Goal: Transaction & Acquisition: Purchase product/service

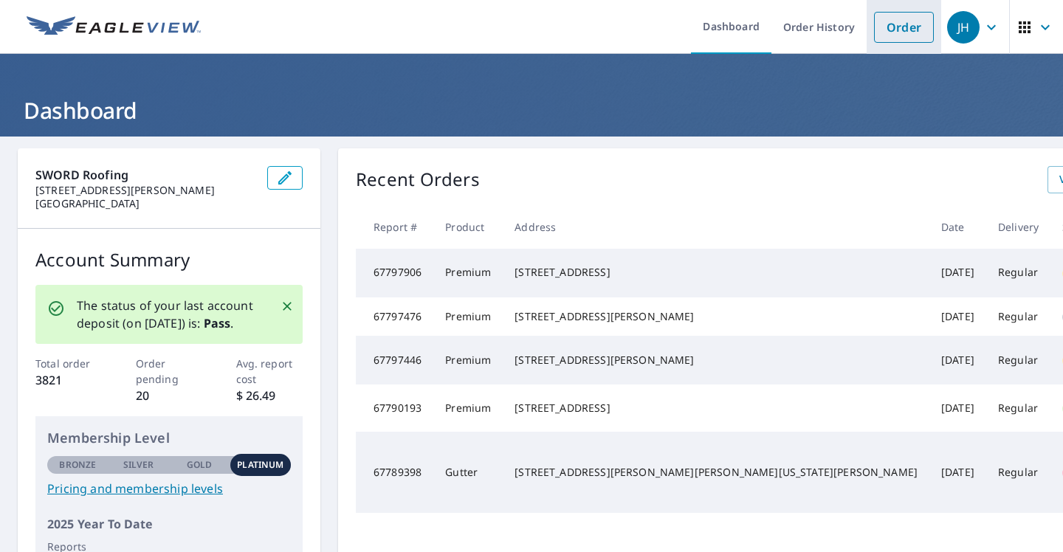
click at [905, 23] on link "Order" at bounding box center [904, 27] width 60 height 31
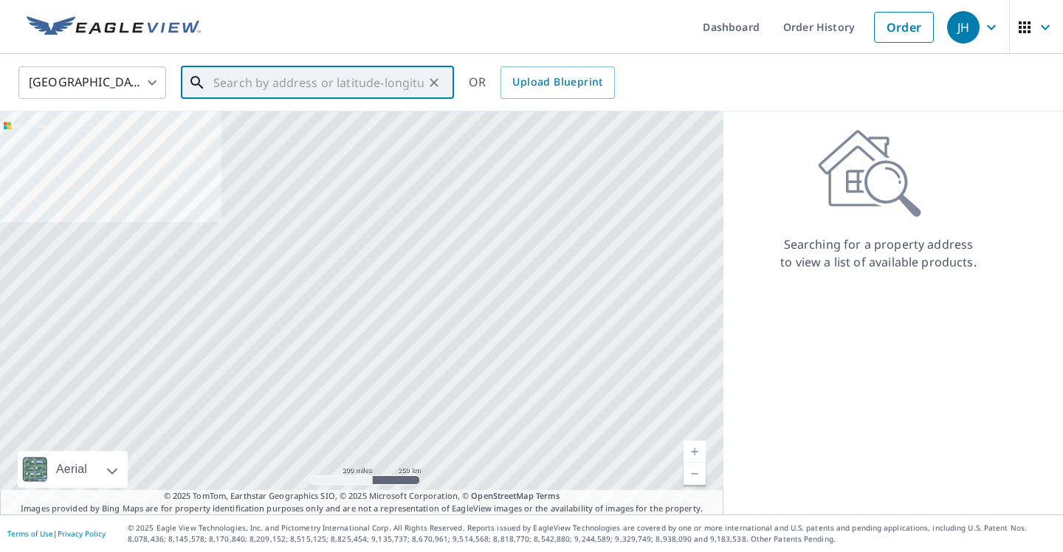
click at [369, 82] on input "text" at bounding box center [318, 82] width 210 height 41
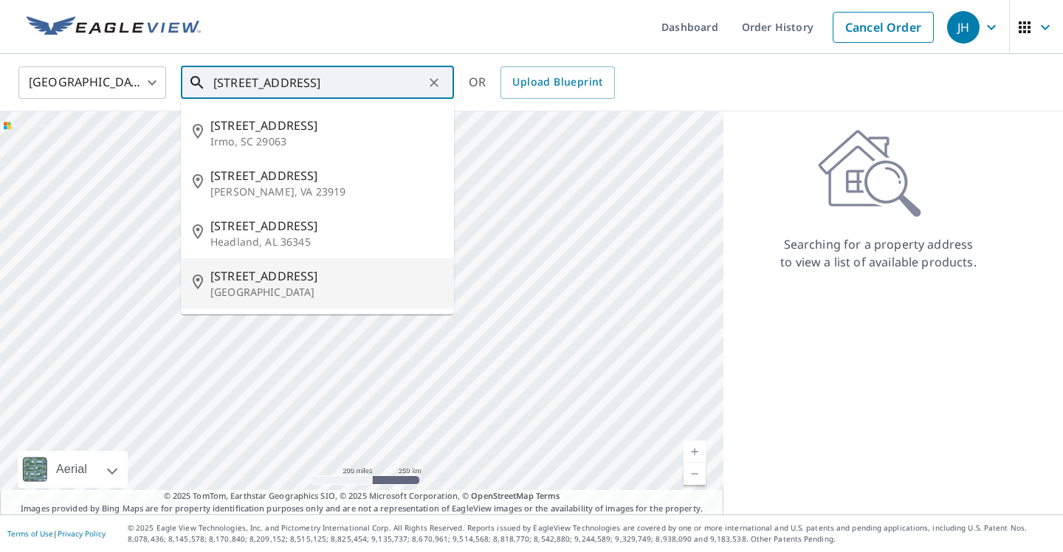
click at [272, 287] on p "[GEOGRAPHIC_DATA]" at bounding box center [326, 292] width 232 height 15
type input "[STREET_ADDRESS][PERSON_NAME]"
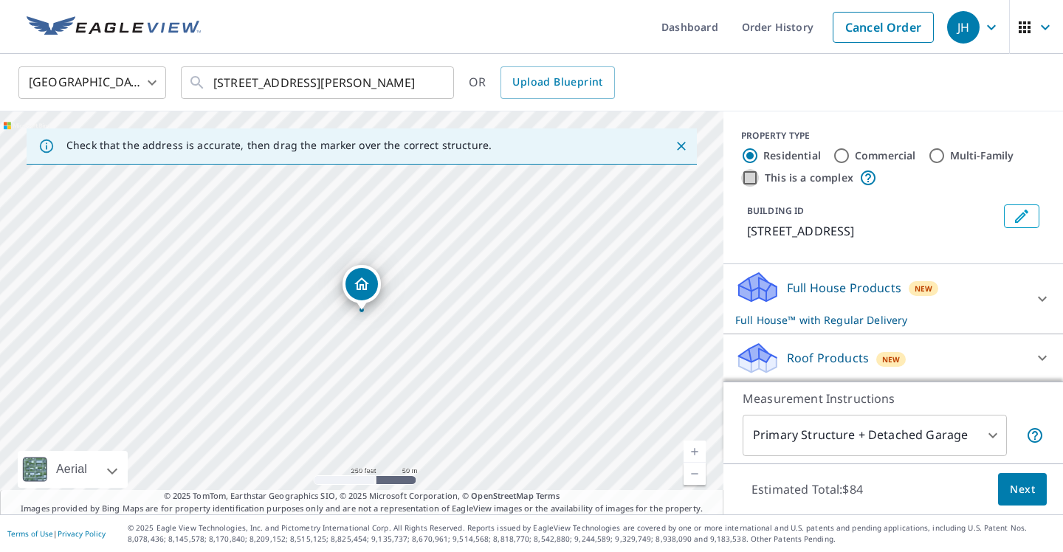
click at [750, 182] on input "This is a complex" at bounding box center [750, 178] width 18 height 18
checkbox input "true"
radio input "false"
radio input "true"
type input "4"
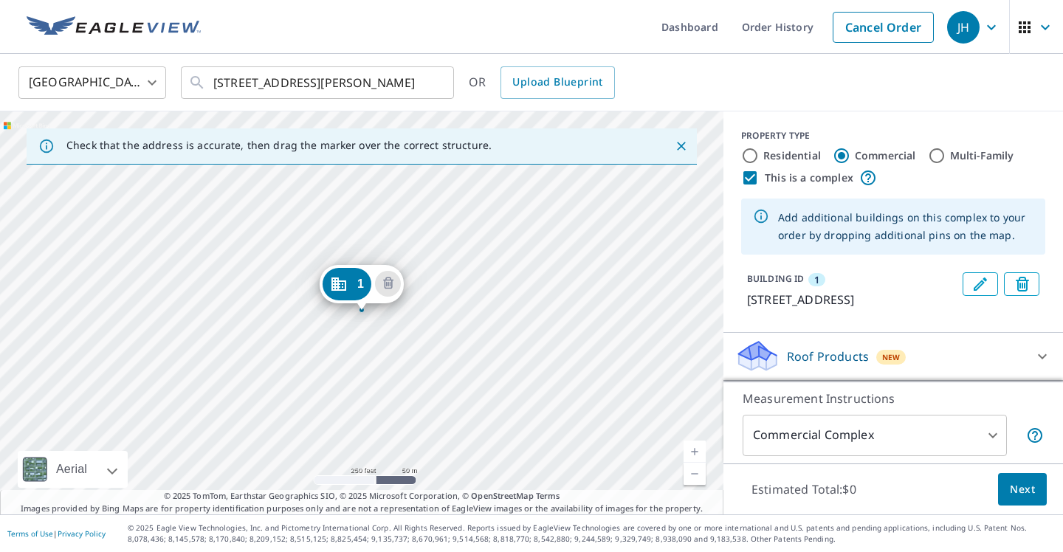
click at [388, 352] on div "1 [STREET_ADDRESS][PERSON_NAME]" at bounding box center [361, 312] width 723 height 403
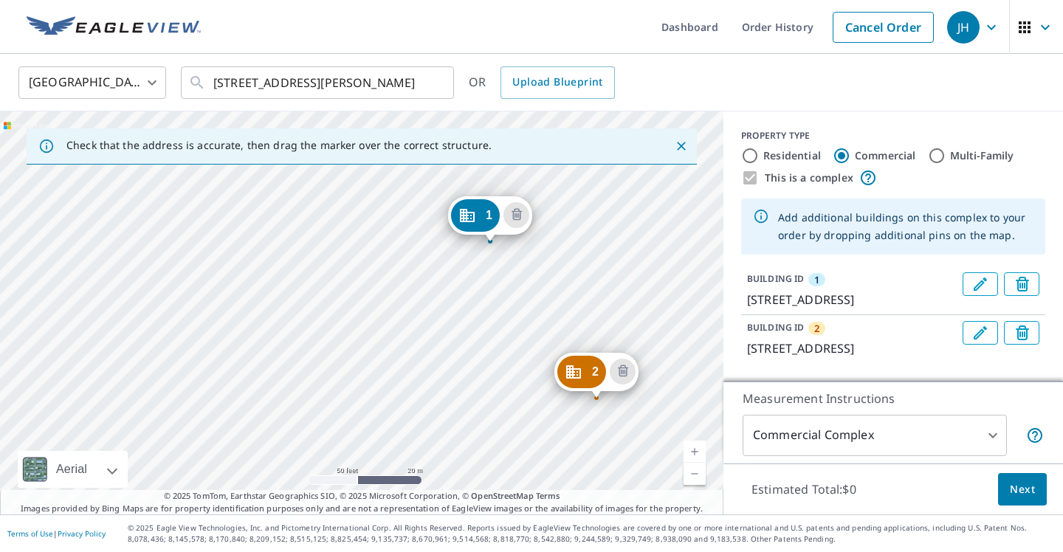
click at [54, 269] on div "2 [STREET_ADDRESS] 1 [STREET_ADDRESS][PERSON_NAME]" at bounding box center [361, 312] width 723 height 403
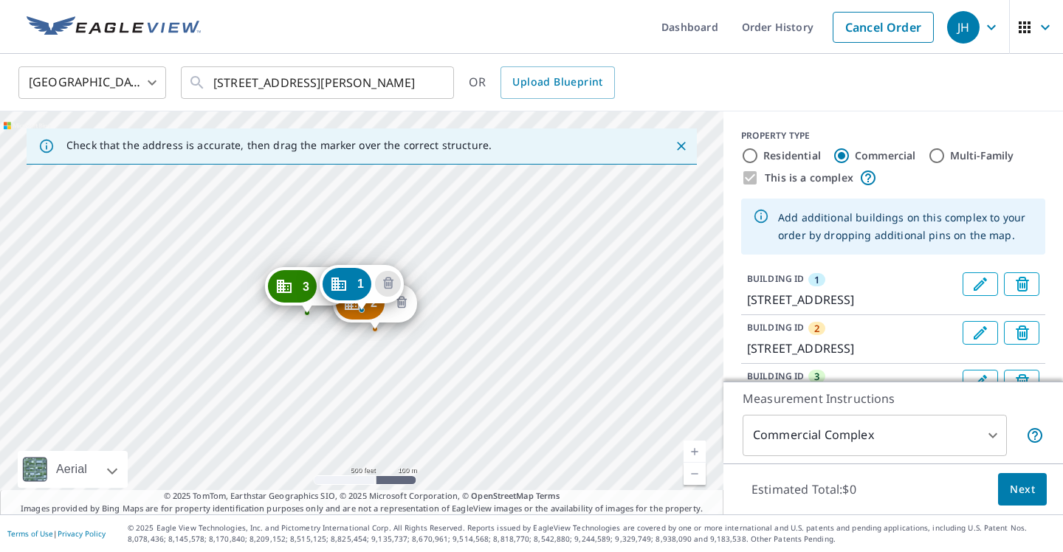
click at [407, 308] on icon "Delete building 2" at bounding box center [402, 303] width 18 height 18
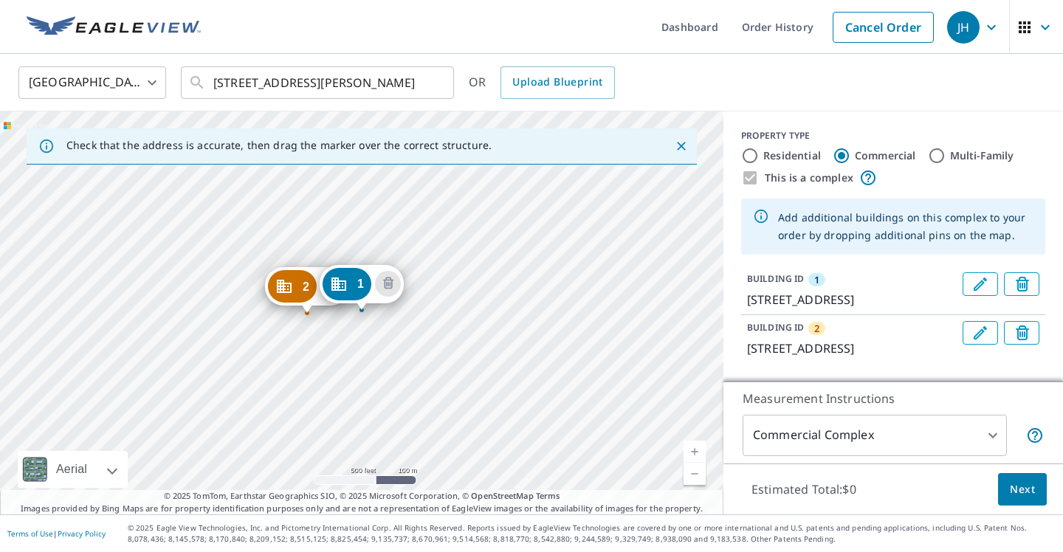
click at [322, 301] on div "1 [STREET_ADDRESS][PERSON_NAME]" at bounding box center [362, 288] width 84 height 46
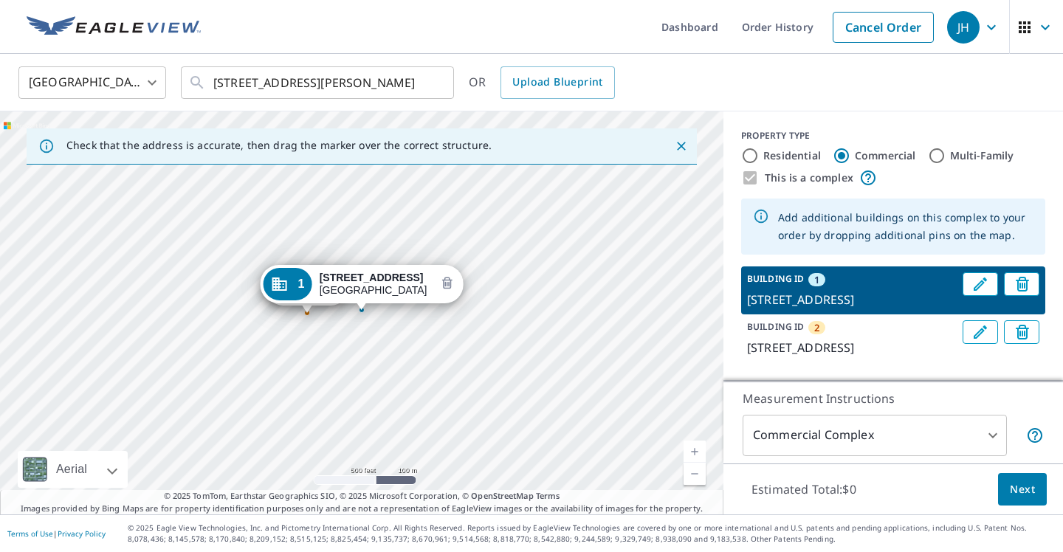
click at [438, 284] on icon "Delete building 1" at bounding box center [447, 284] width 18 height 18
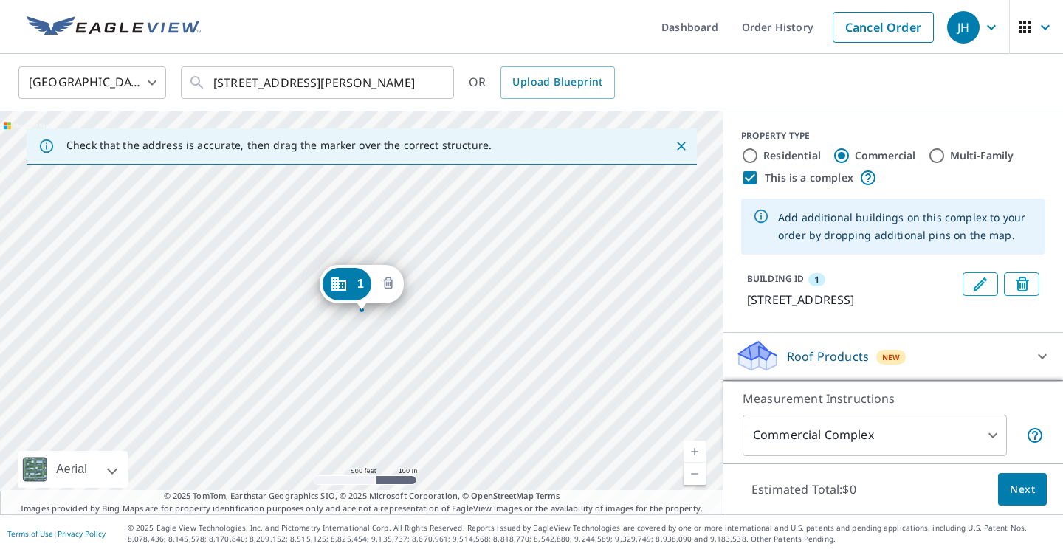
click at [387, 286] on icon "Delete building 1" at bounding box center [387, 283] width 4 height 4
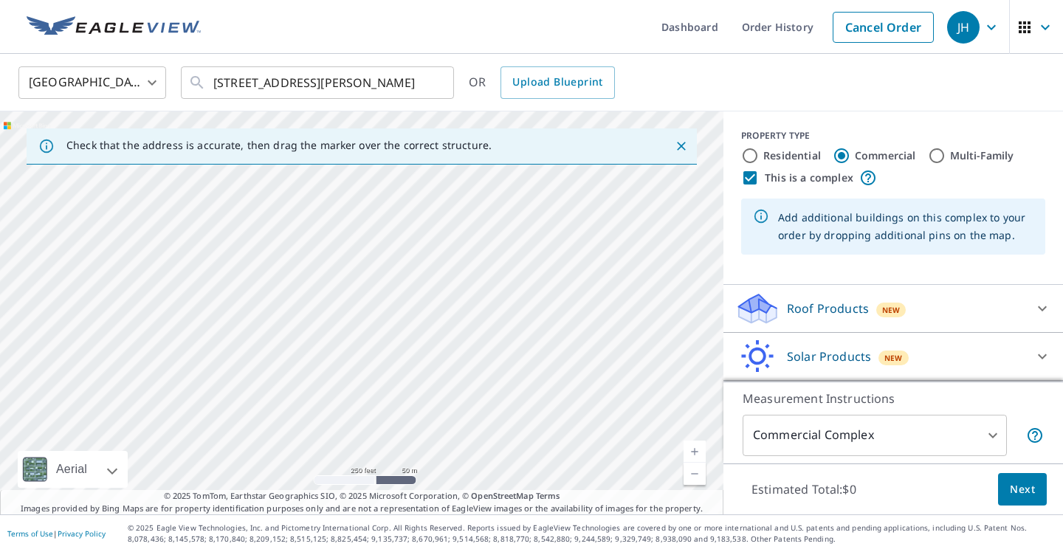
click at [839, 448] on body "JH JH Dashboard Order History Cancel Order JH [GEOGRAPHIC_DATA] [GEOGRAPHIC_DAT…" at bounding box center [531, 276] width 1063 height 552
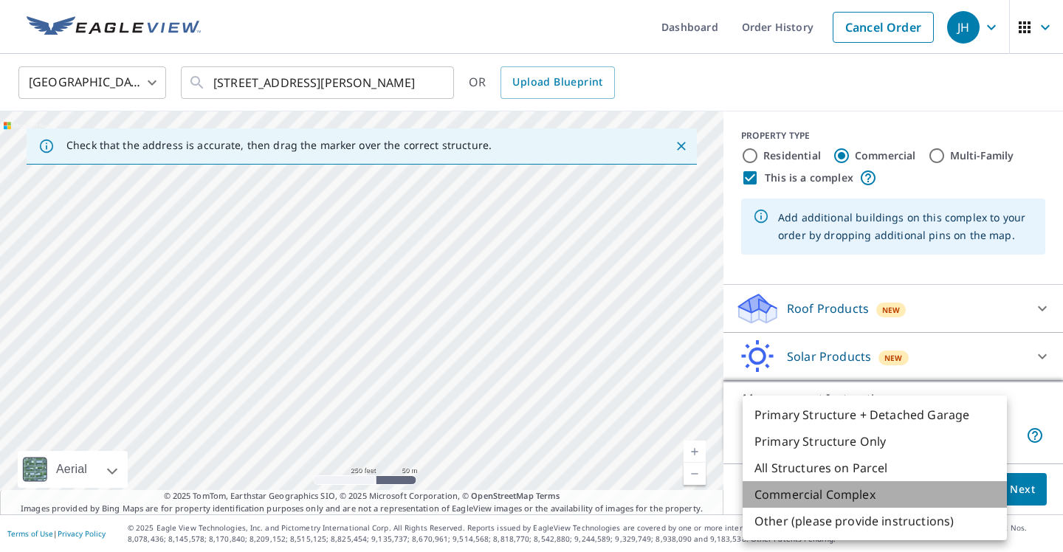
click at [829, 492] on li "Commercial Complex" at bounding box center [874, 494] width 264 height 27
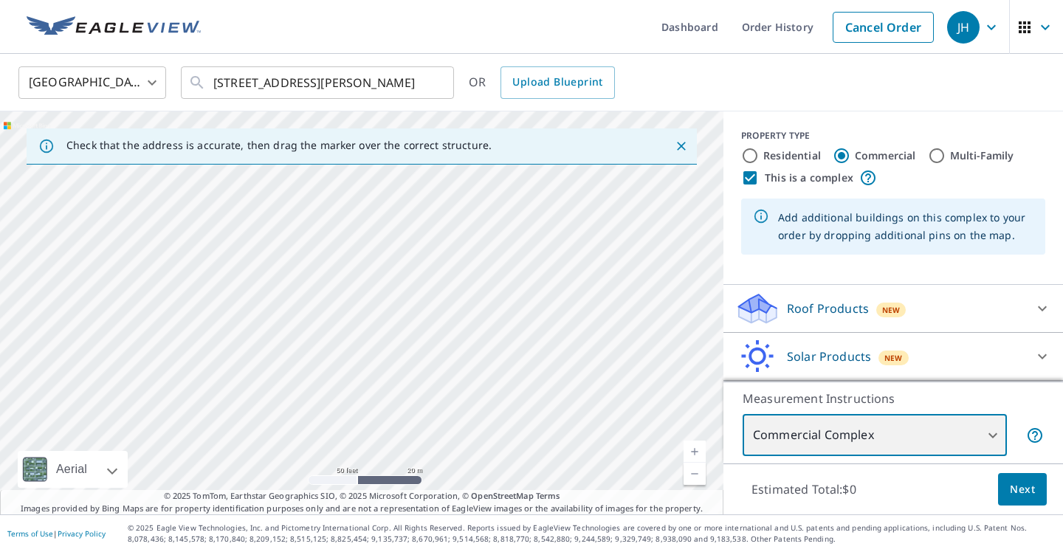
click at [314, 260] on div at bounding box center [361, 312] width 723 height 403
type input "[STREET_ADDRESS]"
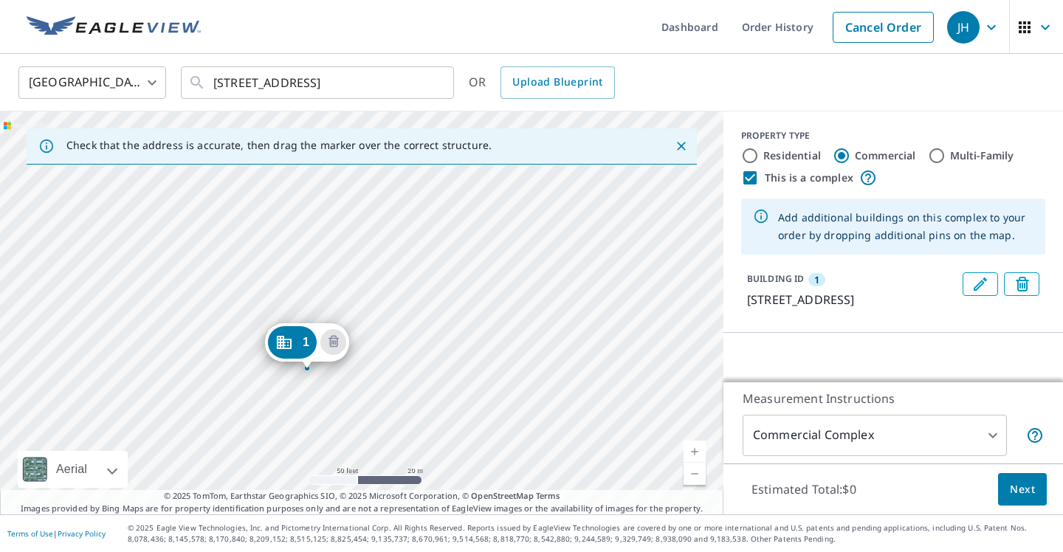
drag, startPoint x: 356, startPoint y: 290, endPoint x: 301, endPoint y: 348, distance: 79.9
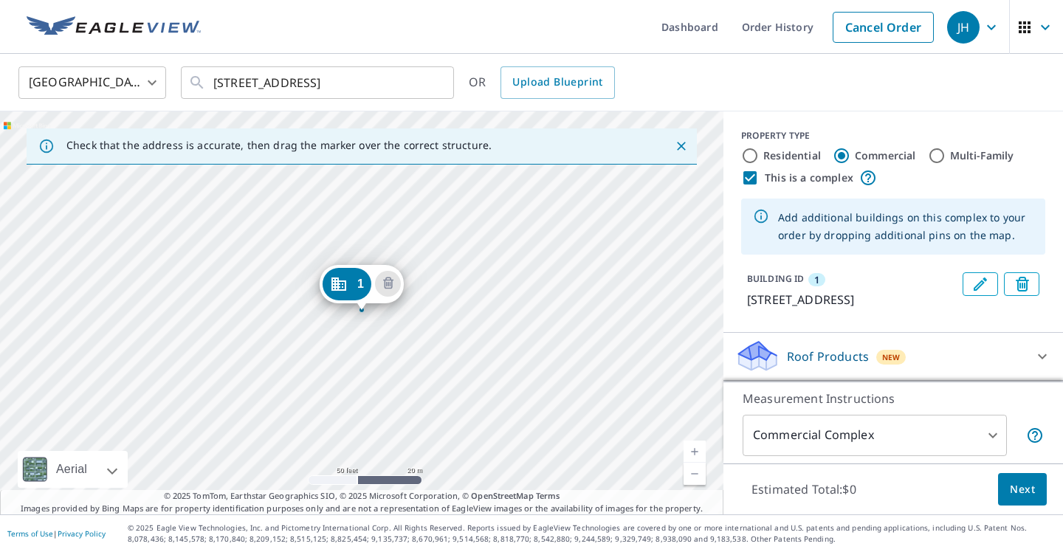
click at [502, 236] on div "1 [STREET_ADDRESS][PERSON_NAME]" at bounding box center [361, 312] width 723 height 403
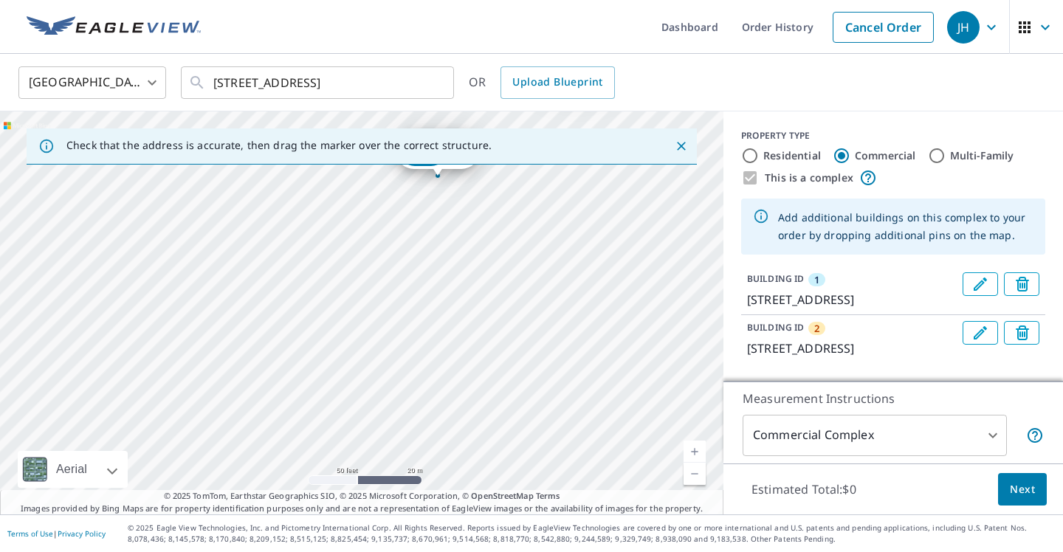
drag, startPoint x: 320, startPoint y: 387, endPoint x: 438, endPoint y: 233, distance: 193.7
click at [438, 233] on div "2 [STREET_ADDRESS] 1 [STREET_ADDRESS][PERSON_NAME]" at bounding box center [361, 312] width 723 height 403
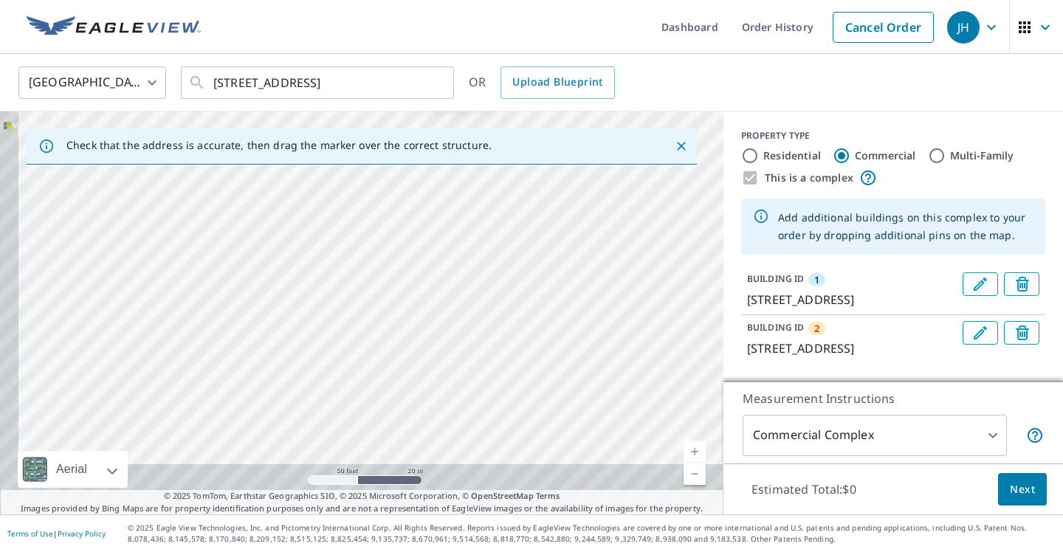
drag, startPoint x: 290, startPoint y: 363, endPoint x: 312, endPoint y: 289, distance: 77.0
click at [312, 289] on div "2 [STREET_ADDRESS] 1 [STREET_ADDRESS][PERSON_NAME]" at bounding box center [361, 312] width 723 height 403
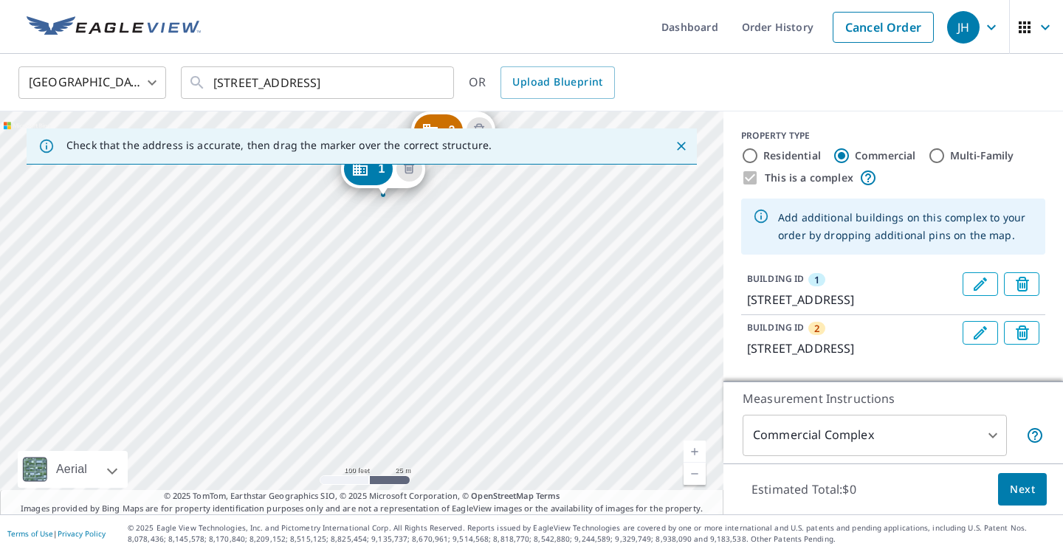
click at [199, 315] on div "2 [STREET_ADDRESS] 1 [STREET_ADDRESS][PERSON_NAME]" at bounding box center [361, 312] width 723 height 403
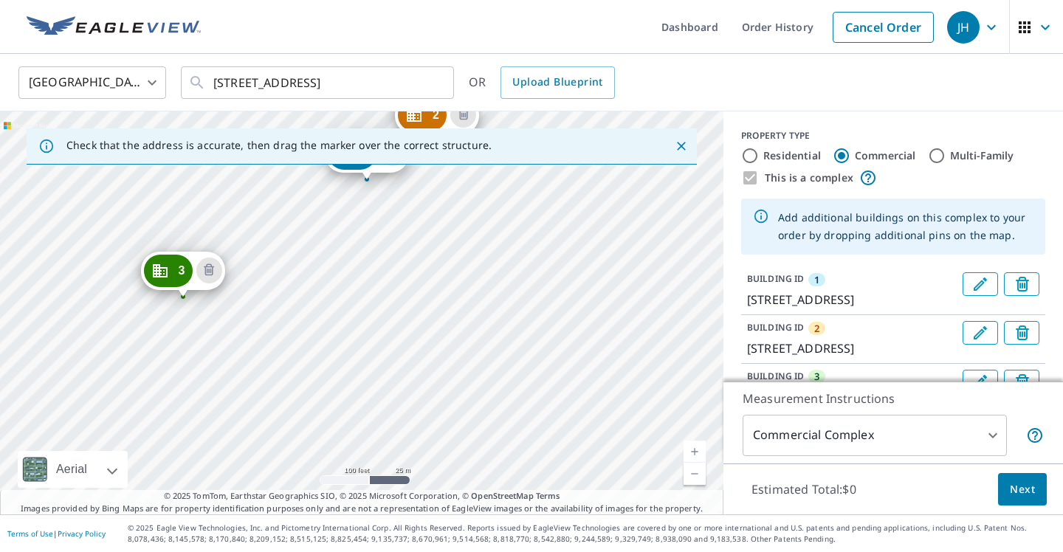
drag, startPoint x: 265, startPoint y: 403, endPoint x: 270, endPoint y: 274, distance: 129.2
click at [270, 274] on div "2 [STREET_ADDRESS] 3 [STREET_ADDRESS] [GEOGRAPHIC_DATA][STREET_ADDRESS][PERSON_…" at bounding box center [361, 312] width 723 height 403
click at [250, 306] on div "2 [STREET_ADDRESS] 3 [STREET_ADDRESS] [GEOGRAPHIC_DATA][STREET_ADDRESS][PERSON_…" at bounding box center [361, 312] width 723 height 403
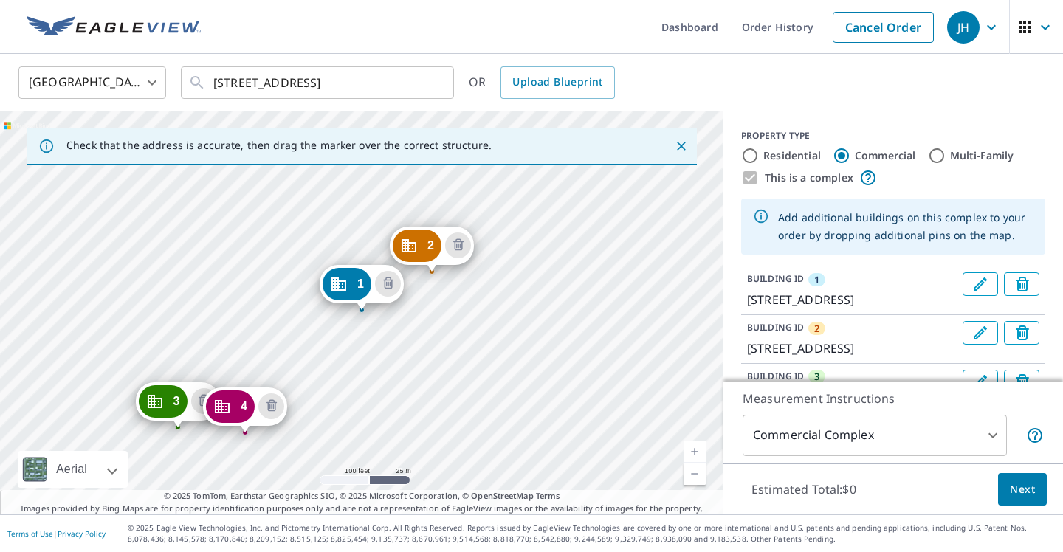
click at [303, 366] on div "2 [STREET_ADDRESS] 3 [STREET_ADDRESS] 4 [STREET_ADDRESS][GEOGRAPHIC_DATA][STREE…" at bounding box center [361, 312] width 723 height 403
click at [240, 329] on div "2 [STREET_ADDRESS] 3 [STREET_ADDRESS] 4 [STREET_ADDRESS] 5 [STREET_ADDRESS][GEO…" at bounding box center [361, 312] width 723 height 403
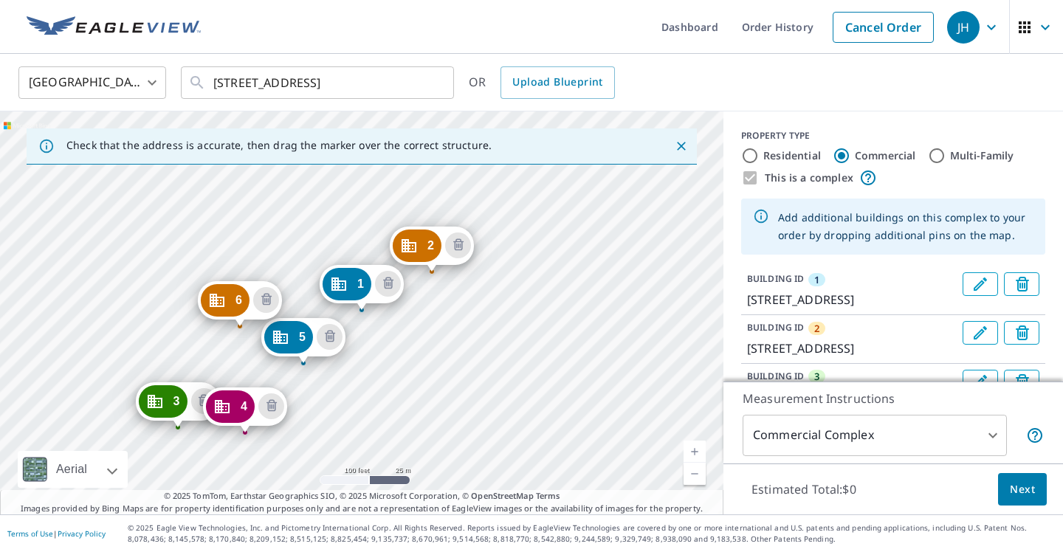
click at [116, 353] on div "2 [STREET_ADDRESS] 3 [STREET_ADDRESS] 4 [STREET_ADDRESS][GEOGRAPHIC_DATA][STREE…" at bounding box center [361, 312] width 723 height 403
click at [168, 255] on div "2 [STREET_ADDRESS] 3 [STREET_ADDRESS] 4 [STREET_ADDRESS] [GEOGRAPHIC_DATA][STRE…" at bounding box center [361, 312] width 723 height 403
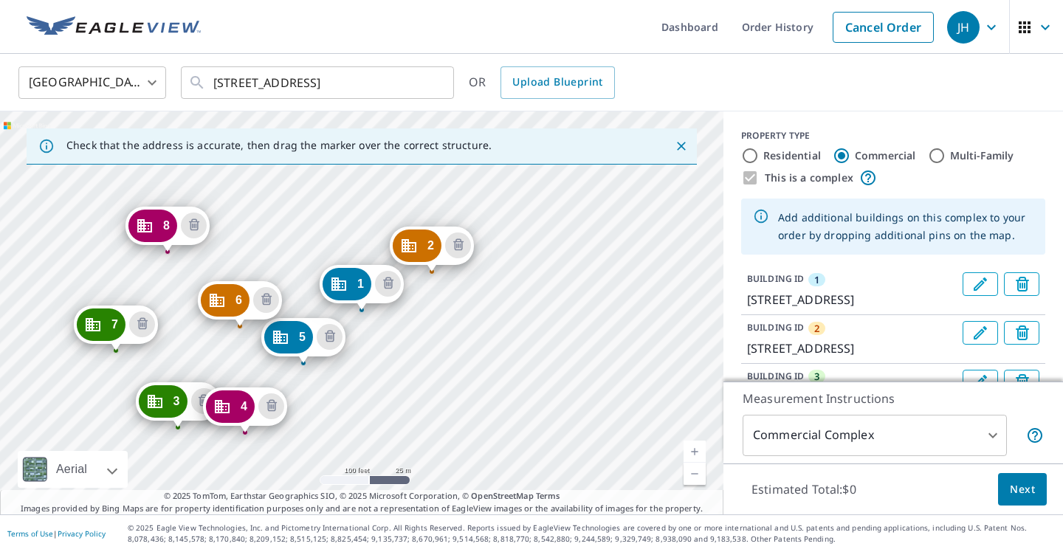
click at [224, 232] on div "2 [STREET_ADDRESS] 3 [STREET_ADDRESS] 4 [STREET_ADDRESS] 5 [STREET_ADDRESS] [GE…" at bounding box center [361, 312] width 723 height 403
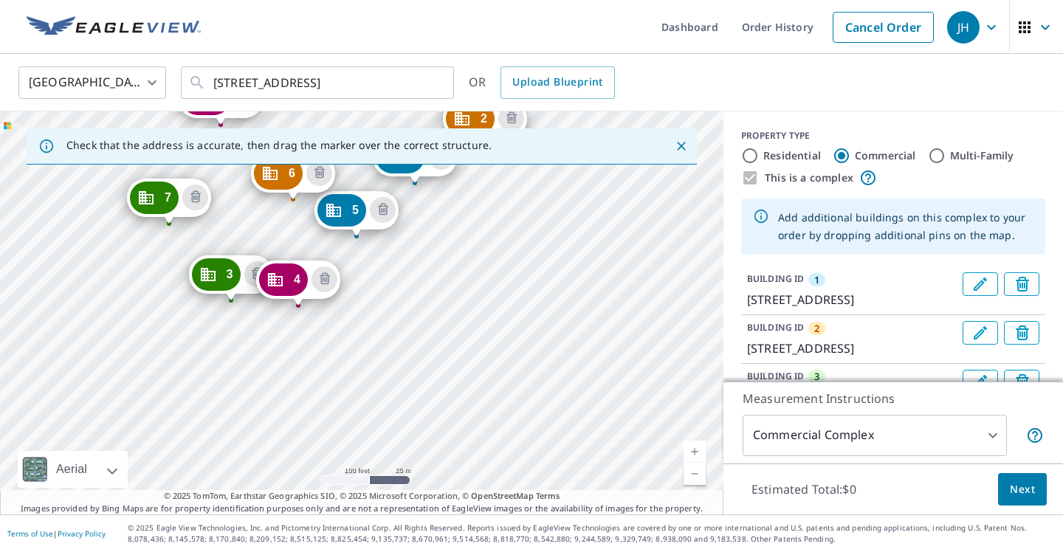
drag, startPoint x: 351, startPoint y: 393, endPoint x: 404, endPoint y: 266, distance: 137.6
click at [404, 266] on div "2 [STREET_ADDRESS] 3 [STREET_ADDRESS] 4 [STREET_ADDRESS] 5 [STREET_ADDRESS] [GE…" at bounding box center [361, 312] width 723 height 403
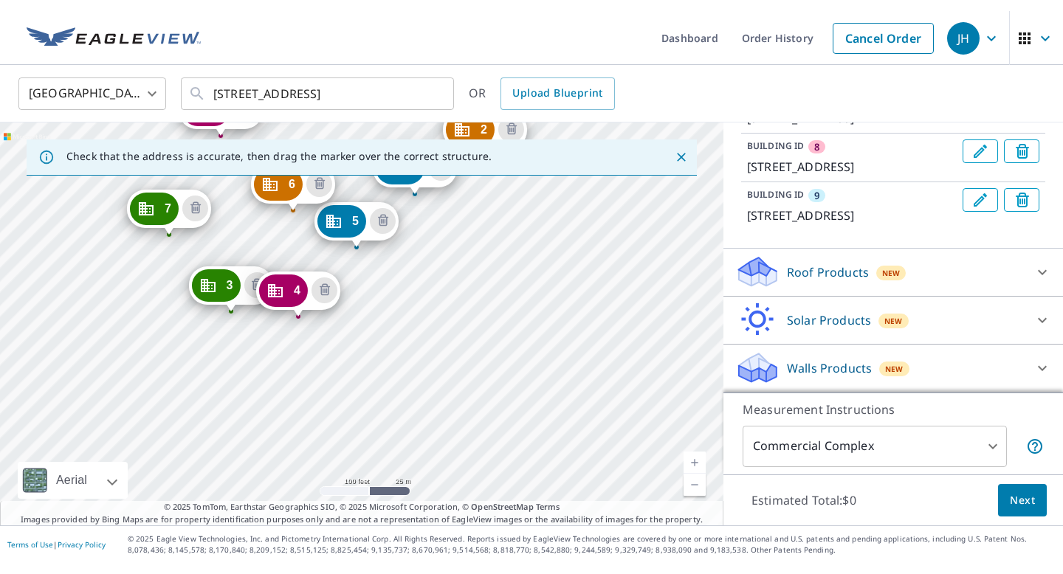
scroll to position [646, 0]
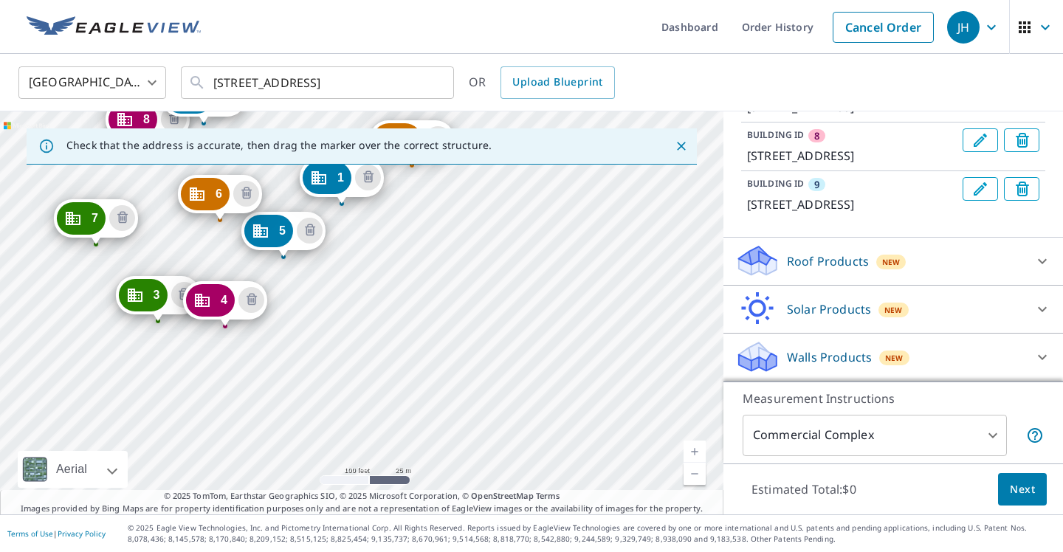
drag, startPoint x: 617, startPoint y: 232, endPoint x: 544, endPoint y: 252, distance: 75.9
click at [544, 252] on div "2 [STREET_ADDRESS] 3 [STREET_ADDRESS] 4 [STREET_ADDRESS] 5 [STREET_ADDRESS] [GE…" at bounding box center [361, 312] width 723 height 403
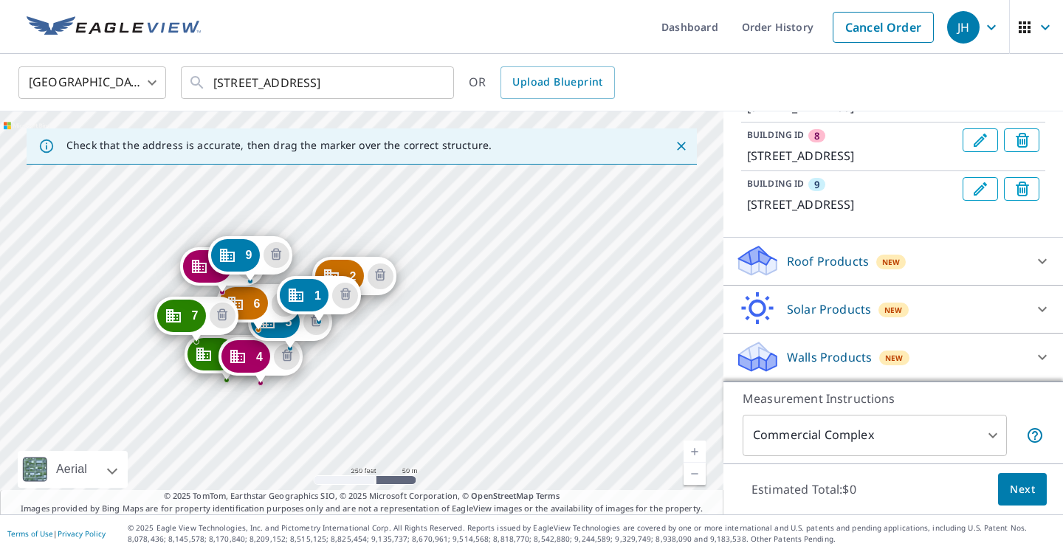
drag, startPoint x: 469, startPoint y: 266, endPoint x: 427, endPoint y: 306, distance: 56.9
click at [427, 305] on div "2 [STREET_ADDRESS] 3 [STREET_ADDRESS] 4 [STREET_ADDRESS] 5 [STREET_ADDRESS] [GE…" at bounding box center [361, 312] width 723 height 403
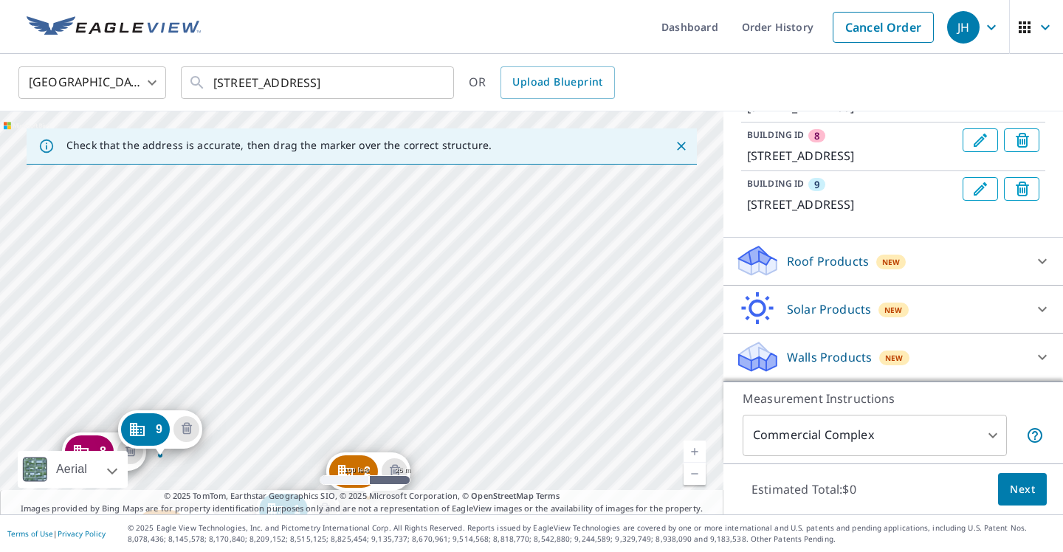
drag, startPoint x: 320, startPoint y: 241, endPoint x: 295, endPoint y: 370, distance: 131.6
click at [295, 371] on div "2 [STREET_ADDRESS] 3 [STREET_ADDRESS] 4 [STREET_ADDRESS] 5 [STREET_ADDRESS] [GE…" at bounding box center [361, 312] width 723 height 403
click at [297, 254] on div "2 [STREET_ADDRESS] 3 [STREET_ADDRESS] 4 [STREET_ADDRESS] 5 [STREET_ADDRESS] [GE…" at bounding box center [361, 312] width 723 height 403
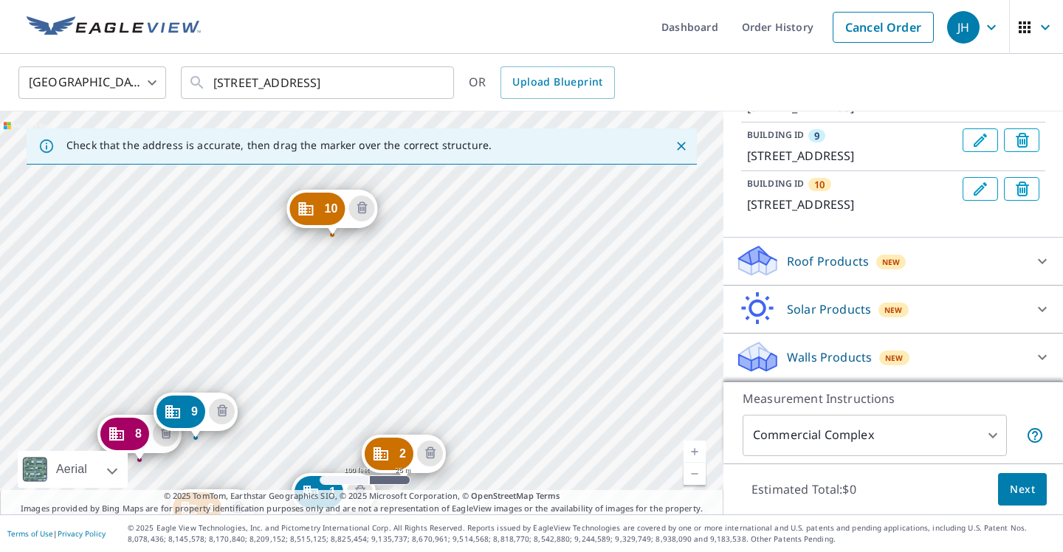
drag, startPoint x: 318, startPoint y: 227, endPoint x: 290, endPoint y: 434, distance: 209.3
click at [290, 434] on div "2 [STREET_ADDRESS] 3 [STREET_ADDRESS] 4 [STREET_ADDRESS] 5 [STREET_ADDRESS] [GE…" at bounding box center [361, 312] width 723 height 403
click at [432, 286] on div "2 [STREET_ADDRESS] 3 [STREET_ADDRESS] 4 [STREET_ADDRESS] 5 [STREET_ADDRESS] [GE…" at bounding box center [361, 312] width 723 height 403
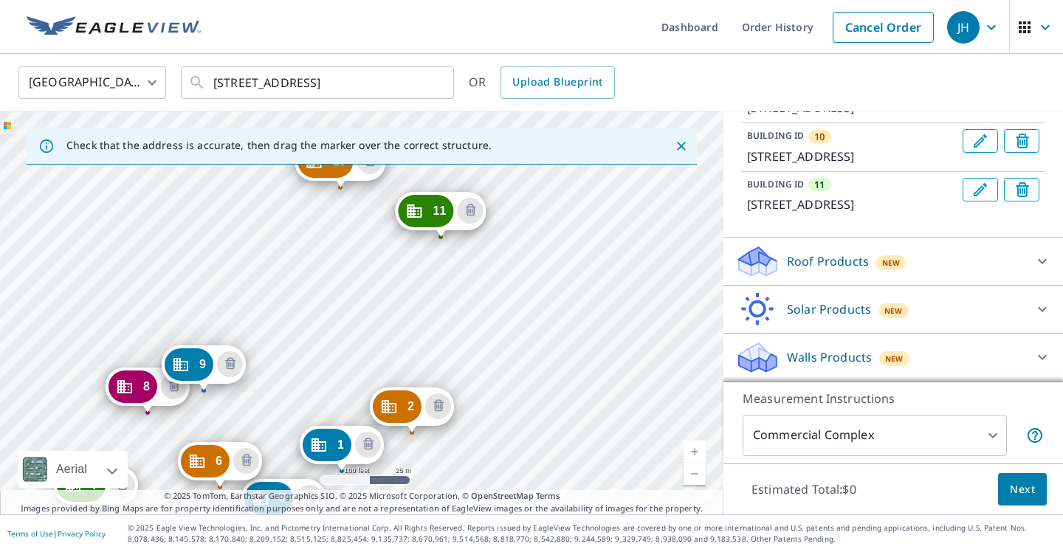
drag, startPoint x: 441, startPoint y: 286, endPoint x: 421, endPoint y: 445, distance: 160.6
click at [421, 446] on div "2 [STREET_ADDRESS] 3 [STREET_ADDRESS] 4 [STREET_ADDRESS] 5 [STREET_ADDRESS] [GE…" at bounding box center [361, 312] width 723 height 403
click at [122, 312] on div "2 [STREET_ADDRESS] 3 [STREET_ADDRESS] 4 [STREET_ADDRESS] 5 [STREET_ADDRESS] [GE…" at bounding box center [361, 312] width 723 height 403
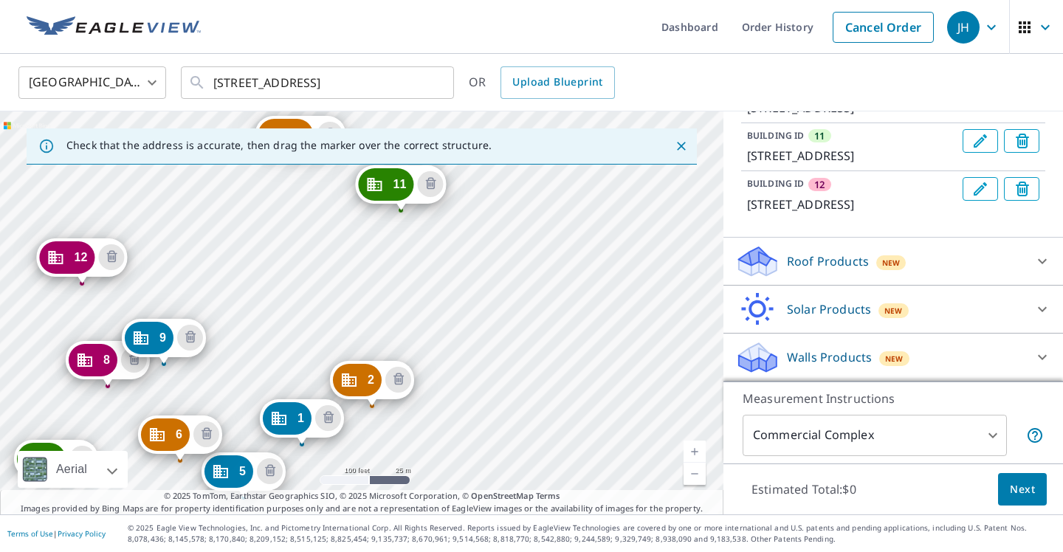
drag, startPoint x: 317, startPoint y: 235, endPoint x: 258, endPoint y: 370, distance: 147.0
click at [258, 370] on div "2 [STREET_ADDRESS] 3 [STREET_ADDRESS] 4 [STREET_ADDRESS] 5 [STREET_ADDRESS] [GE…" at bounding box center [361, 312] width 723 height 403
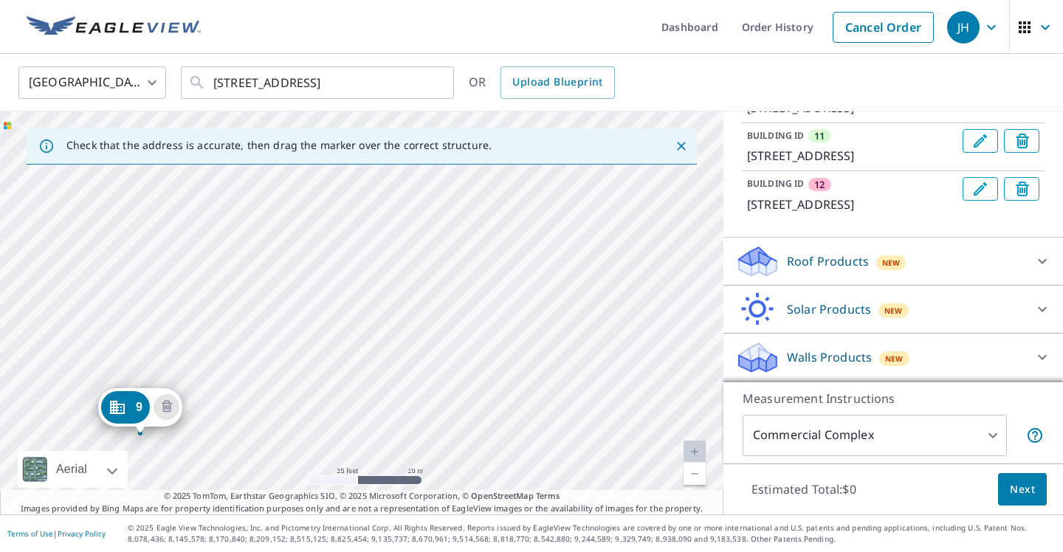
drag, startPoint x: 186, startPoint y: 311, endPoint x: 229, endPoint y: 203, distance: 115.9
click at [229, 203] on div "2 [STREET_ADDRESS] 3 [STREET_ADDRESS] 4 [STREET_ADDRESS] 5 [STREET_ADDRESS] [GE…" at bounding box center [361, 312] width 723 height 403
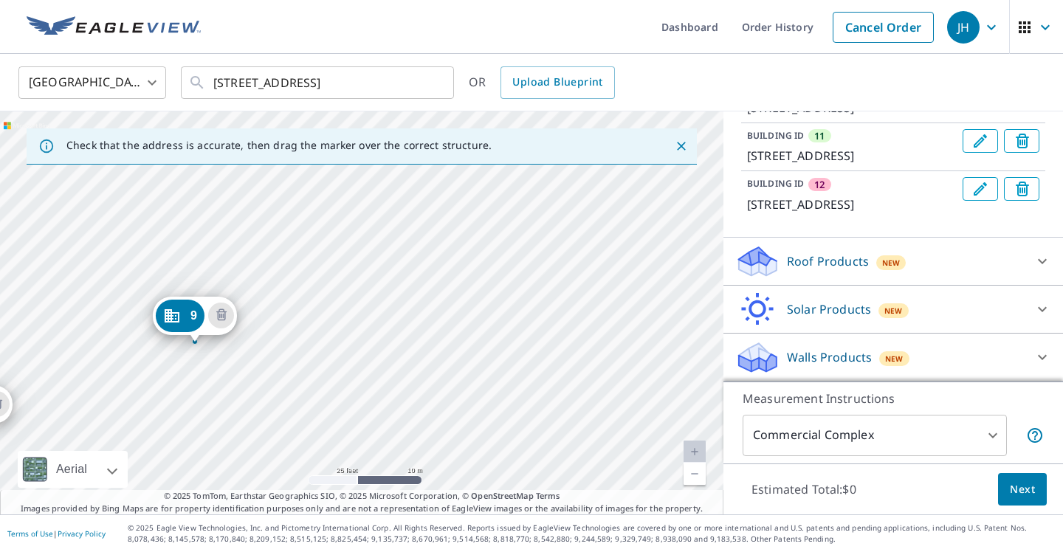
drag, startPoint x: 212, startPoint y: 339, endPoint x: 261, endPoint y: 256, distance: 96.9
click at [261, 256] on div "2 [STREET_ADDRESS] 3 [STREET_ADDRESS] 4 [STREET_ADDRESS] 5 [STREET_ADDRESS] [GE…" at bounding box center [361, 312] width 723 height 403
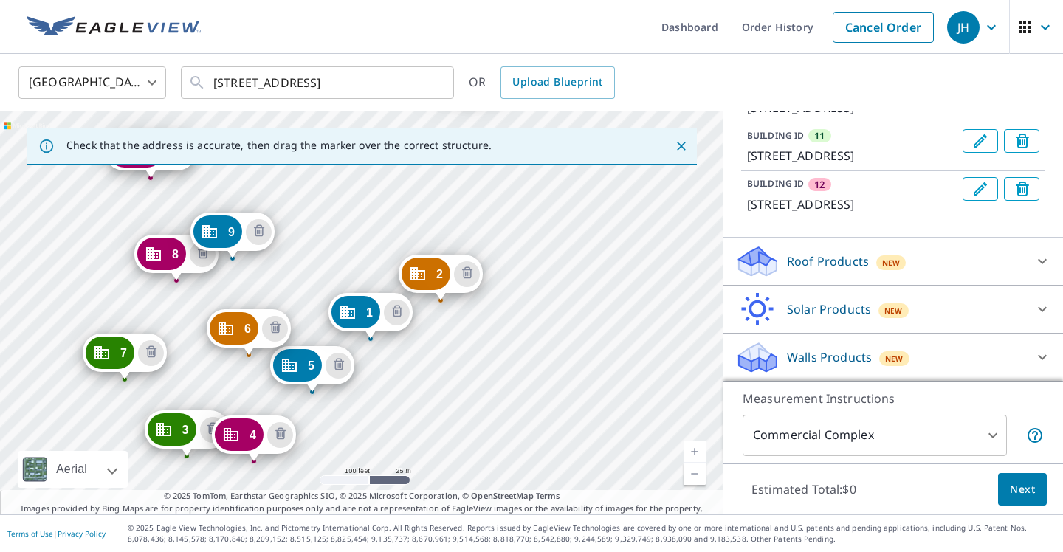
drag, startPoint x: 235, startPoint y: 406, endPoint x: 275, endPoint y: 298, distance: 114.9
click at [275, 298] on div "2 [STREET_ADDRESS] 3 [STREET_ADDRESS] 4 [STREET_ADDRESS] 5 [STREET_ADDRESS] [GE…" at bounding box center [361, 312] width 723 height 403
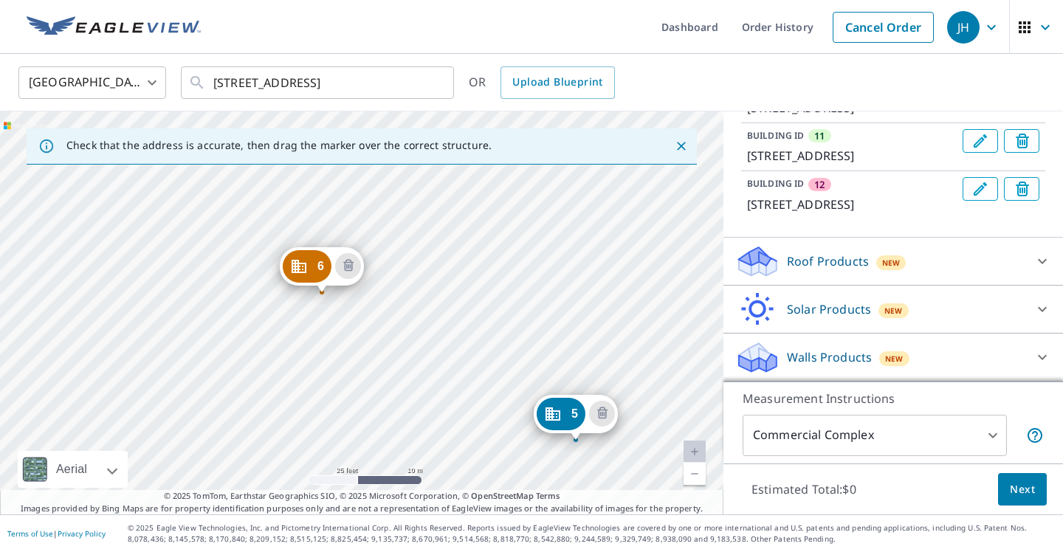
click at [269, 255] on div "2 [STREET_ADDRESS] 3 [STREET_ADDRESS] 4 [STREET_ADDRESS] 5 [STREET_ADDRESS] [GE…" at bounding box center [361, 312] width 723 height 403
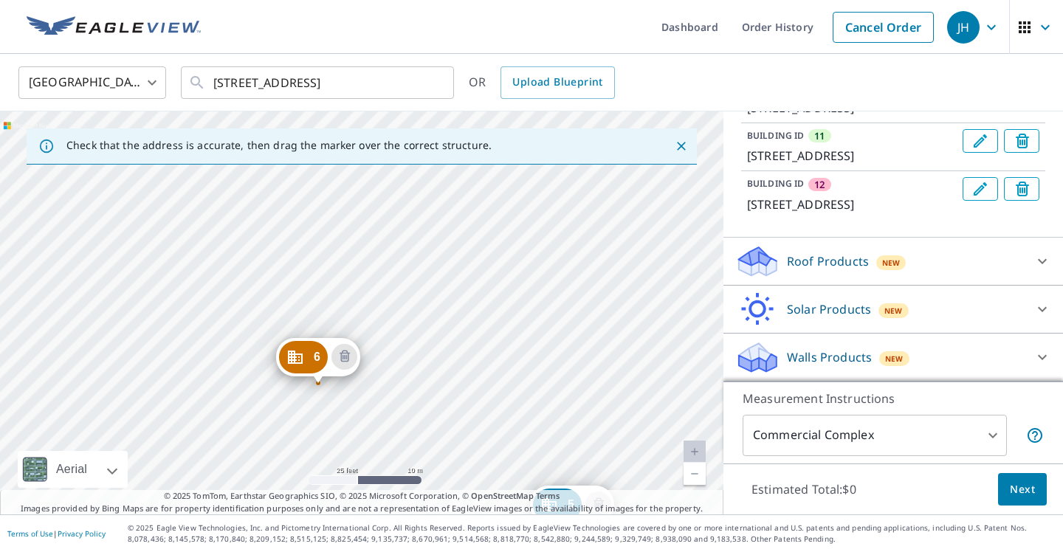
drag, startPoint x: 269, startPoint y: 255, endPoint x: 265, endPoint y: 345, distance: 90.1
click at [265, 345] on div "2 [STREET_ADDRESS] 3 [STREET_ADDRESS] 4 [STREET_ADDRESS] 5 [STREET_ADDRESS] [GE…" at bounding box center [361, 312] width 723 height 403
click at [241, 246] on div "2 [STREET_ADDRESS] 3 [STREET_ADDRESS] 4 [STREET_ADDRESS] 5 [STREET_ADDRESS] [GE…" at bounding box center [361, 312] width 723 height 403
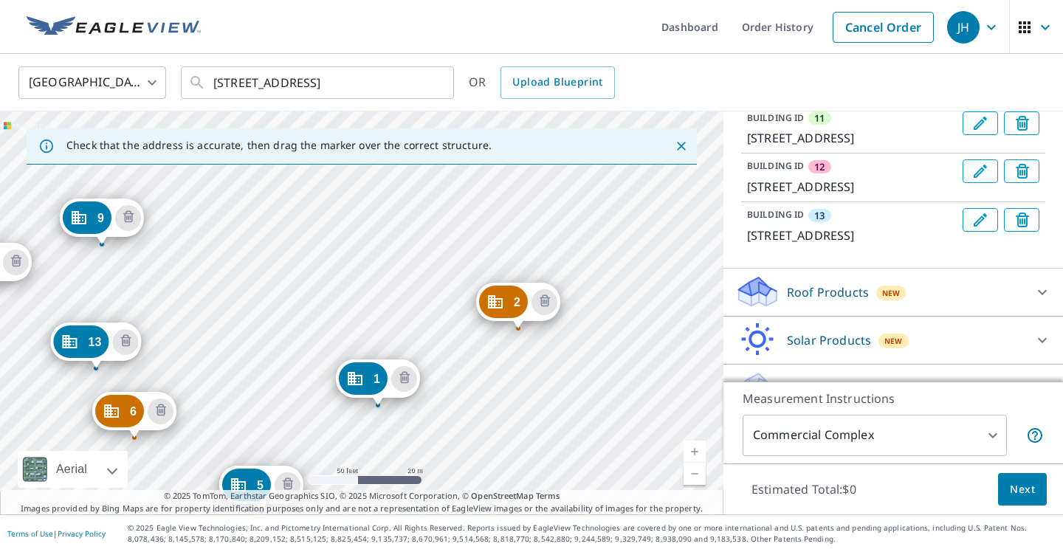
drag, startPoint x: 174, startPoint y: 231, endPoint x: 251, endPoint y: 357, distance: 147.7
click at [251, 357] on div "2 [STREET_ADDRESS] 3 [STREET_ADDRESS] 4 [STREET_ADDRESS] 5 [STREET_ADDRESS] [GE…" at bounding box center [361, 312] width 723 height 403
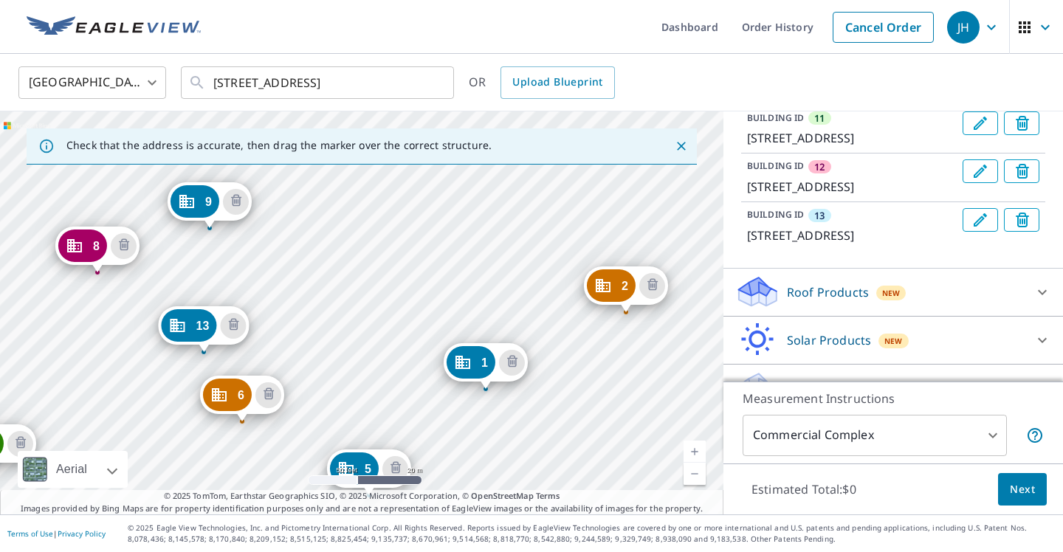
drag, startPoint x: 218, startPoint y: 320, endPoint x: 325, endPoint y: 306, distance: 108.6
click at [325, 306] on div "2 [STREET_ADDRESS] 3 [STREET_ADDRESS] 4 [STREET_ADDRESS] 5 [STREET_ADDRESS] [GE…" at bounding box center [361, 312] width 723 height 403
click at [428, 274] on div "2 [STREET_ADDRESS] 3 [STREET_ADDRESS] 4 [STREET_ADDRESS] 5 [STREET_ADDRESS] [GE…" at bounding box center [361, 312] width 723 height 403
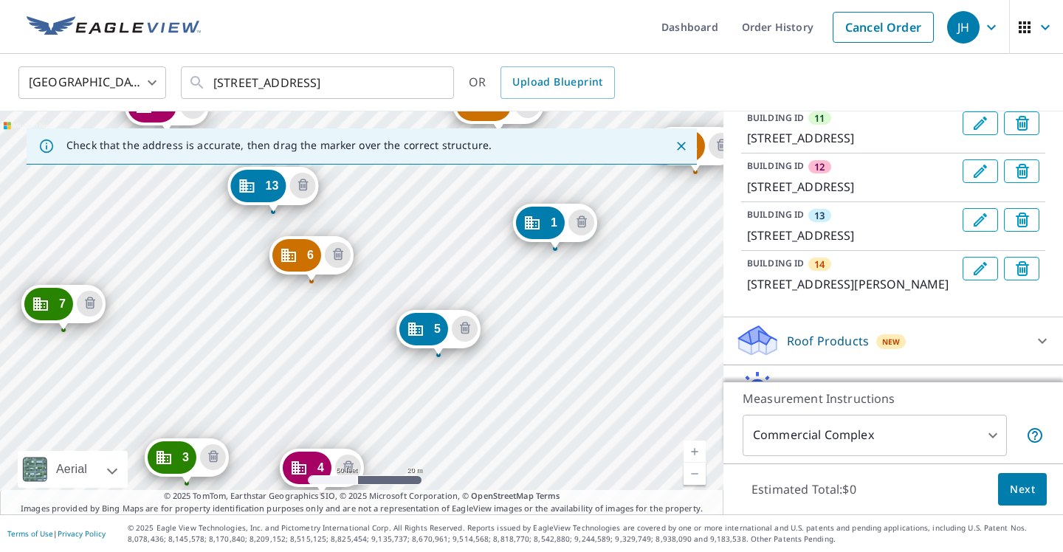
drag, startPoint x: 257, startPoint y: 300, endPoint x: 450, endPoint y: 239, distance: 202.8
click at [450, 239] on div "2 [STREET_ADDRESS] 3 [STREET_ADDRESS] 4 [STREET_ADDRESS] 5 [STREET_ADDRESS] [GE…" at bounding box center [361, 312] width 723 height 403
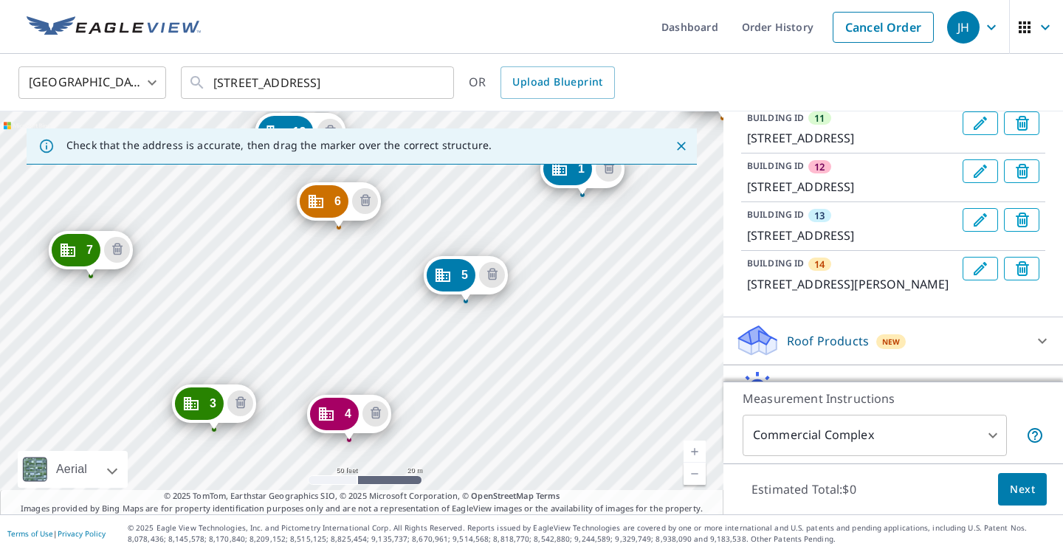
drag, startPoint x: 366, startPoint y: 359, endPoint x: 393, endPoint y: 306, distance: 59.7
click at [393, 306] on div "2 [STREET_ADDRESS] 3 [STREET_ADDRESS] 4 [STREET_ADDRESS] 5 [STREET_ADDRESS] [GE…" at bounding box center [361, 312] width 723 height 403
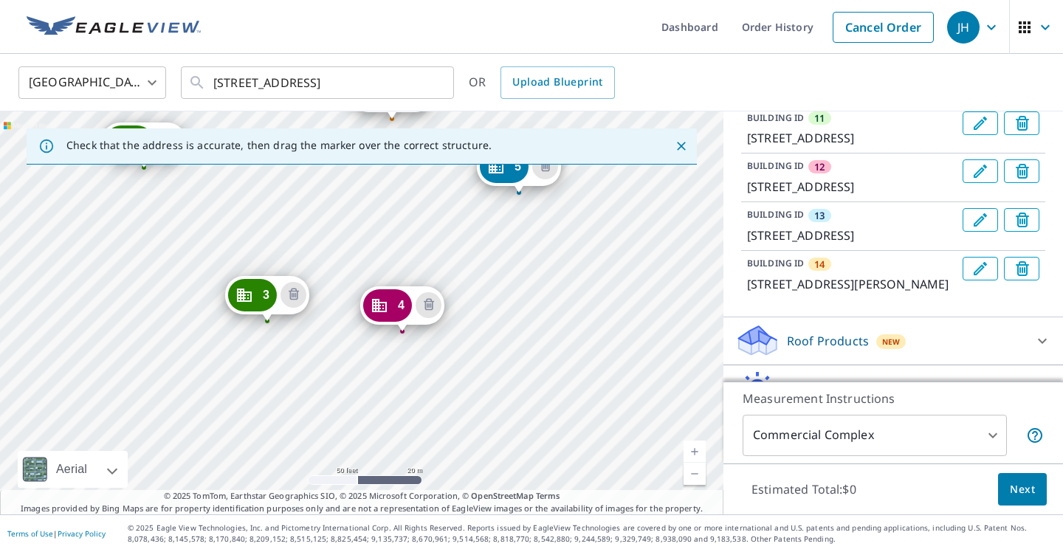
drag, startPoint x: 333, startPoint y: 352, endPoint x: 384, endPoint y: 246, distance: 118.2
click at [385, 245] on div "2 [STREET_ADDRESS] 3 [STREET_ADDRESS] 4 [STREET_ADDRESS] 5 [STREET_ADDRESS] [GE…" at bounding box center [361, 312] width 723 height 403
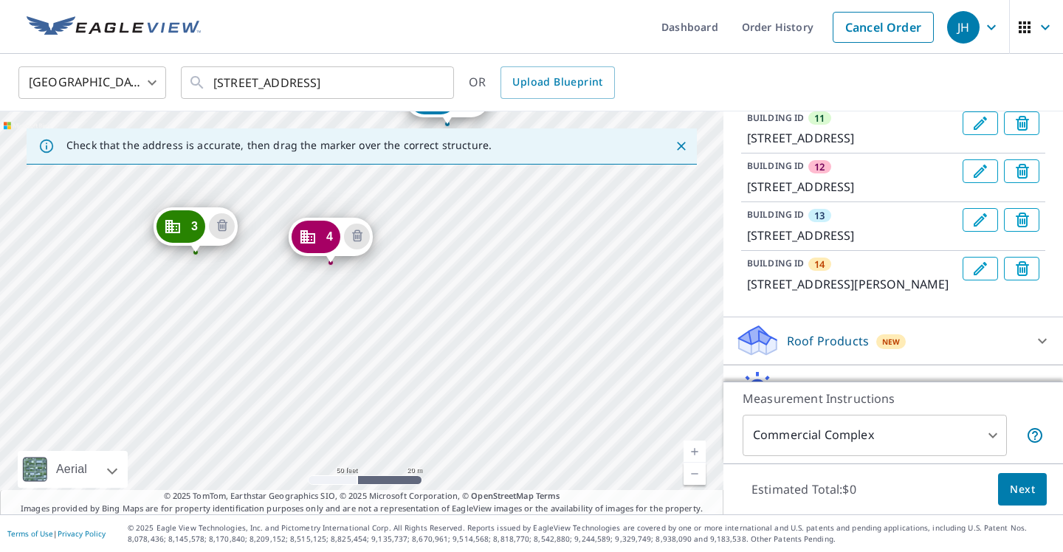
drag, startPoint x: 445, startPoint y: 365, endPoint x: 374, endPoint y: 295, distance: 99.1
click at [374, 295] on div "2 [STREET_ADDRESS] 3 [STREET_ADDRESS] 4 [STREET_ADDRESS] 5 [STREET_ADDRESS] [GE…" at bounding box center [361, 312] width 723 height 403
click at [420, 376] on div "2 [STREET_ADDRESS] 3 [STREET_ADDRESS] 4 [STREET_ADDRESS] 5 [STREET_ADDRESS] [GE…" at bounding box center [361, 312] width 723 height 403
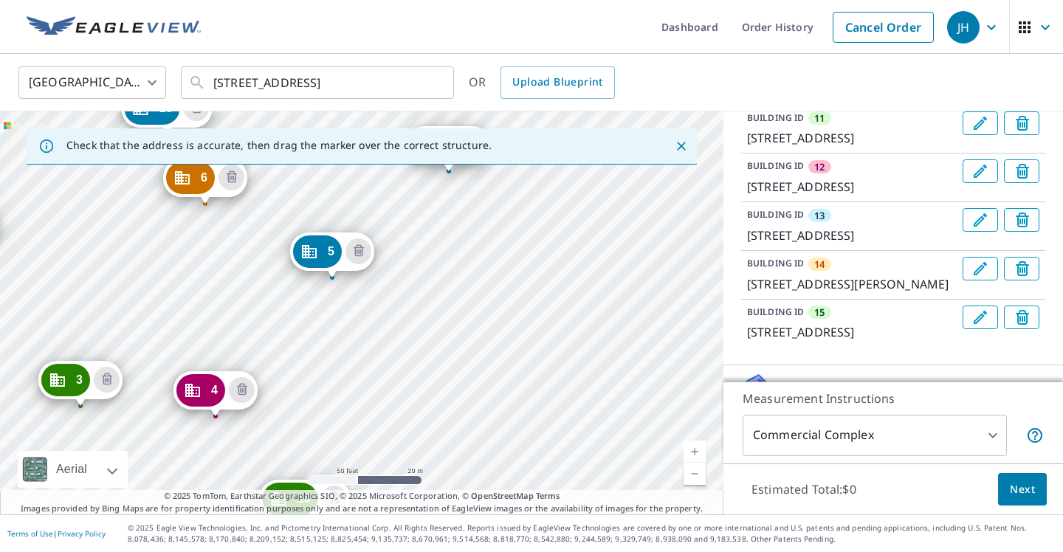
drag, startPoint x: 388, startPoint y: 401, endPoint x: 475, endPoint y: 263, distance: 162.8
click at [475, 263] on div "2 [STREET_ADDRESS] 3 [STREET_ADDRESS] 4 [STREET_ADDRESS] 5 [STREET_ADDRESS] [GE…" at bounding box center [361, 312] width 723 height 403
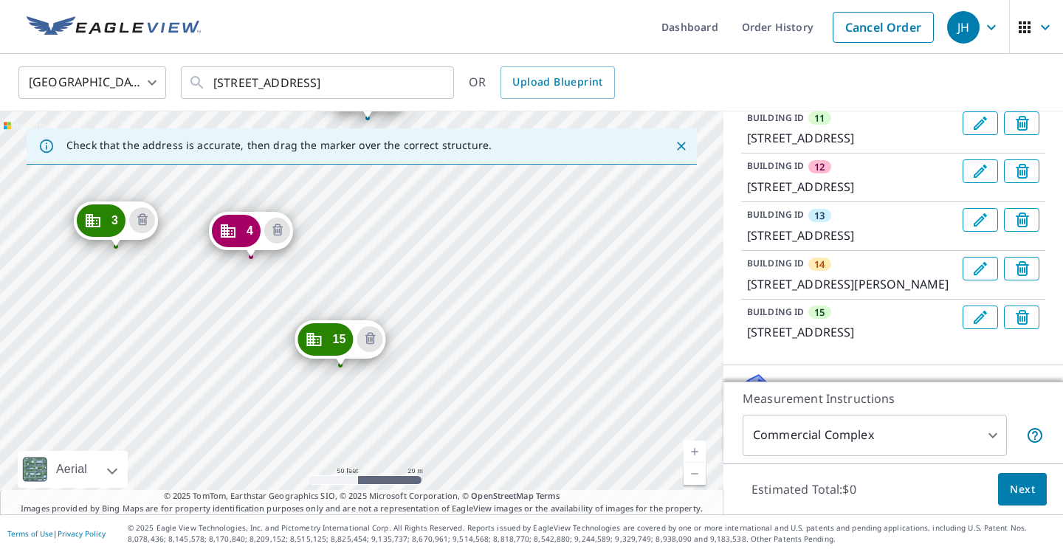
click at [438, 312] on div "2 [STREET_ADDRESS] 3 [STREET_ADDRESS] 4 [STREET_ADDRESS] 5 [STREET_ADDRESS] [GE…" at bounding box center [361, 312] width 723 height 403
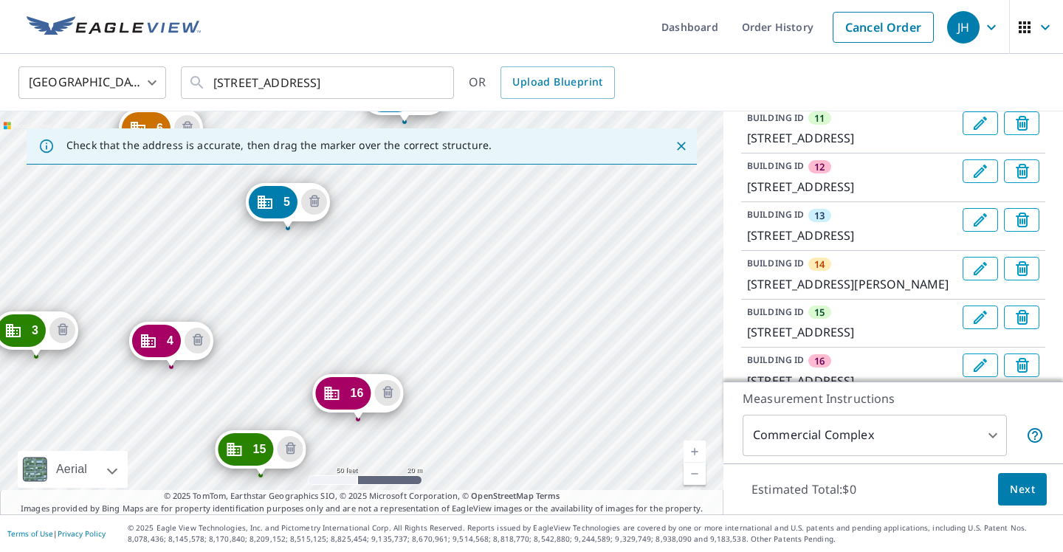
drag, startPoint x: 410, startPoint y: 387, endPoint x: 453, endPoint y: 203, distance: 188.8
click at [453, 200] on div "2 [STREET_ADDRESS] 3 [STREET_ADDRESS] 4 [STREET_ADDRESS] 5 [STREET_ADDRESS] [GE…" at bounding box center [361, 312] width 723 height 403
click at [460, 369] on div "2 [STREET_ADDRESS] 3 [STREET_ADDRESS] 4 [STREET_ADDRESS] 5 [STREET_ADDRESS] [GE…" at bounding box center [361, 312] width 723 height 403
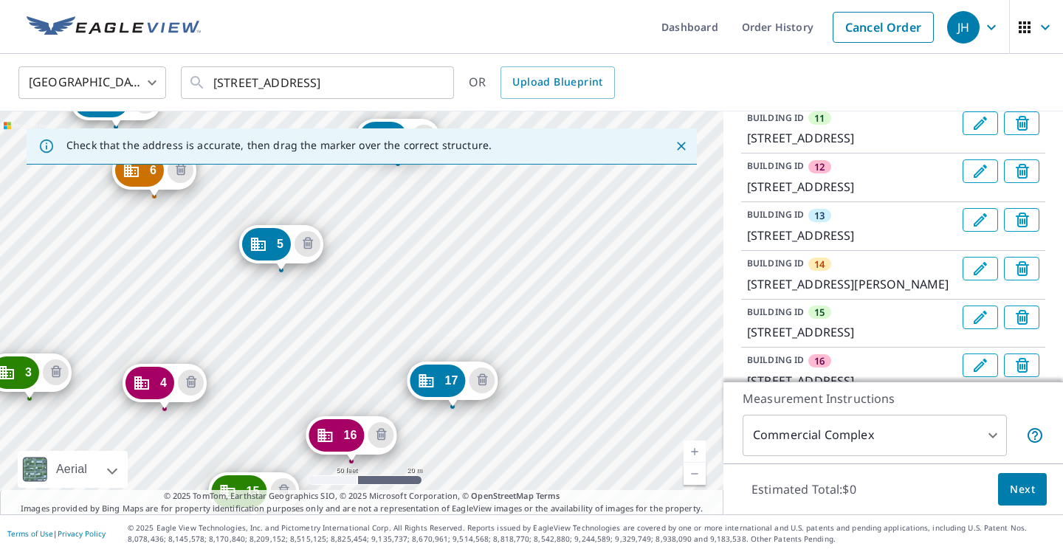
drag, startPoint x: 459, startPoint y: 369, endPoint x: 494, endPoint y: 225, distance: 148.0
click at [494, 224] on div "2 [STREET_ADDRESS] 3 [STREET_ADDRESS] 4 [STREET_ADDRESS] 5 [STREET_ADDRESS] [GE…" at bounding box center [361, 312] width 723 height 403
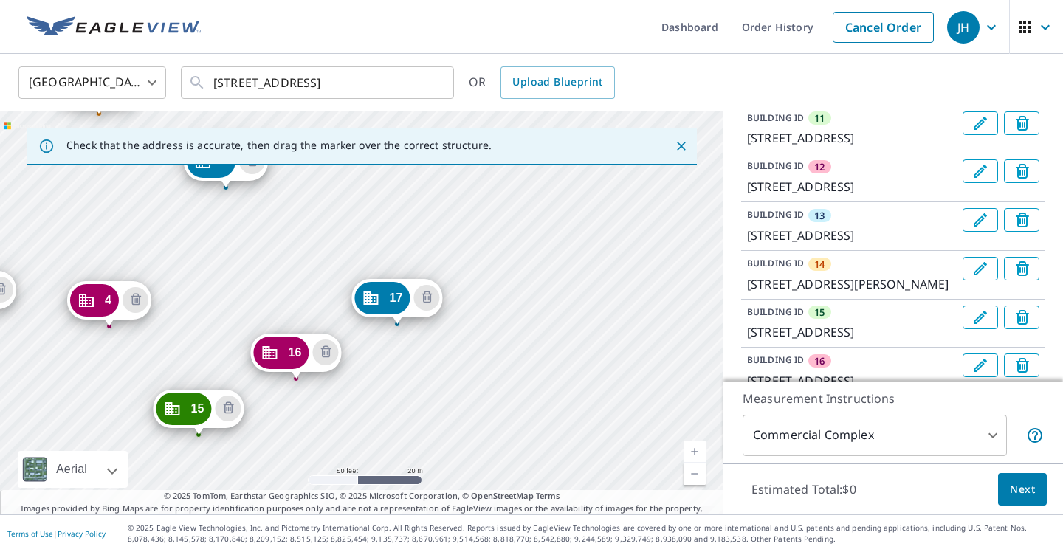
drag, startPoint x: 510, startPoint y: 307, endPoint x: 453, endPoint y: 225, distance: 99.7
click at [453, 223] on div "2 [STREET_ADDRESS] 3 [STREET_ADDRESS] 4 [STREET_ADDRESS] 5 [STREET_ADDRESS] [GE…" at bounding box center [361, 312] width 723 height 403
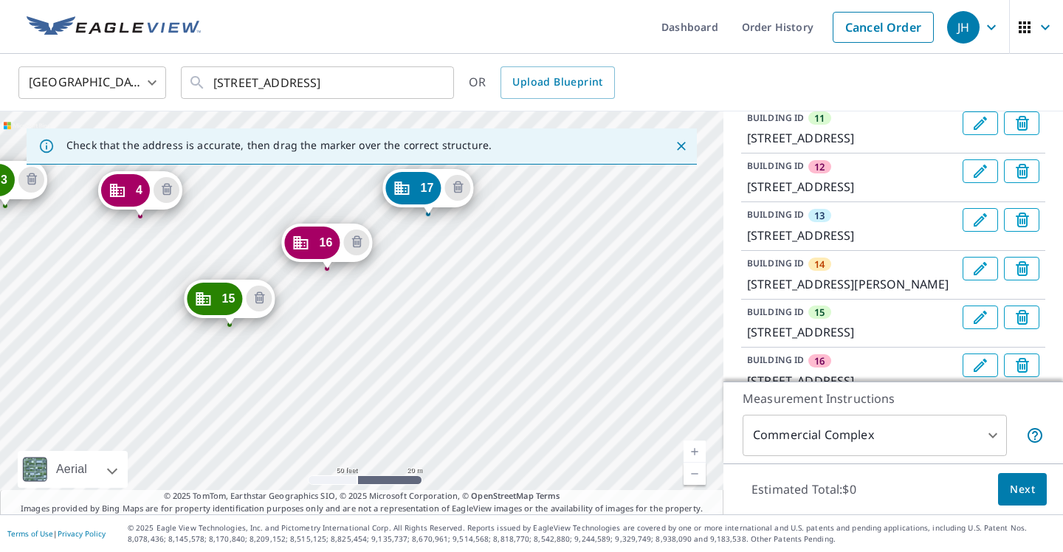
drag, startPoint x: 470, startPoint y: 339, endPoint x: 503, endPoint y: 230, distance: 114.9
click at [503, 230] on div "2 [STREET_ADDRESS] 3 [STREET_ADDRESS] 4 [STREET_ADDRESS] 5 [STREET_ADDRESS] [GE…" at bounding box center [361, 312] width 723 height 403
click at [400, 371] on div "2 [STREET_ADDRESS] 3 [STREET_ADDRESS] 4 [STREET_ADDRESS] 5 [STREET_ADDRESS] [GE…" at bounding box center [361, 312] width 723 height 403
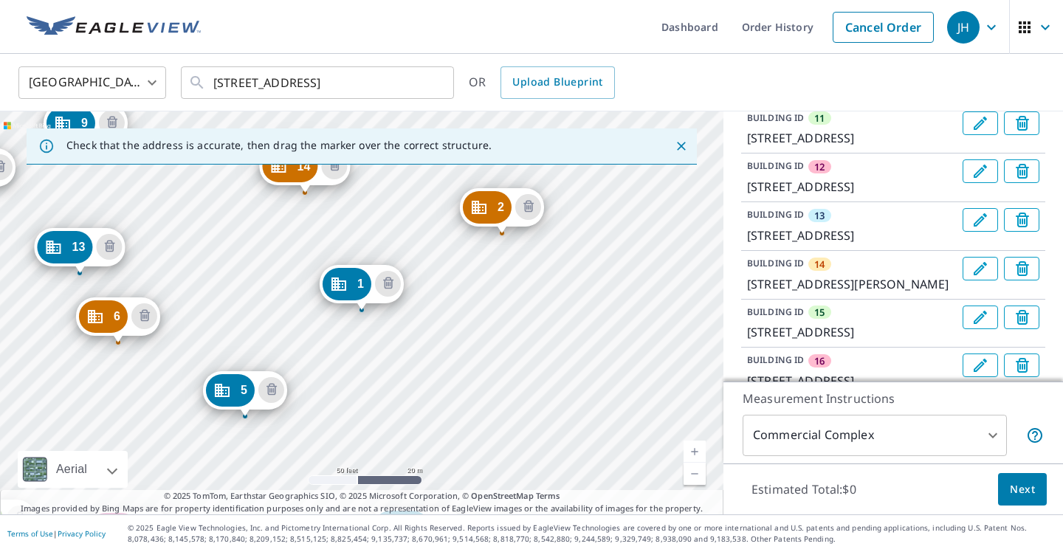
drag, startPoint x: 400, startPoint y: 371, endPoint x: 463, endPoint y: 232, distance: 152.3
click at [463, 232] on div "2 [STREET_ADDRESS] 3 [STREET_ADDRESS] 4 [STREET_ADDRESS] 5 [STREET_ADDRESS] [GE…" at bounding box center [361, 312] width 723 height 403
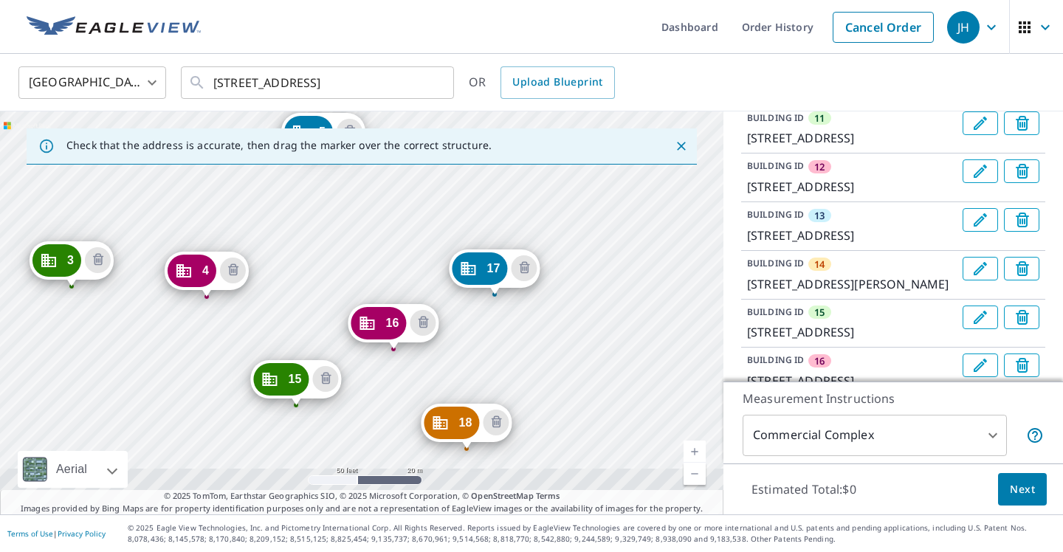
drag, startPoint x: 400, startPoint y: 283, endPoint x: 411, endPoint y: 238, distance: 46.4
click at [411, 238] on div "2 [STREET_ADDRESS] 3 [STREET_ADDRESS] 4 [STREET_ADDRESS] 5 [STREET_ADDRESS] [GE…" at bounding box center [361, 312] width 723 height 403
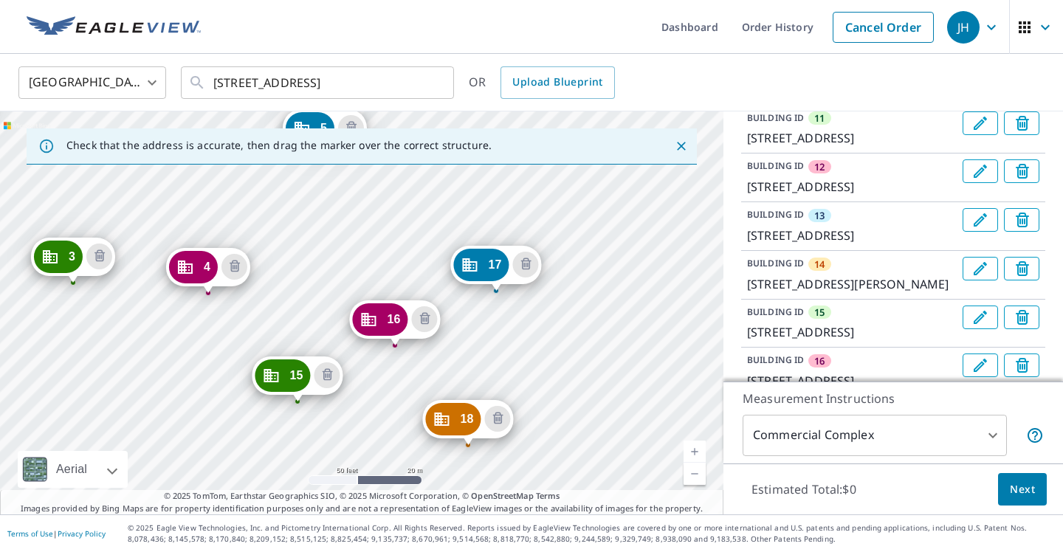
click at [565, 435] on div "2 [STREET_ADDRESS] 3 [STREET_ADDRESS] 4 [STREET_ADDRESS] 5 [STREET_ADDRESS] [GE…" at bounding box center [361, 312] width 723 height 403
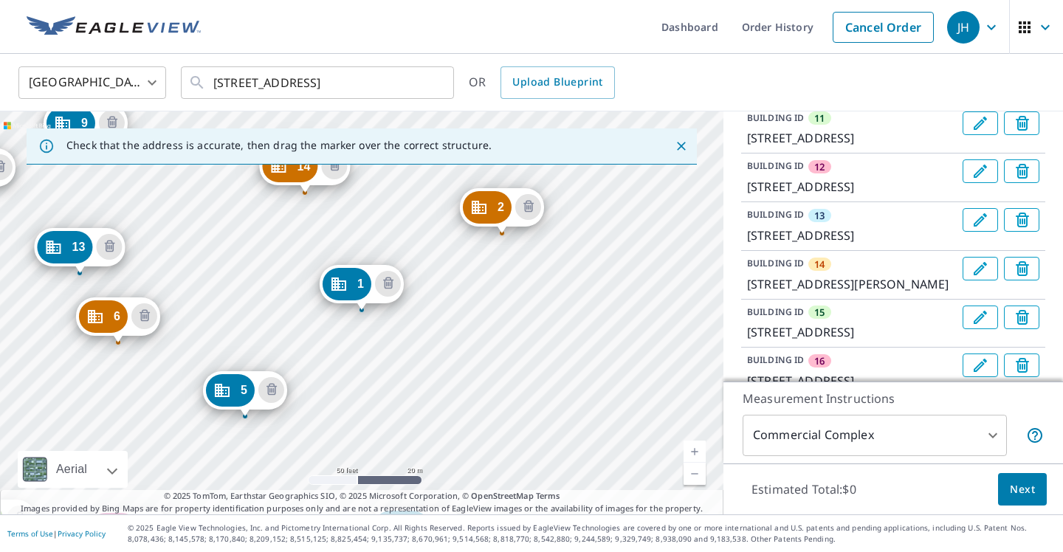
click at [699, 472] on link "Current Level 19, Zoom Out" at bounding box center [694, 474] width 22 height 22
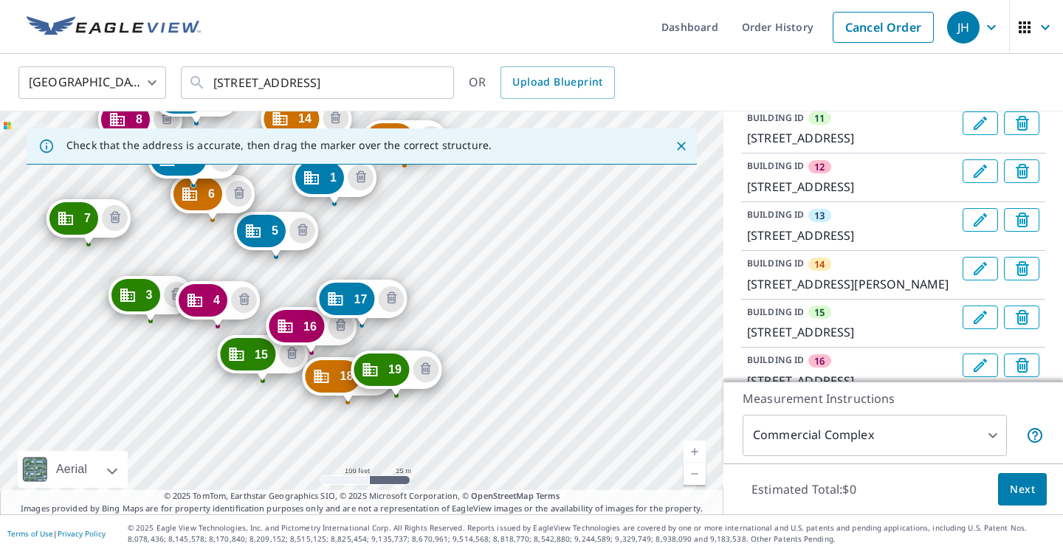
drag, startPoint x: 523, startPoint y: 428, endPoint x: 496, endPoint y: 324, distance: 107.6
click at [496, 323] on div "2 [STREET_ADDRESS] 3 [STREET_ADDRESS] 4 [STREET_ADDRESS] 5 [STREET_ADDRESS] [GE…" at bounding box center [361, 312] width 723 height 403
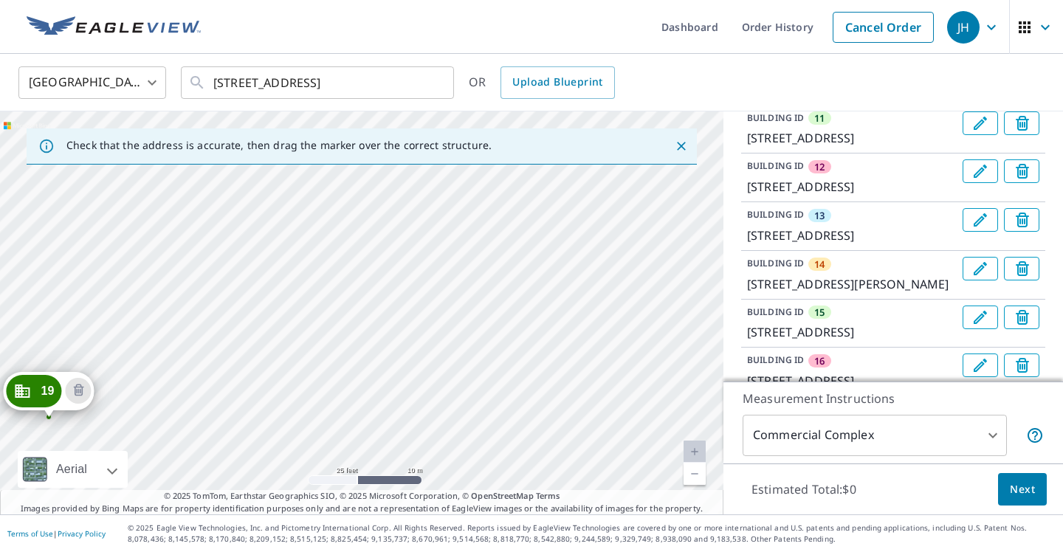
drag, startPoint x: 477, startPoint y: 394, endPoint x: 286, endPoint y: 434, distance: 195.2
click at [286, 434] on div "2 [STREET_ADDRESS] 3 [STREET_ADDRESS] 4 [STREET_ADDRESS] 5 [STREET_ADDRESS] [GE…" at bounding box center [361, 312] width 723 height 403
click at [443, 390] on div "2 [STREET_ADDRESS] 3 [STREET_ADDRESS] 4 [STREET_ADDRESS] 5 [STREET_ADDRESS] [GE…" at bounding box center [361, 312] width 723 height 403
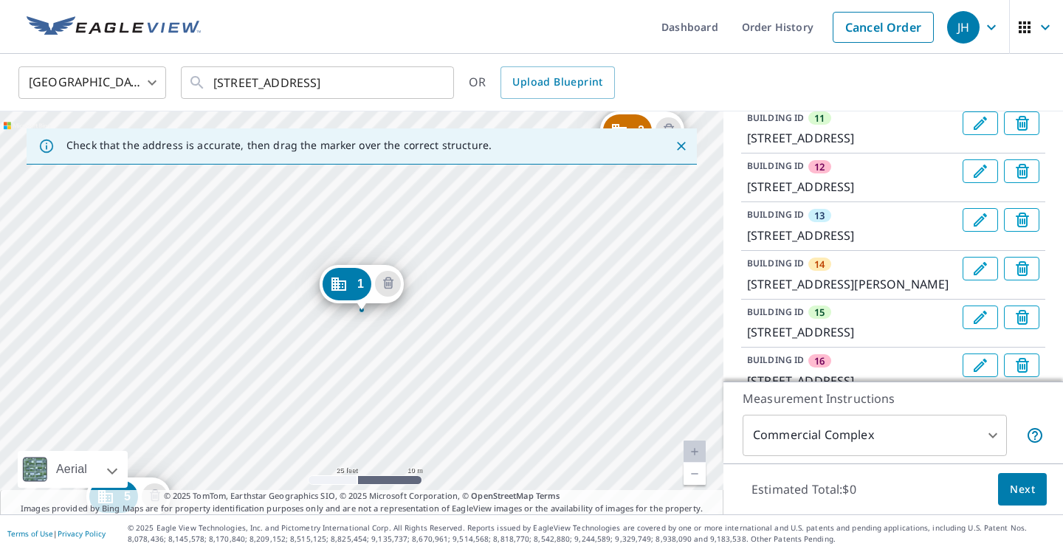
drag, startPoint x: 443, startPoint y: 390, endPoint x: 363, endPoint y: 249, distance: 162.6
click at [364, 252] on div "2 [STREET_ADDRESS] 3 [STREET_ADDRESS] 4 [STREET_ADDRESS] 5 [STREET_ADDRESS] [GE…" at bounding box center [361, 312] width 723 height 403
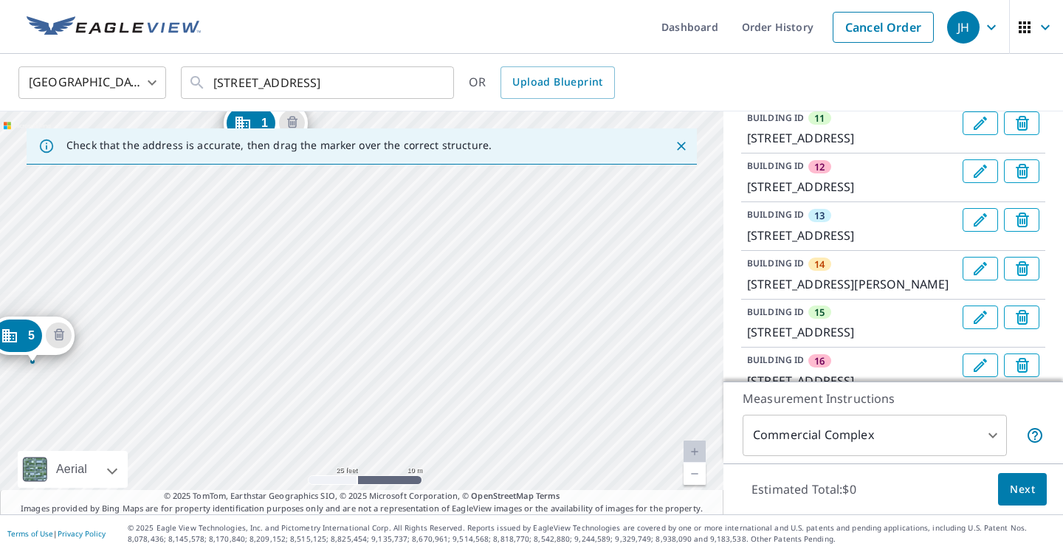
drag, startPoint x: 444, startPoint y: 351, endPoint x: 373, endPoint y: 244, distance: 128.3
click at [373, 244] on div "2 [STREET_ADDRESS] 3 [STREET_ADDRESS] 4 [STREET_ADDRESS] 5 [STREET_ADDRESS] [GE…" at bounding box center [361, 312] width 723 height 403
drag, startPoint x: 294, startPoint y: 334, endPoint x: 359, endPoint y: 165, distance: 181.0
click at [359, 165] on div "Check that the address is accurate, then drag the marker over the correct struc…" at bounding box center [361, 312] width 723 height 403
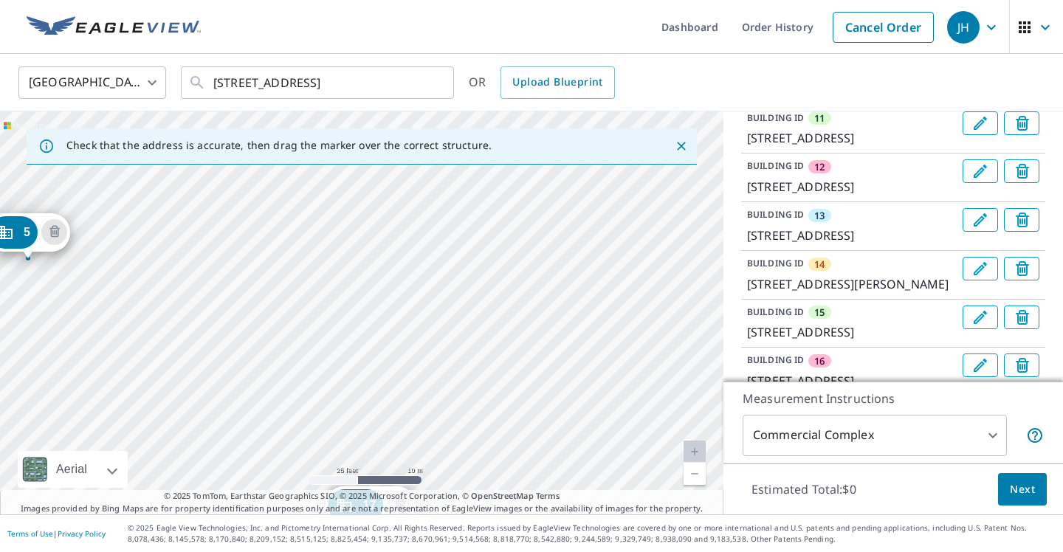
click at [343, 315] on div "2 [STREET_ADDRESS] 3 [STREET_ADDRESS] 4 [STREET_ADDRESS] 5 [STREET_ADDRESS] [GE…" at bounding box center [361, 312] width 723 height 403
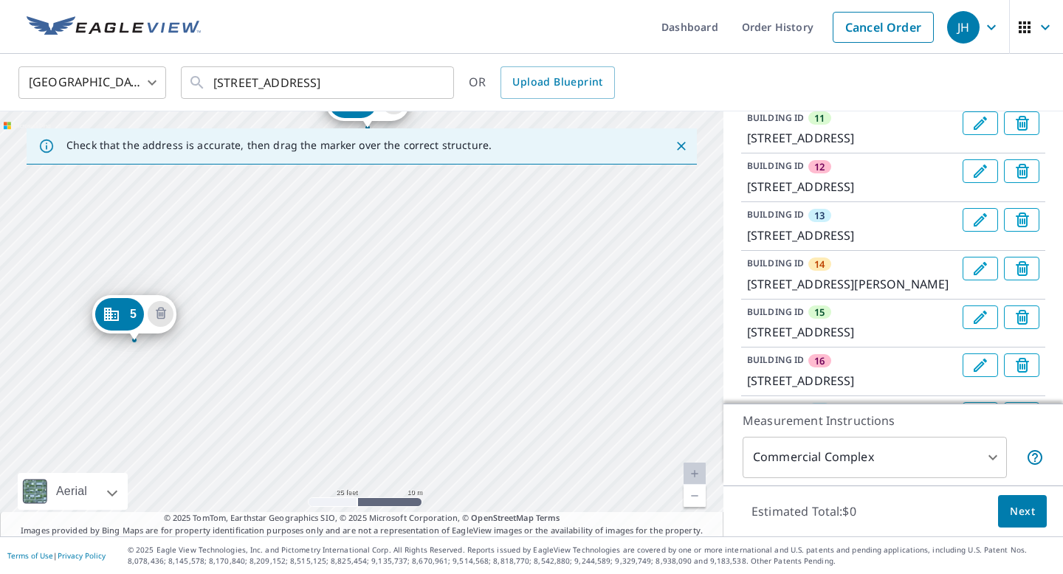
drag, startPoint x: 371, startPoint y: 391, endPoint x: 375, endPoint y: 199, distance: 191.9
click at [376, 197] on div "2 [STREET_ADDRESS] 3 [STREET_ADDRESS] 4 [STREET_ADDRESS] 5 [STREET_ADDRESS] [GE…" at bounding box center [361, 323] width 723 height 425
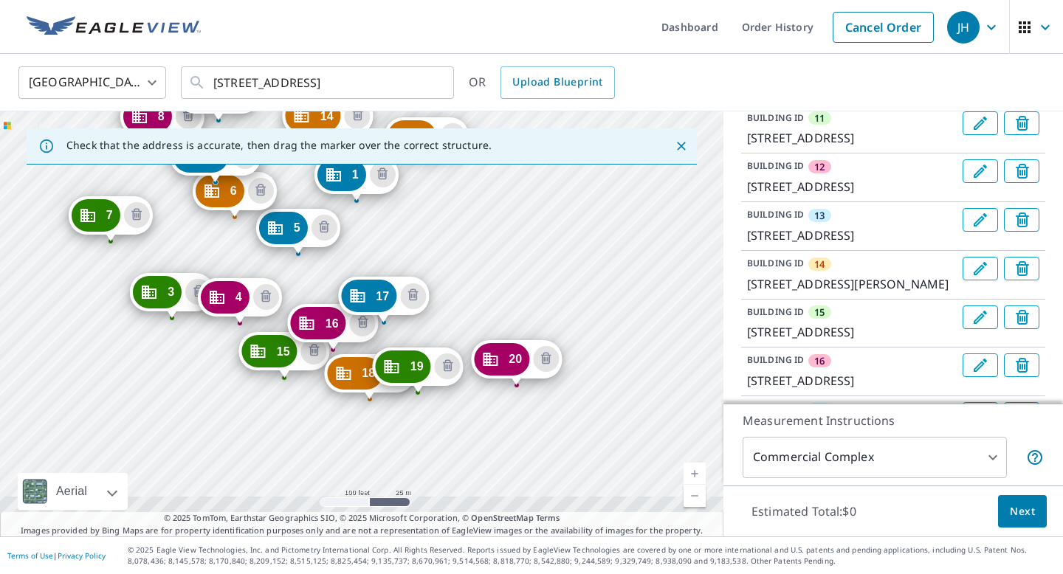
drag, startPoint x: 475, startPoint y: 441, endPoint x: 460, endPoint y: 334, distance: 108.1
click at [460, 334] on div "2 [STREET_ADDRESS] 3 [STREET_ADDRESS] 4 [STREET_ADDRESS] 5 [STREET_ADDRESS] [GE…" at bounding box center [361, 323] width 723 height 425
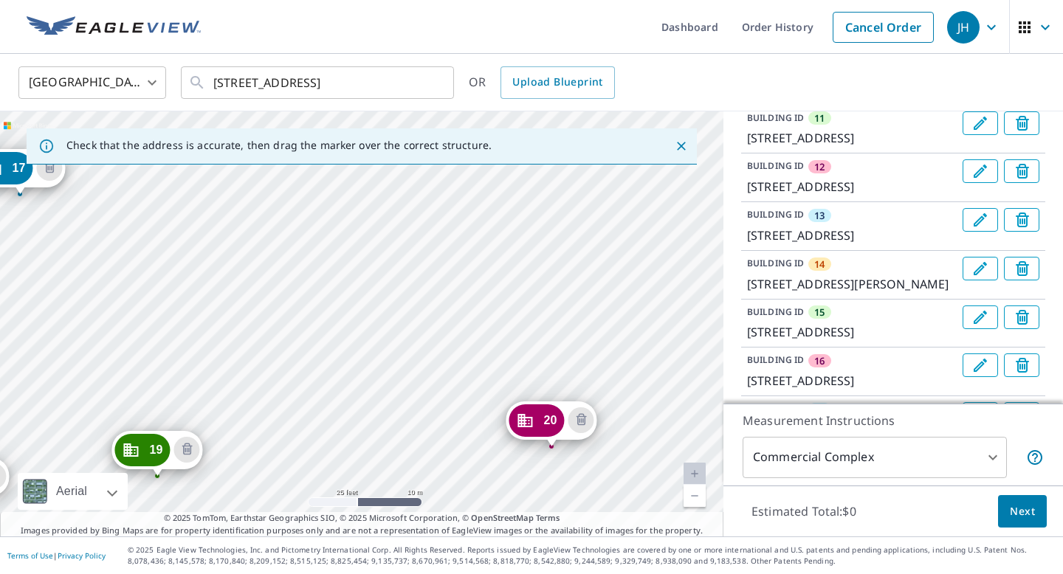
drag, startPoint x: 539, startPoint y: 344, endPoint x: 429, endPoint y: 559, distance: 241.3
click at [429, 551] on div "Dashboard Order History Cancel Order JH [GEOGRAPHIC_DATA] [GEOGRAPHIC_DATA] ​ […" at bounding box center [531, 287] width 1063 height 574
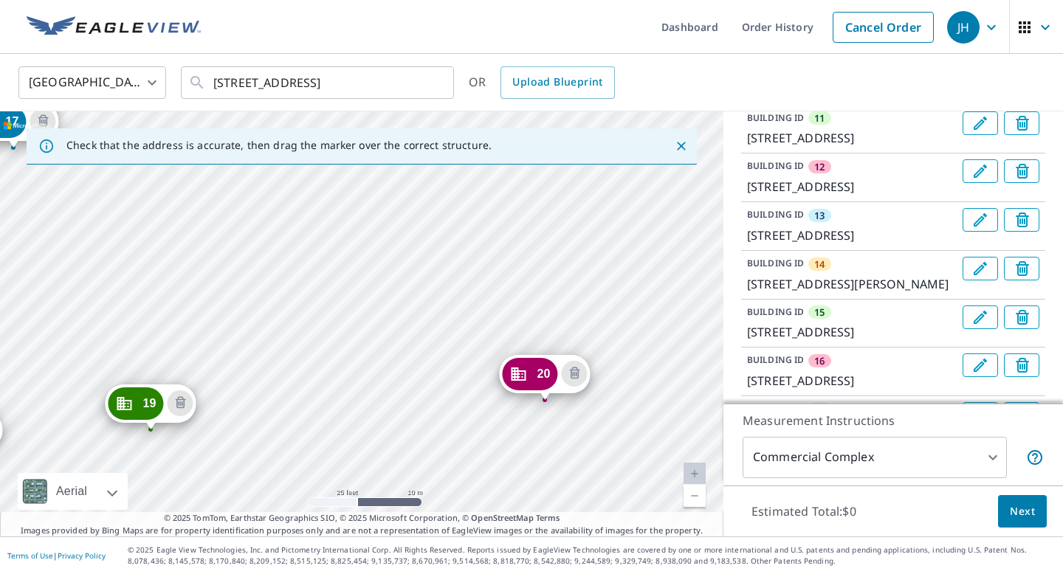
drag, startPoint x: 421, startPoint y: 425, endPoint x: 415, endPoint y: 460, distance: 35.9
click at [415, 460] on div "2 [STREET_ADDRESS] 3 [STREET_ADDRESS] 4 [STREET_ADDRESS] 5 [STREET_ADDRESS] [GE…" at bounding box center [361, 323] width 723 height 425
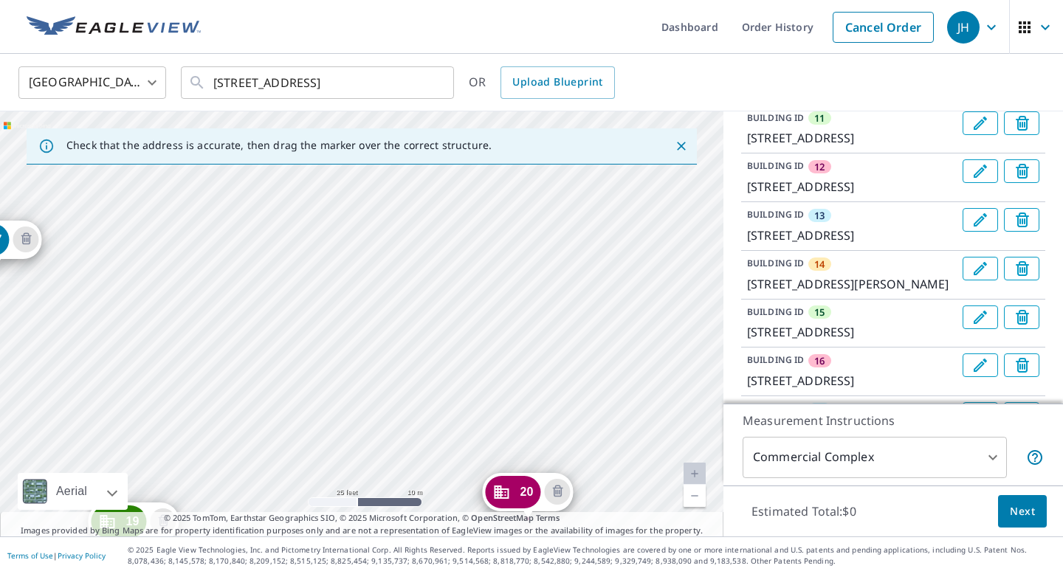
drag, startPoint x: 415, startPoint y: 291, endPoint x: 398, endPoint y: 410, distance: 120.0
click at [398, 410] on div "2 [STREET_ADDRESS] 3 [STREET_ADDRESS] 4 [STREET_ADDRESS] 5 [STREET_ADDRESS] [GE…" at bounding box center [361, 323] width 723 height 425
click at [365, 374] on div "2 [STREET_ADDRESS] 3 [STREET_ADDRESS] 4 [STREET_ADDRESS] 5 [STREET_ADDRESS] [GE…" at bounding box center [361, 323] width 723 height 425
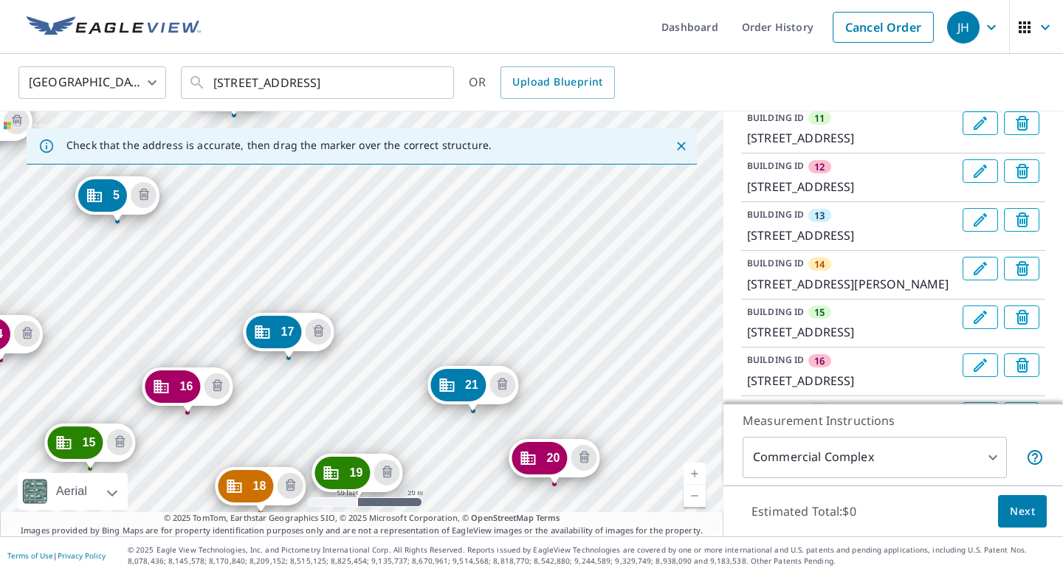
click at [477, 278] on div "2 [STREET_ADDRESS] 3 [STREET_ADDRESS] 4 [STREET_ADDRESS] 5 [STREET_ADDRESS] [GE…" at bounding box center [361, 323] width 723 height 425
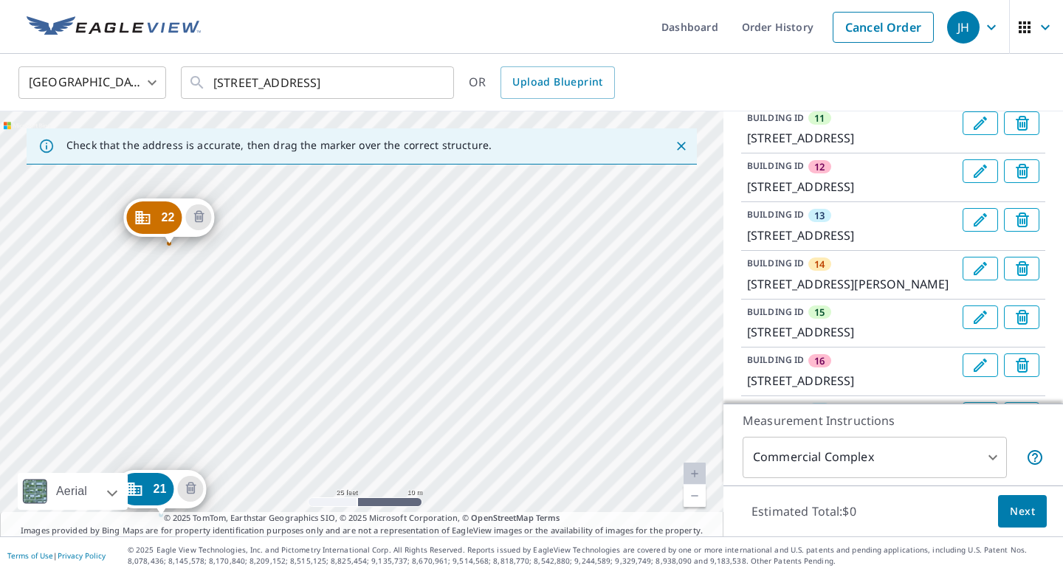
drag, startPoint x: 392, startPoint y: 410, endPoint x: 424, endPoint y: 228, distance: 185.1
click at [424, 227] on div "2 [STREET_ADDRESS] 3 [STREET_ADDRESS] 4 [STREET_ADDRESS] 5 [STREET_ADDRESS] [GE…" at bounding box center [361, 323] width 723 height 425
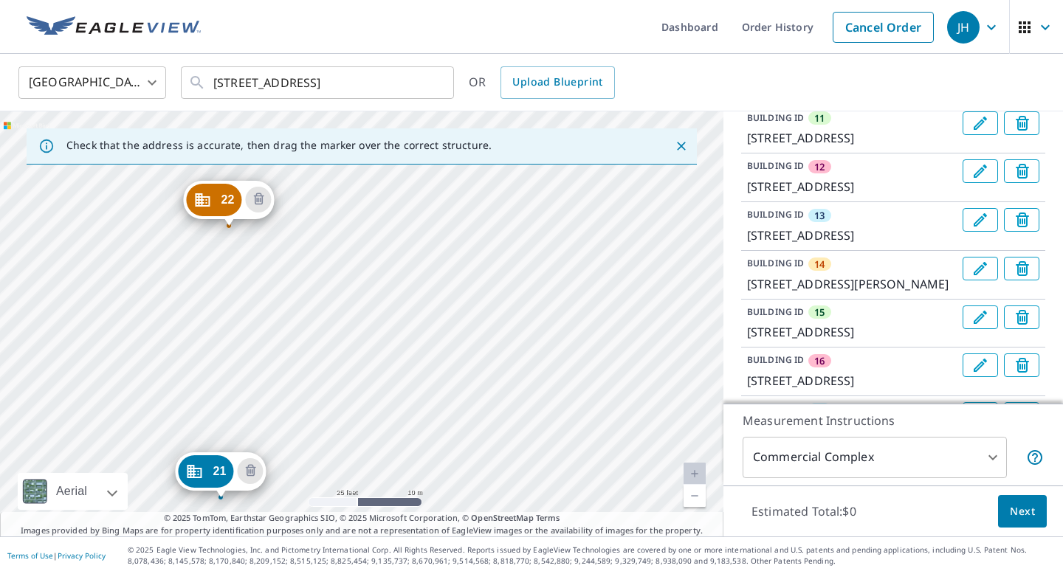
drag, startPoint x: 384, startPoint y: 318, endPoint x: 444, endPoint y: 297, distance: 63.9
click at [444, 297] on div "2 [STREET_ADDRESS] 3 [STREET_ADDRESS] 4 [STREET_ADDRESS] 5 [STREET_ADDRESS] [GE…" at bounding box center [361, 323] width 723 height 425
click at [531, 445] on div "2 [STREET_ADDRESS] 3 [STREET_ADDRESS] 4 [STREET_ADDRESS] 5 [STREET_ADDRESS] [GE…" at bounding box center [361, 323] width 723 height 425
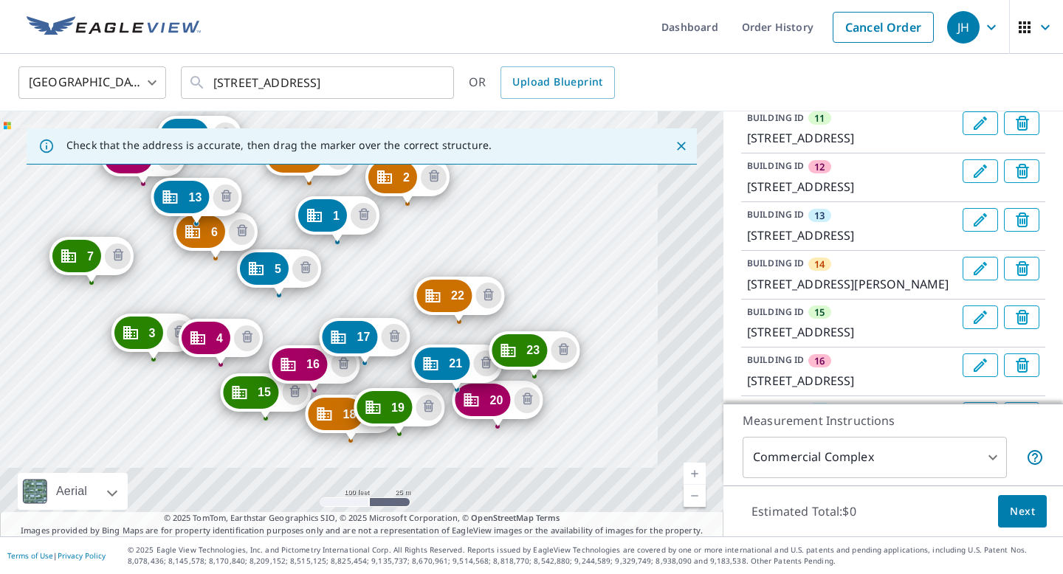
drag, startPoint x: 515, startPoint y: 408, endPoint x: 369, endPoint y: 263, distance: 205.6
click at [369, 263] on div "2 [STREET_ADDRESS] 3 [STREET_ADDRESS] 4 [STREET_ADDRESS] 5 [STREET_ADDRESS] [GE…" at bounding box center [361, 323] width 723 height 425
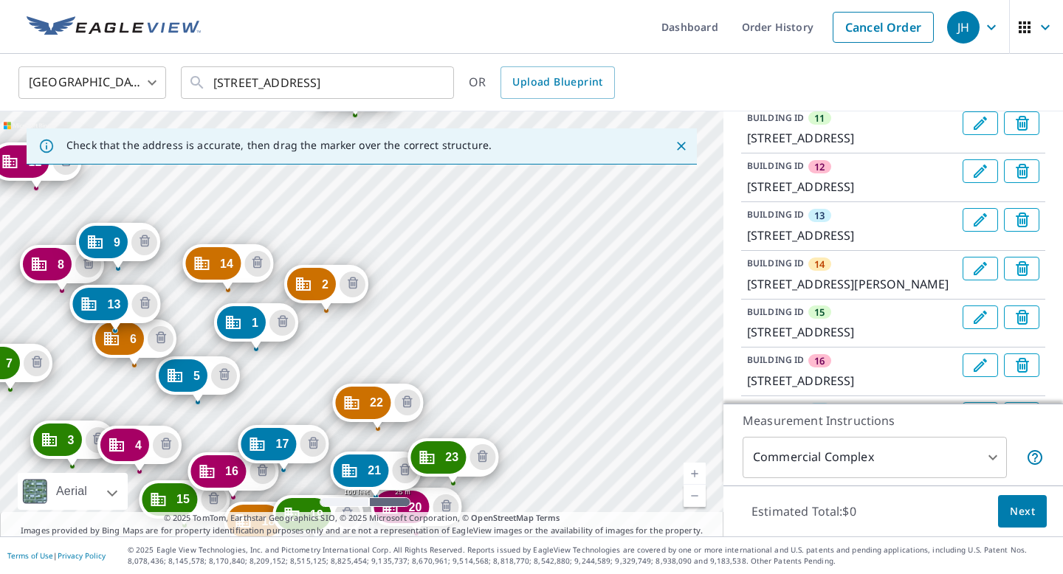
drag, startPoint x: 598, startPoint y: 320, endPoint x: 524, endPoint y: 429, distance: 132.2
click at [524, 429] on div "2 [STREET_ADDRESS] 3 [STREET_ADDRESS] 4 [STREET_ADDRESS] 5 [STREET_ADDRESS] [GE…" at bounding box center [361, 323] width 723 height 425
click at [485, 404] on div "2 [STREET_ADDRESS] 3 [STREET_ADDRESS] 4 [STREET_ADDRESS] 5 [STREET_ADDRESS] [GE…" at bounding box center [361, 323] width 723 height 425
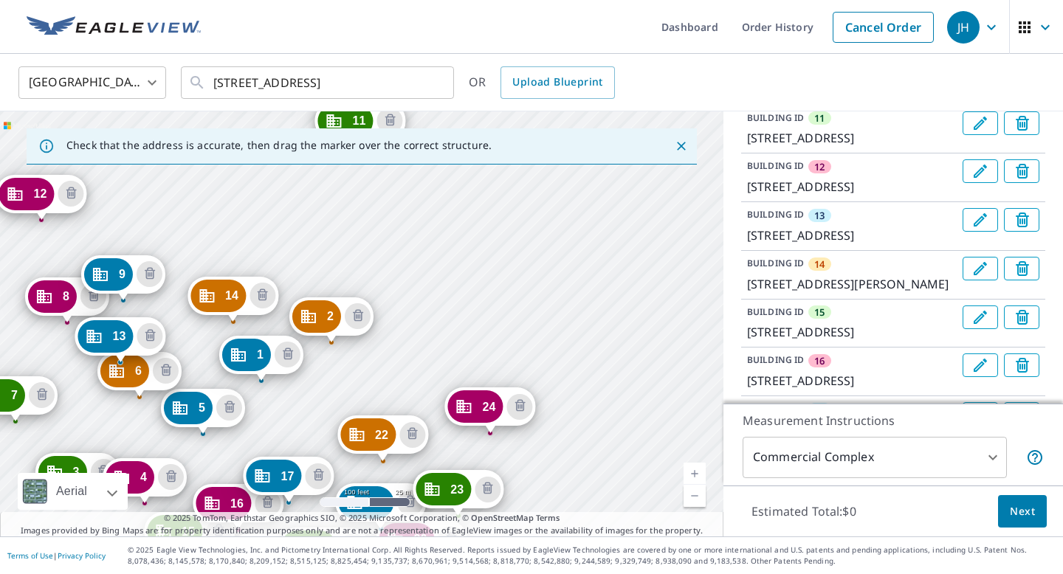
drag, startPoint x: 648, startPoint y: 366, endPoint x: 544, endPoint y: 428, distance: 121.1
click at [545, 428] on div "2 [STREET_ADDRESS] 3 [STREET_ADDRESS] 4 [STREET_ADDRESS] 5 [STREET_ADDRESS] [GE…" at bounding box center [361, 323] width 723 height 425
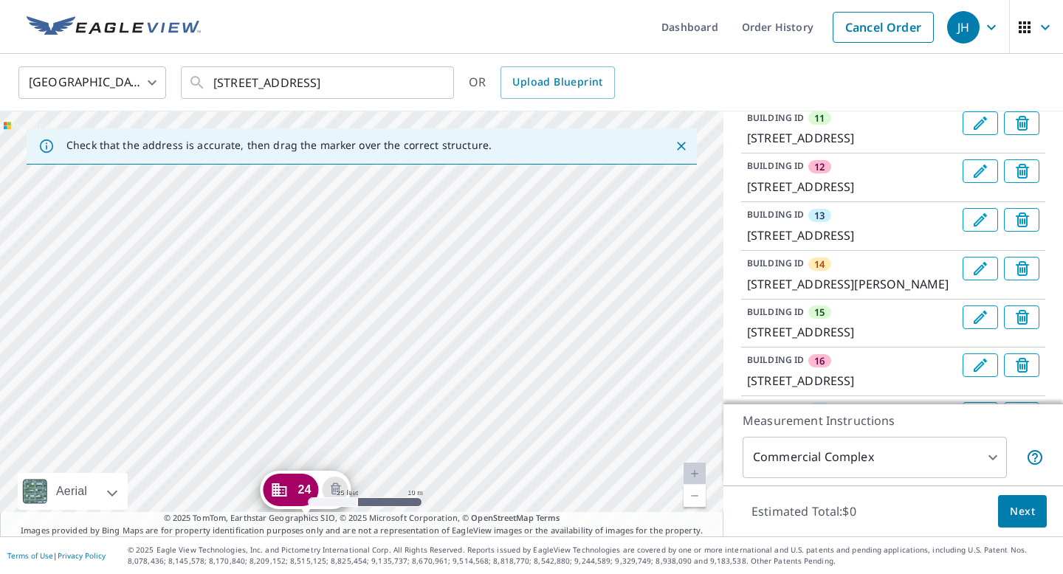
click at [296, 272] on div "2 [STREET_ADDRESS] 3 [STREET_ADDRESS] 4 [STREET_ADDRESS] 5 [STREET_ADDRESS] [GE…" at bounding box center [361, 323] width 723 height 425
click at [315, 259] on div "2 [STREET_ADDRESS] 3 [STREET_ADDRESS] 4 [STREET_ADDRESS] 5 [STREET_ADDRESS] [GE…" at bounding box center [361, 323] width 723 height 425
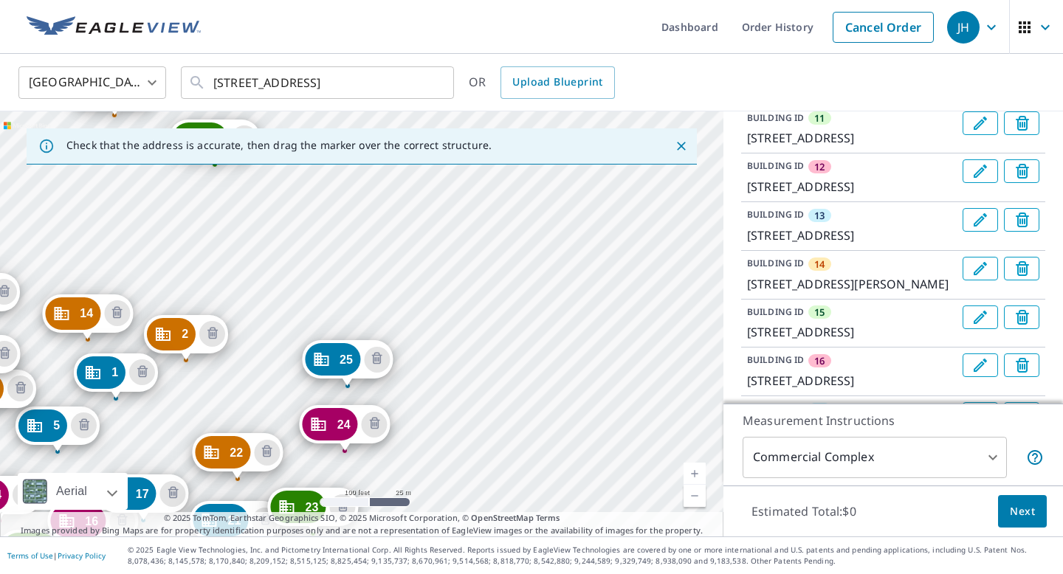
drag, startPoint x: 634, startPoint y: 359, endPoint x: 327, endPoint y: 458, distance: 322.7
click at [327, 458] on div "2 [STREET_ADDRESS] 3 [STREET_ADDRESS] 4 [STREET_ADDRESS] 5 [STREET_ADDRESS] [GE…" at bounding box center [361, 323] width 723 height 425
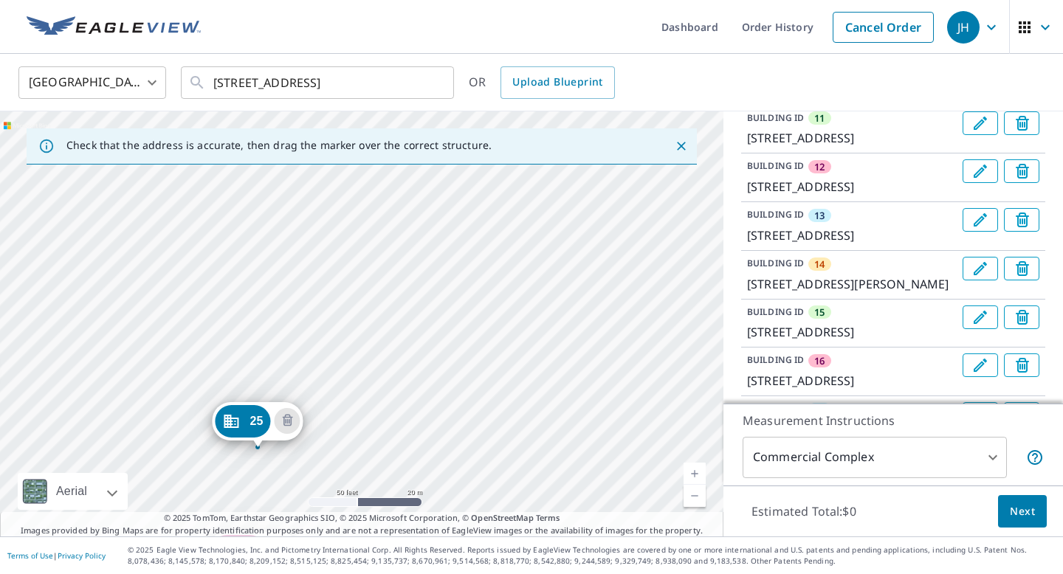
click at [395, 425] on div "2 [STREET_ADDRESS] 3 [STREET_ADDRESS] 4 [STREET_ADDRESS] 5 [STREET_ADDRESS] [GE…" at bounding box center [361, 323] width 723 height 425
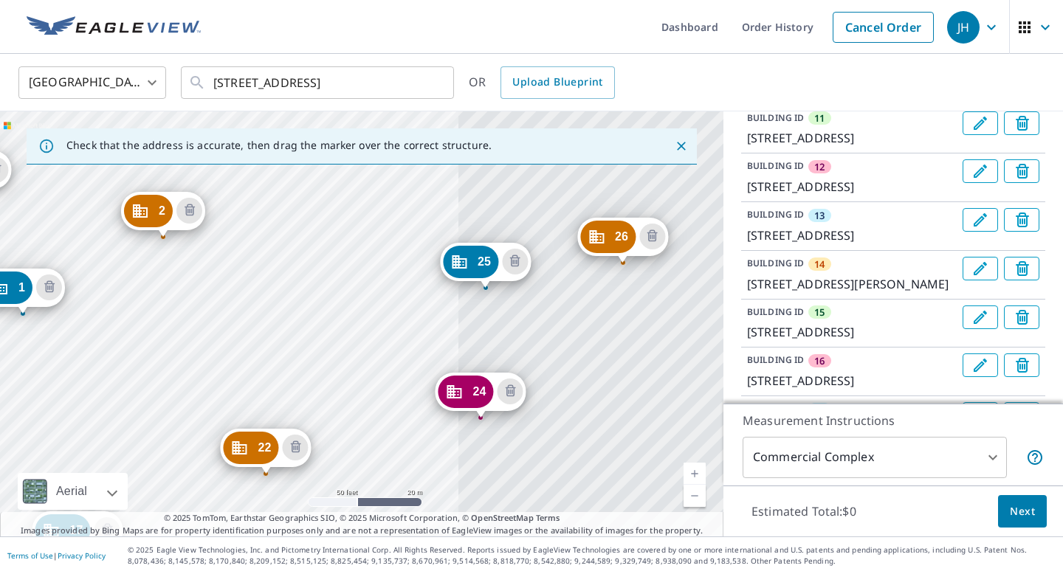
drag, startPoint x: 619, startPoint y: 337, endPoint x: 238, endPoint y: 331, distance: 381.6
click at [238, 330] on div "2 [STREET_ADDRESS] 3 [STREET_ADDRESS] 4 [STREET_ADDRESS] 5 [STREET_ADDRESS] [GE…" at bounding box center [361, 323] width 723 height 425
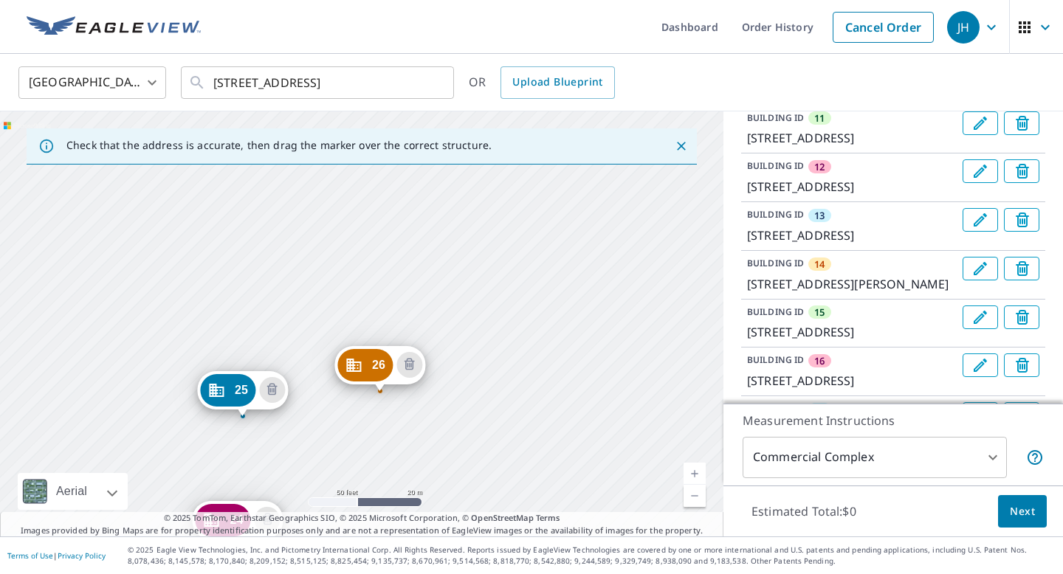
drag, startPoint x: 585, startPoint y: 313, endPoint x: 385, endPoint y: 441, distance: 237.3
click at [385, 441] on div "2 [STREET_ADDRESS] 3 [STREET_ADDRESS] 4 [STREET_ADDRESS] 5 [STREET_ADDRESS] [GE…" at bounding box center [361, 323] width 723 height 425
click at [415, 294] on div "2 [STREET_ADDRESS] 3 [STREET_ADDRESS] 4 [STREET_ADDRESS] 5 [STREET_ADDRESS] [GE…" at bounding box center [361, 323] width 723 height 425
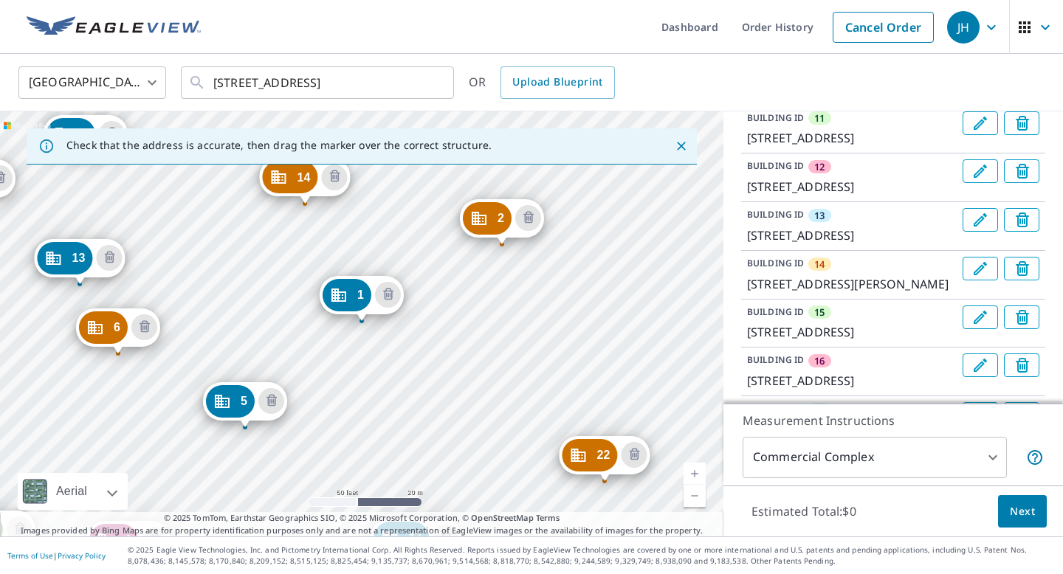
drag, startPoint x: 582, startPoint y: 328, endPoint x: 207, endPoint y: 313, distance: 374.4
click at [207, 313] on div "2 [STREET_ADDRESS] 3 [STREET_ADDRESS] 4 [STREET_ADDRESS] 5 [STREET_ADDRESS] [GE…" at bounding box center [361, 323] width 723 height 425
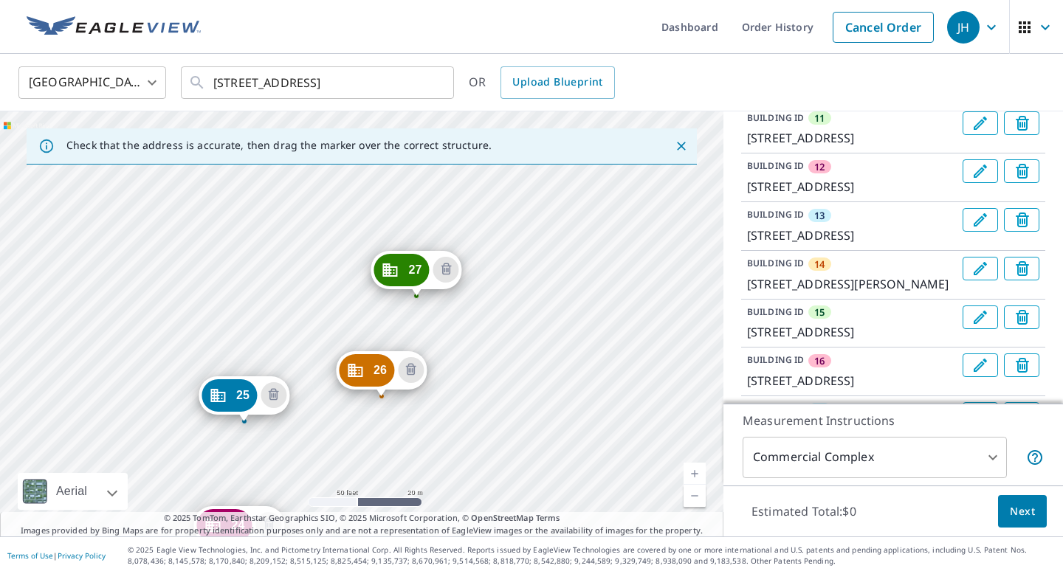
drag, startPoint x: 501, startPoint y: 354, endPoint x: 374, endPoint y: 435, distance: 150.7
click at [373, 435] on div "2 [STREET_ADDRESS] 3 [STREET_ADDRESS] 4 [STREET_ADDRESS] 5 [STREET_ADDRESS] [GE…" at bounding box center [361, 323] width 723 height 425
click at [536, 339] on div "2 [STREET_ADDRESS] 3 [STREET_ADDRESS] 4 [STREET_ADDRESS] 5 [STREET_ADDRESS] [GE…" at bounding box center [361, 323] width 723 height 425
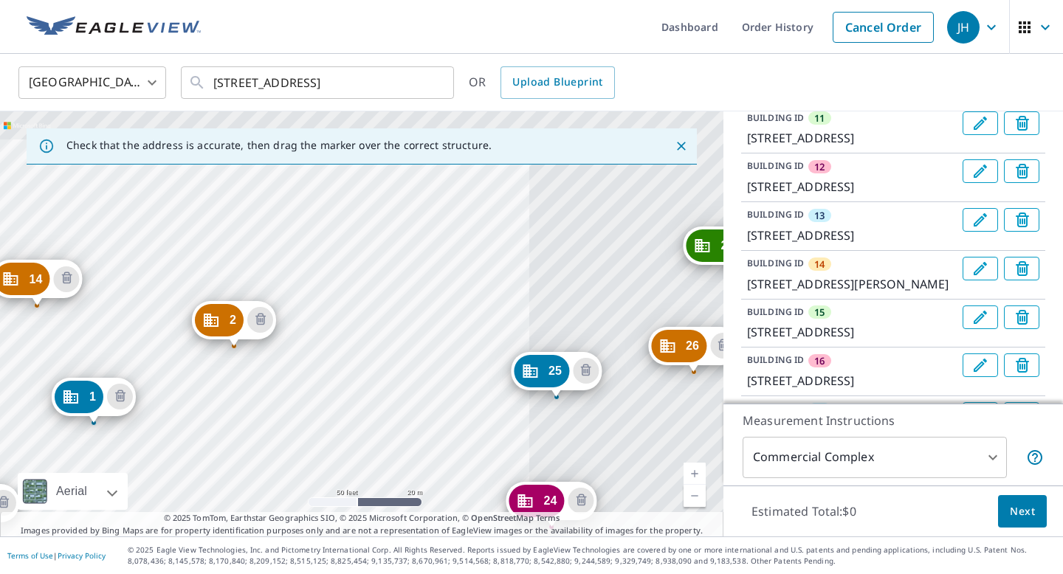
drag, startPoint x: 328, startPoint y: 413, endPoint x: 292, endPoint y: 423, distance: 37.6
click at [293, 423] on div "2 [STREET_ADDRESS] 3 [STREET_ADDRESS] 4 [STREET_ADDRESS] 5 [STREET_ADDRESS] [GE…" at bounding box center [361, 323] width 723 height 425
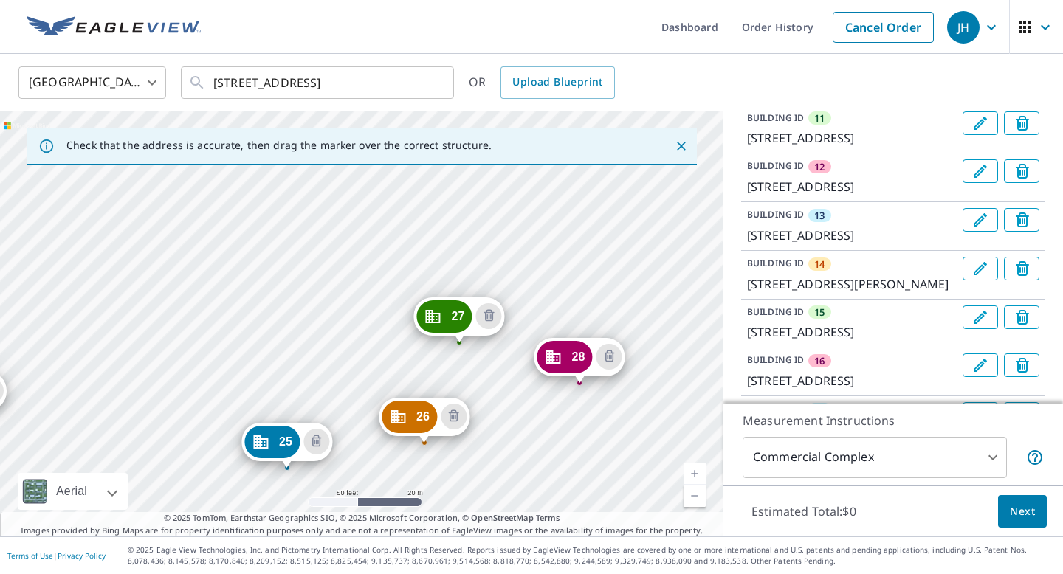
drag, startPoint x: 482, startPoint y: 322, endPoint x: 326, endPoint y: 384, distance: 167.3
click at [326, 384] on div "2 [STREET_ADDRESS] 3 [STREET_ADDRESS] 4 [STREET_ADDRESS] 5 [STREET_ADDRESS] [GE…" at bounding box center [361, 323] width 723 height 425
click at [363, 357] on div "2 [STREET_ADDRESS] 3 [STREET_ADDRESS] 4 [STREET_ADDRESS] 5 [STREET_ADDRESS] [GE…" at bounding box center [361, 323] width 723 height 425
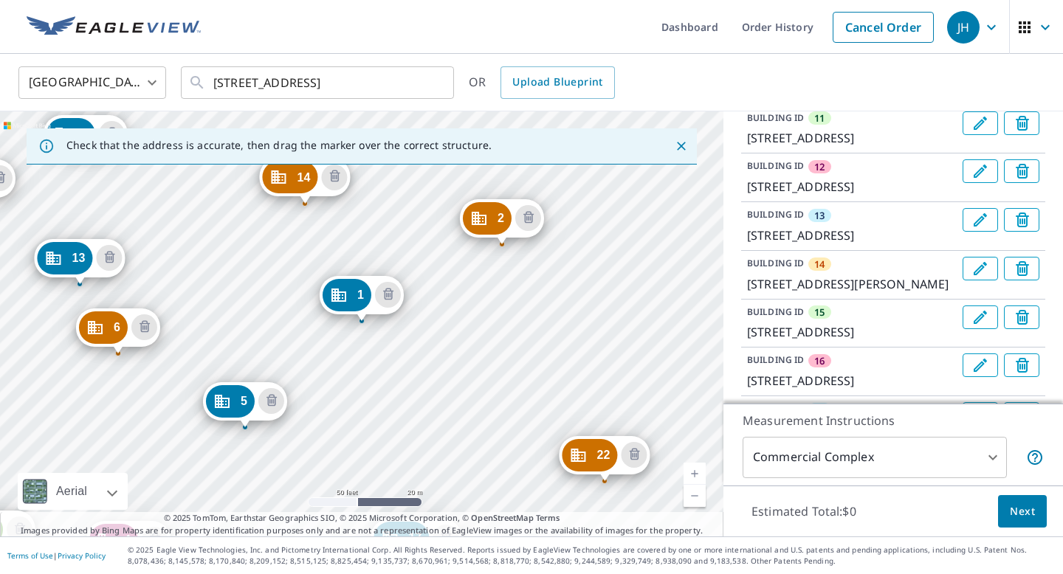
drag, startPoint x: 649, startPoint y: 342, endPoint x: 444, endPoint y: 241, distance: 227.7
click at [448, 239] on div "2 [STREET_ADDRESS] 3 [STREET_ADDRESS] 4 [STREET_ADDRESS] 5 [STREET_ADDRESS] [GE…" at bounding box center [361, 323] width 723 height 425
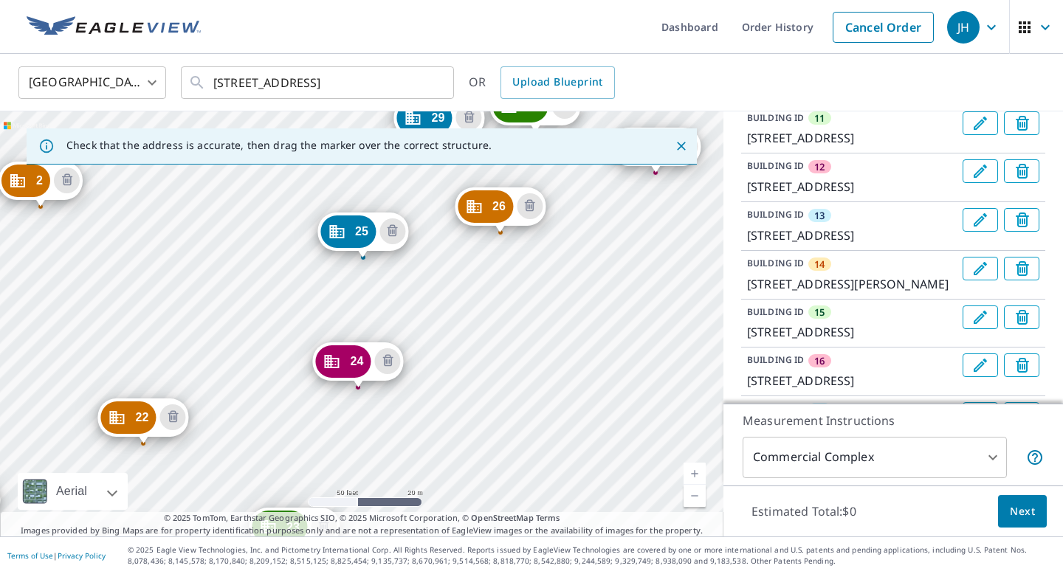
drag, startPoint x: 636, startPoint y: 383, endPoint x: 376, endPoint y: 448, distance: 268.5
click at [376, 448] on div "2 [STREET_ADDRESS] 3 [STREET_ADDRESS] 4 [STREET_ADDRESS] 5 [STREET_ADDRESS] [GE…" at bounding box center [361, 323] width 723 height 425
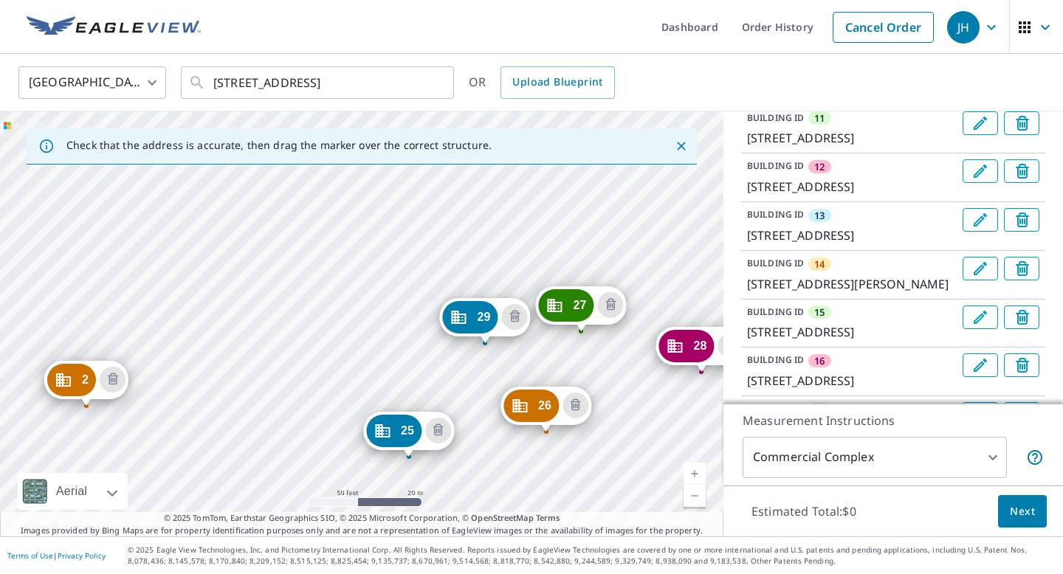
drag, startPoint x: 567, startPoint y: 290, endPoint x: 613, endPoint y: 489, distance: 204.4
click at [613, 489] on div "2 [STREET_ADDRESS] 3 [STREET_ADDRESS] 4 [STREET_ADDRESS] 5 [STREET_ADDRESS] [GE…" at bounding box center [361, 323] width 723 height 425
click at [419, 236] on div "2 [STREET_ADDRESS] 3 [STREET_ADDRESS] 4 [STREET_ADDRESS] 5 [STREET_ADDRESS] [GE…" at bounding box center [361, 323] width 723 height 425
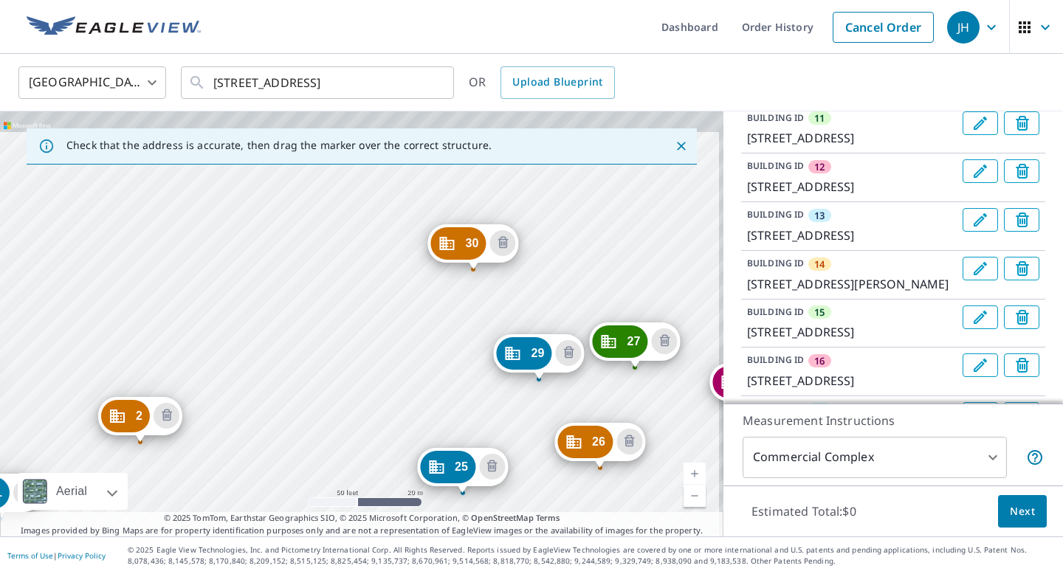
drag, startPoint x: 635, startPoint y: 263, endPoint x: 273, endPoint y: 460, distance: 412.1
click at [273, 460] on div "2 [STREET_ADDRESS] 3 [STREET_ADDRESS] 4 [STREET_ADDRESS] 5 [STREET_ADDRESS] [GE…" at bounding box center [361, 323] width 723 height 425
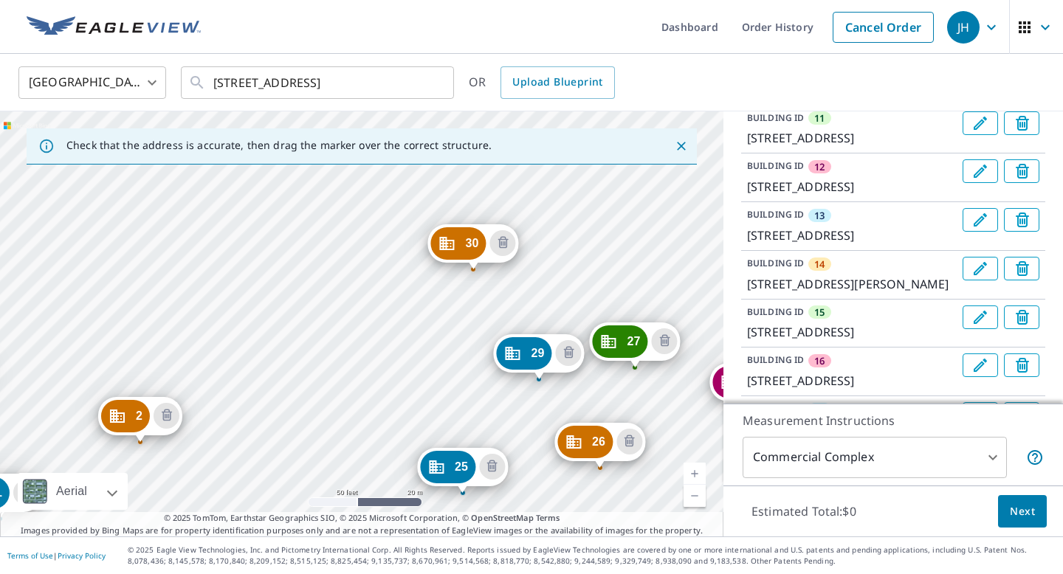
click at [314, 252] on div "2 [STREET_ADDRESS] 3 [STREET_ADDRESS] 4 [STREET_ADDRESS] 5 [STREET_ADDRESS] [GE…" at bounding box center [361, 323] width 723 height 425
click at [302, 255] on div "2 [STREET_ADDRESS] 3 [STREET_ADDRESS] 4 [STREET_ADDRESS] 5 [STREET_ADDRESS] [GE…" at bounding box center [361, 323] width 723 height 425
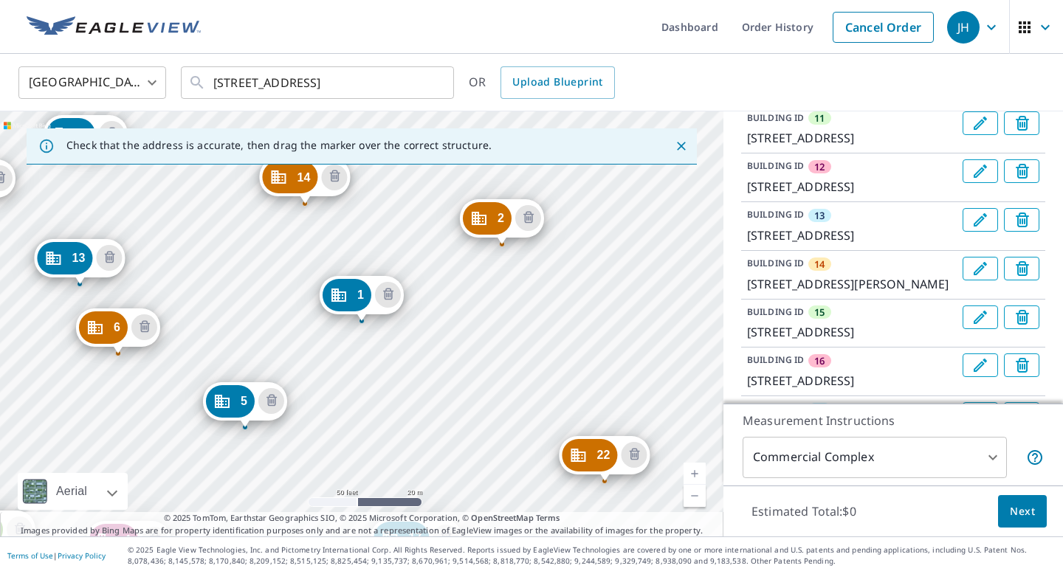
drag, startPoint x: 659, startPoint y: 260, endPoint x: 373, endPoint y: 387, distance: 312.5
click at [375, 387] on div "2 [STREET_ADDRESS] 3 [STREET_ADDRESS] 4 [STREET_ADDRESS] 5 [STREET_ADDRESS] [GE…" at bounding box center [361, 323] width 723 height 425
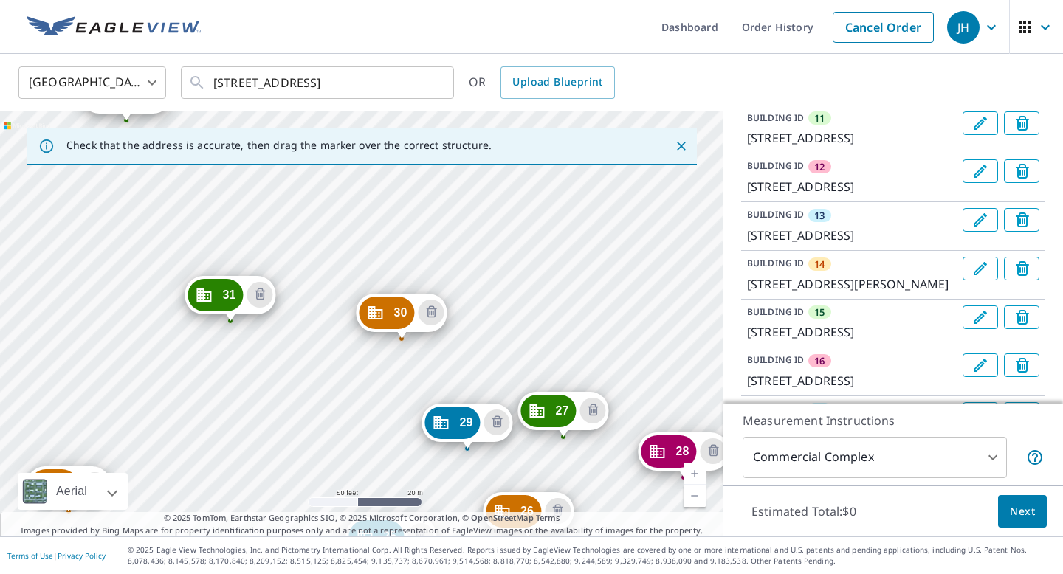
drag, startPoint x: 492, startPoint y: 252, endPoint x: 343, endPoint y: 393, distance: 204.6
click at [343, 393] on div "2 [STREET_ADDRESS] 3 [STREET_ADDRESS] 4 [STREET_ADDRESS] 5 [STREET_ADDRESS] [GE…" at bounding box center [361, 323] width 723 height 425
click at [362, 222] on div "2 [STREET_ADDRESS] 3 [STREET_ADDRESS] 4 [STREET_ADDRESS] 5 [STREET_ADDRESS] [GE…" at bounding box center [361, 323] width 723 height 425
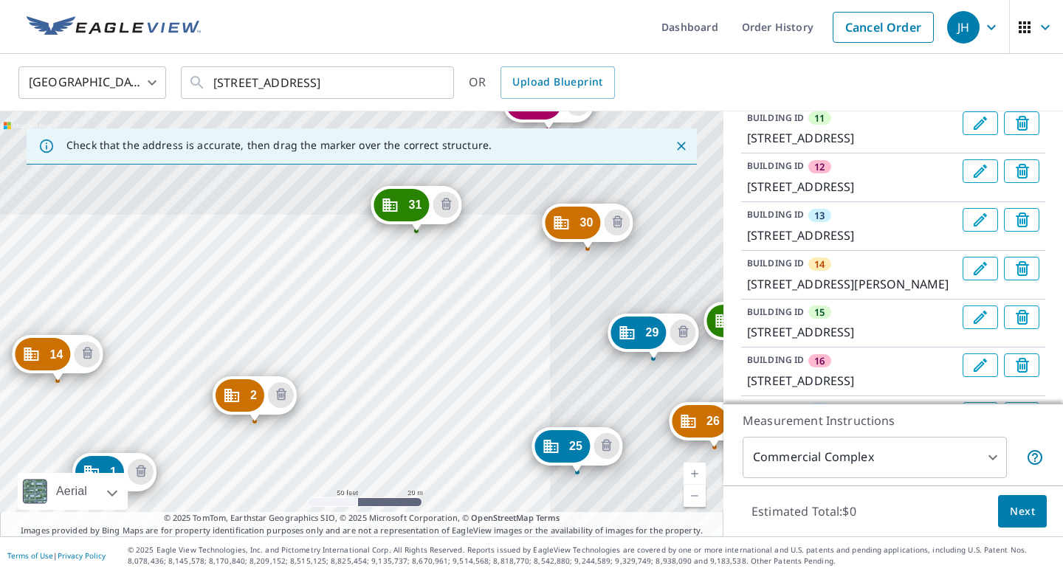
drag, startPoint x: 637, startPoint y: 212, endPoint x: 345, endPoint y: 408, distance: 351.4
click at [345, 408] on div "2 [STREET_ADDRESS] 3 [STREET_ADDRESS] 4 [STREET_ADDRESS] 5 [STREET_ADDRESS] [GE…" at bounding box center [361, 323] width 723 height 425
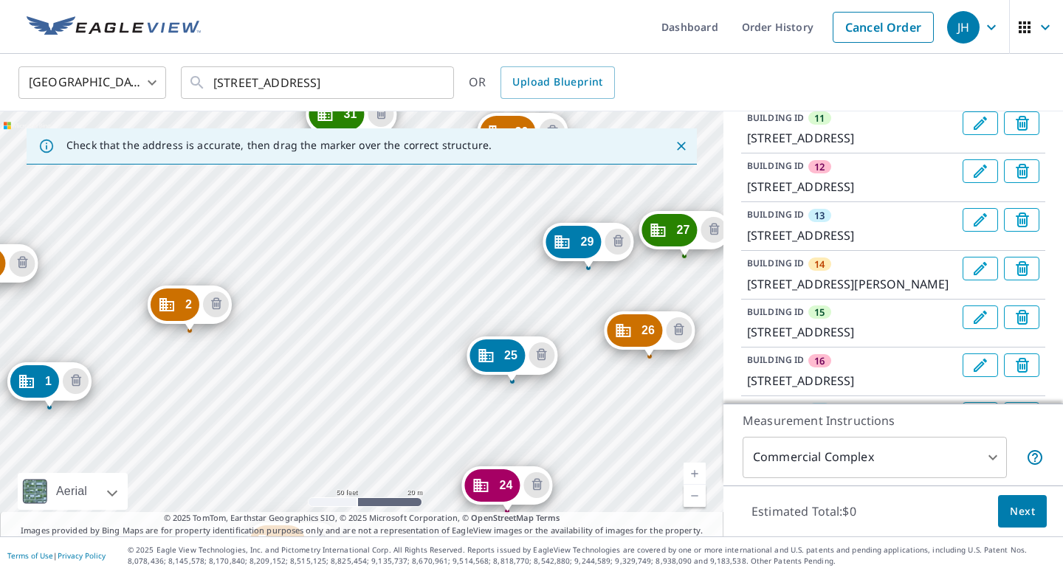
drag, startPoint x: 396, startPoint y: 368, endPoint x: 376, endPoint y: 258, distance: 111.7
click at [376, 258] on div "2 [STREET_ADDRESS] 3 [STREET_ADDRESS] 4 [STREET_ADDRESS] 5 [STREET_ADDRESS] [GE…" at bounding box center [361, 323] width 723 height 425
click at [347, 353] on div "2 [STREET_ADDRESS] 3 [STREET_ADDRESS] 4 [STREET_ADDRESS] 5 [STREET_ADDRESS] [GE…" at bounding box center [361, 323] width 723 height 425
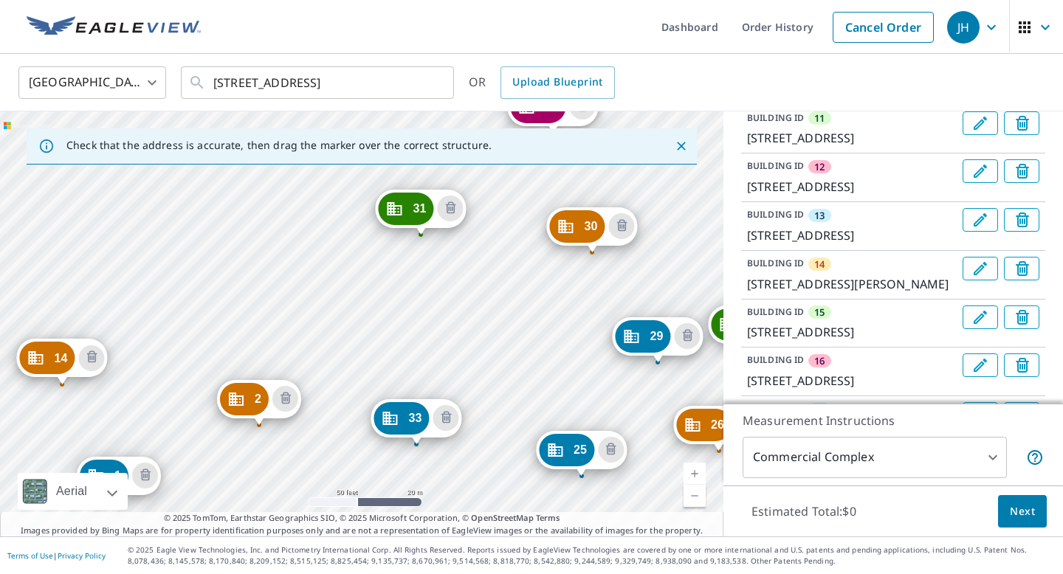
drag, startPoint x: 619, startPoint y: 321, endPoint x: 376, endPoint y: 502, distance: 302.7
click at [376, 502] on div "2 [STREET_ADDRESS] 3 [STREET_ADDRESS] 4 [STREET_ADDRESS] 5 [STREET_ADDRESS] [GE…" at bounding box center [361, 323] width 723 height 425
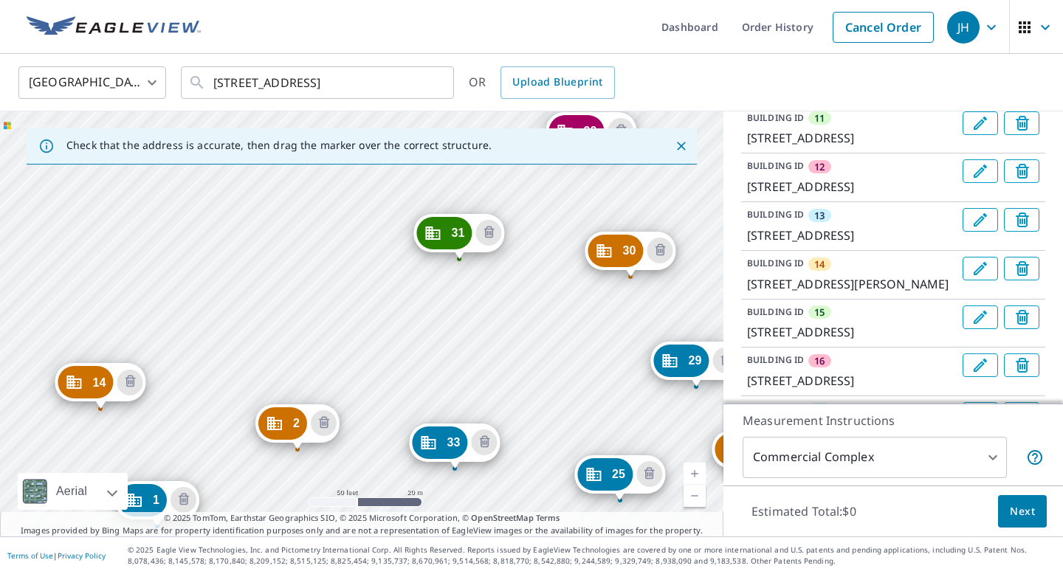
drag, startPoint x: 380, startPoint y: 289, endPoint x: 419, endPoint y: 311, distance: 45.3
click at [419, 311] on div "2 [STREET_ADDRESS] 3 [STREET_ADDRESS] 4 [STREET_ADDRESS] 5 [STREET_ADDRESS] [GE…" at bounding box center [361, 323] width 723 height 425
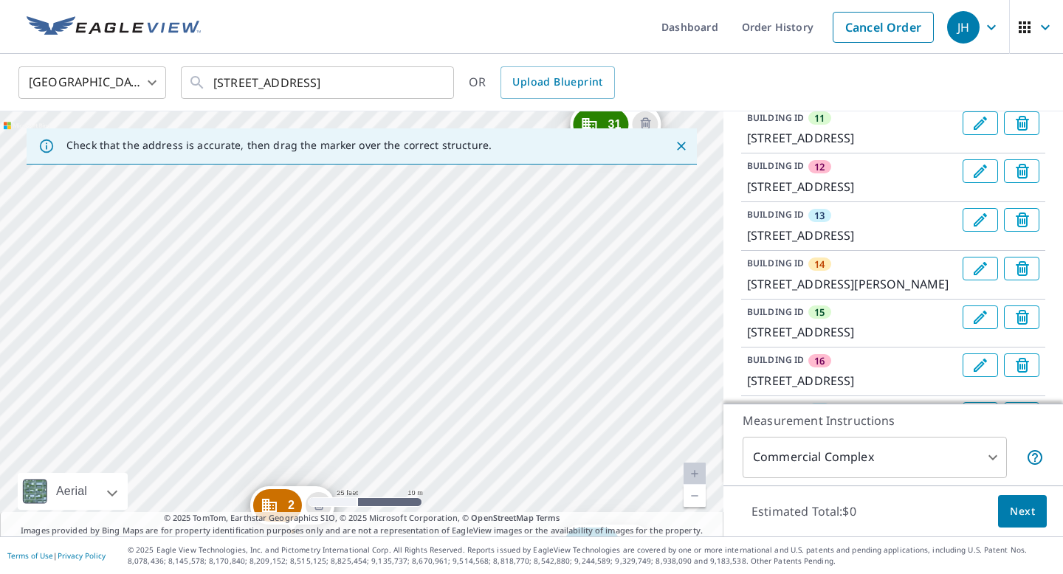
click at [258, 404] on div "2 [STREET_ADDRESS] 3 [STREET_ADDRESS] 4 [STREET_ADDRESS] 5 [STREET_ADDRESS] [GE…" at bounding box center [361, 323] width 723 height 425
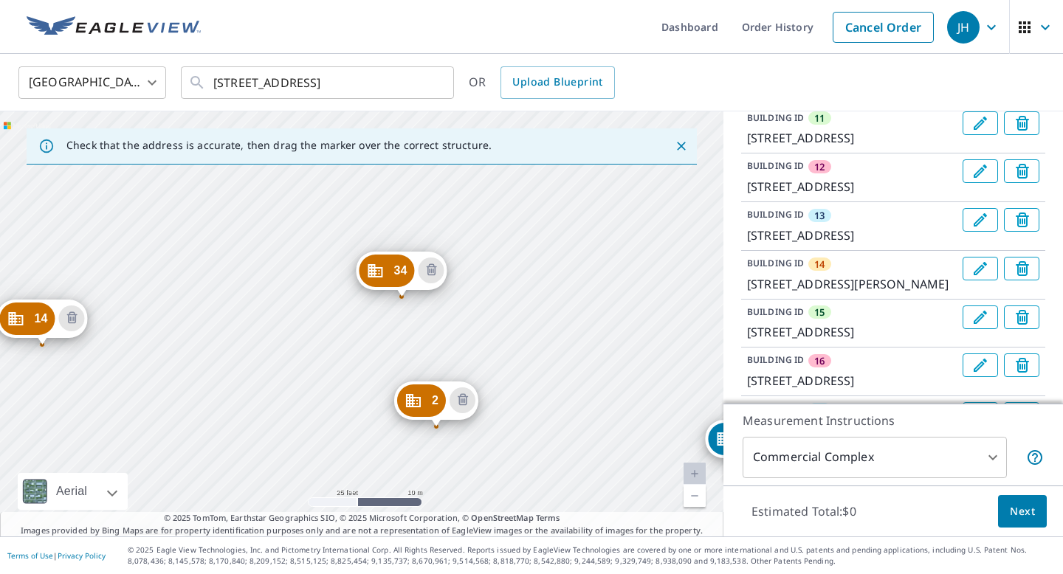
drag, startPoint x: 599, startPoint y: 202, endPoint x: 379, endPoint y: 491, distance: 363.8
click at [379, 491] on div "2 [STREET_ADDRESS] 3 [STREET_ADDRESS] 4 [STREET_ADDRESS] 5 [STREET_ADDRESS] [GE…" at bounding box center [361, 323] width 723 height 425
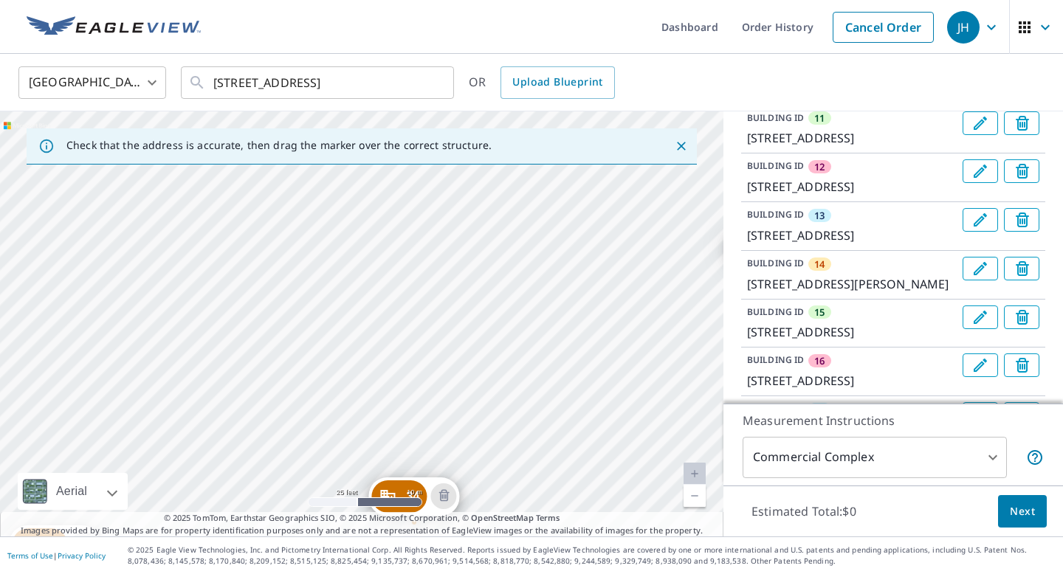
drag, startPoint x: 514, startPoint y: 275, endPoint x: 541, endPoint y: 471, distance: 198.2
click at [541, 471] on div "2 [STREET_ADDRESS] 3 [STREET_ADDRESS] 4 [STREET_ADDRESS] 5 [STREET_ADDRESS] [GE…" at bounding box center [361, 323] width 723 height 425
click at [446, 294] on div "2 [STREET_ADDRESS] 3 [STREET_ADDRESS] 4 [STREET_ADDRESS] 5 [STREET_ADDRESS] [GE…" at bounding box center [361, 323] width 723 height 425
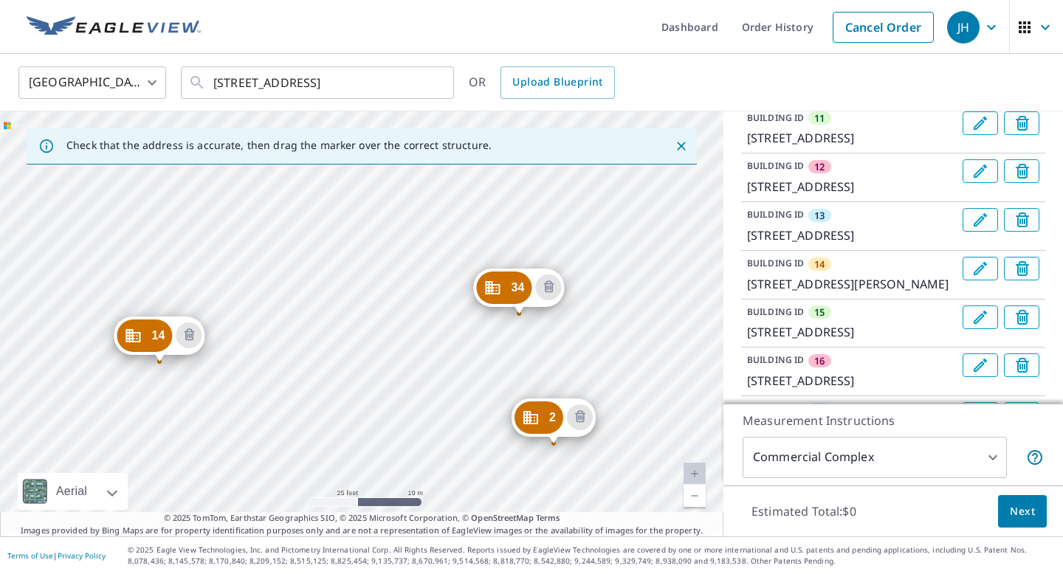
drag, startPoint x: 576, startPoint y: 231, endPoint x: 477, endPoint y: 533, distance: 317.4
click at [477, 532] on div "Check that the address is accurate, then drag the marker over the correct struc…" at bounding box center [361, 323] width 723 height 425
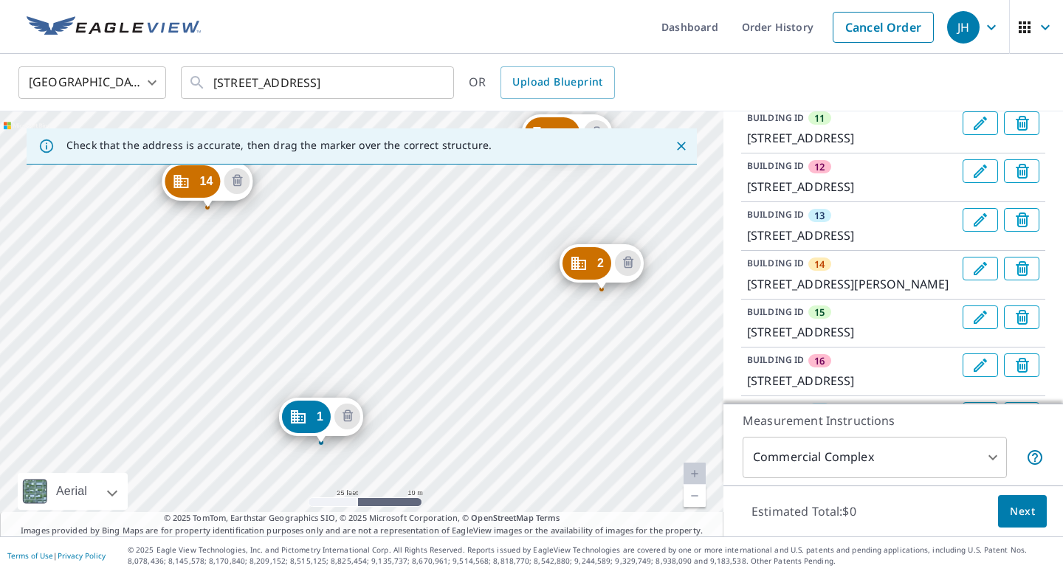
click at [535, 353] on div "2 [STREET_ADDRESS] 3 [STREET_ADDRESS] 4 [STREET_ADDRESS] 5 [STREET_ADDRESS] [GE…" at bounding box center [361, 323] width 723 height 425
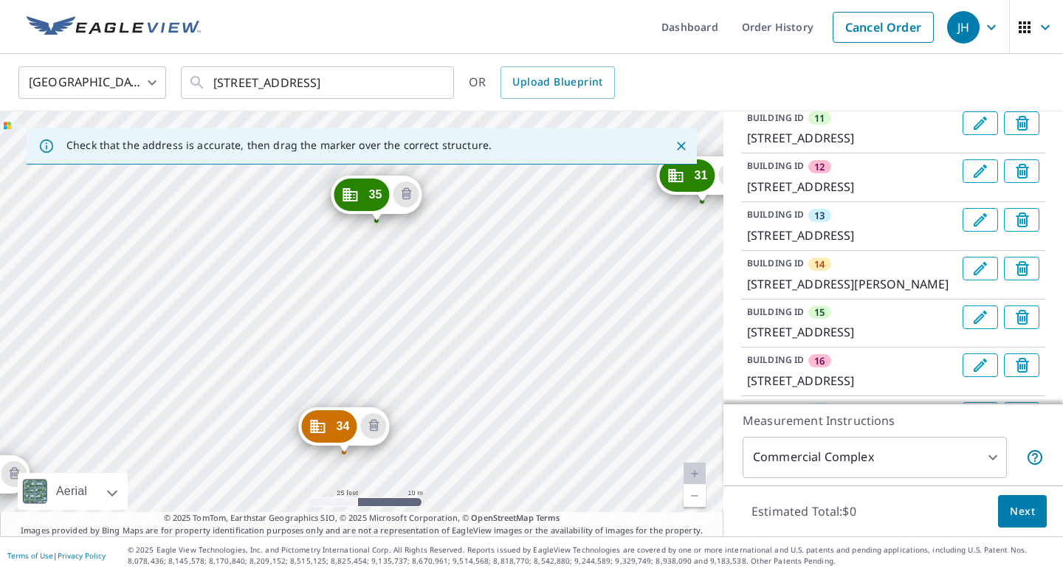
drag, startPoint x: 616, startPoint y: 210, endPoint x: 393, endPoint y: 503, distance: 368.1
click at [393, 503] on div "2 [STREET_ADDRESS] 3 [STREET_ADDRESS] 4 [STREET_ADDRESS] 5 [STREET_ADDRESS] [GE…" at bounding box center [361, 323] width 723 height 425
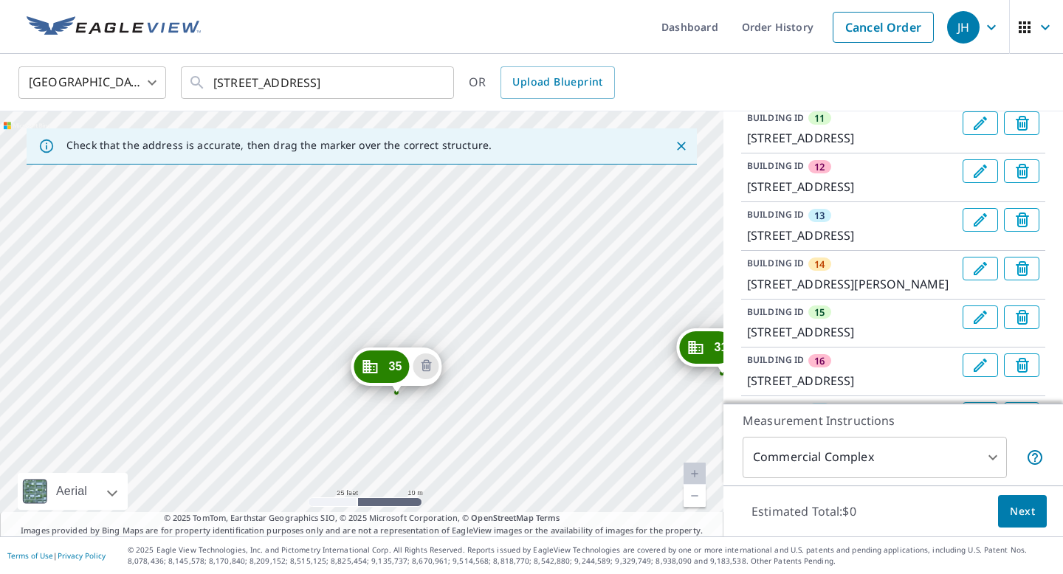
drag, startPoint x: 445, startPoint y: 283, endPoint x: 465, endPoint y: 455, distance: 172.4
click at [465, 455] on div "2 [STREET_ADDRESS] 3 [STREET_ADDRESS] 4 [STREET_ADDRESS] 5 [STREET_ADDRESS] [GE…" at bounding box center [361, 323] width 723 height 425
click at [358, 233] on div "2 [STREET_ADDRESS] 3 [STREET_ADDRESS] 4 [STREET_ADDRESS] 5 [STREET_ADDRESS] [GE…" at bounding box center [361, 323] width 723 height 425
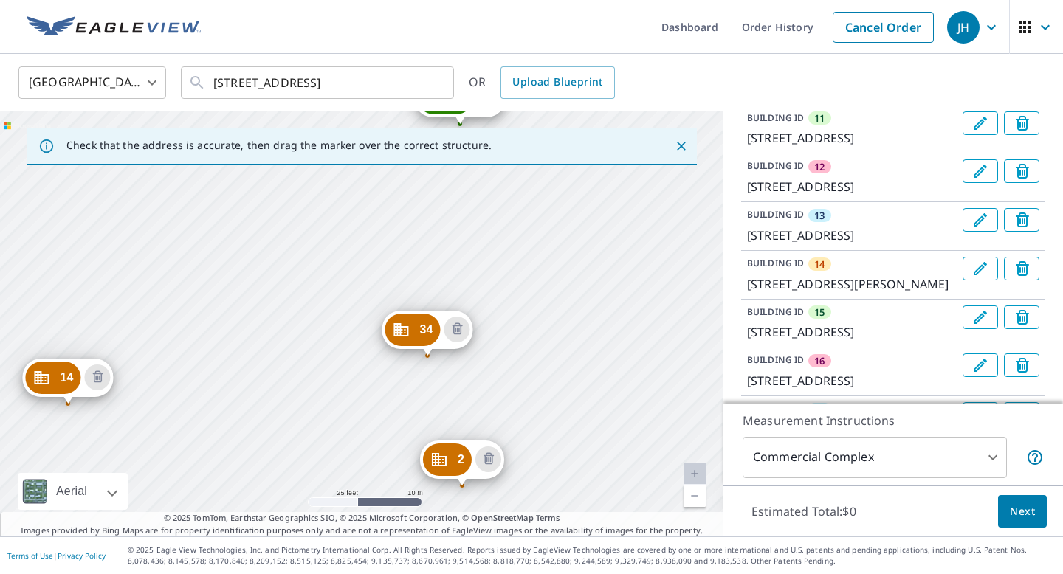
drag, startPoint x: 449, startPoint y: 300, endPoint x: 310, endPoint y: 514, distance: 255.0
click at [310, 514] on div "Check that the address is accurate, then drag the marker over the correct struc…" at bounding box center [361, 323] width 723 height 425
drag, startPoint x: 460, startPoint y: 317, endPoint x: 249, endPoint y: 561, distance: 322.8
click at [249, 551] on div "Dashboard Order History Cancel Order JH [GEOGRAPHIC_DATA] [GEOGRAPHIC_DATA] ​ […" at bounding box center [531, 287] width 1063 height 574
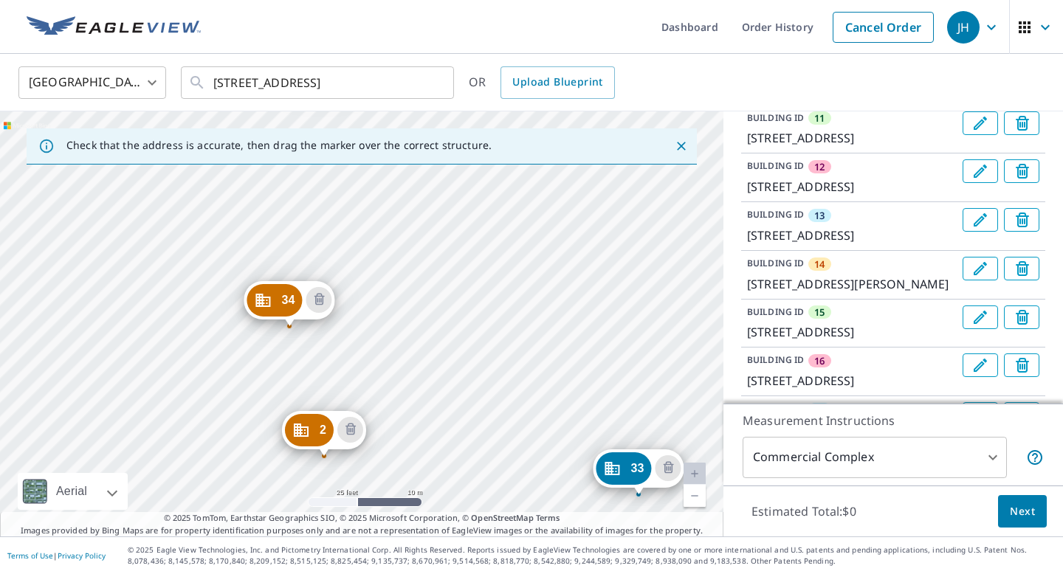
click at [119, 550] on footer "Terms of Use | Privacy Policy © 2025 Eagle View Technologies, Inc. and Pictomet…" at bounding box center [531, 555] width 1063 height 38
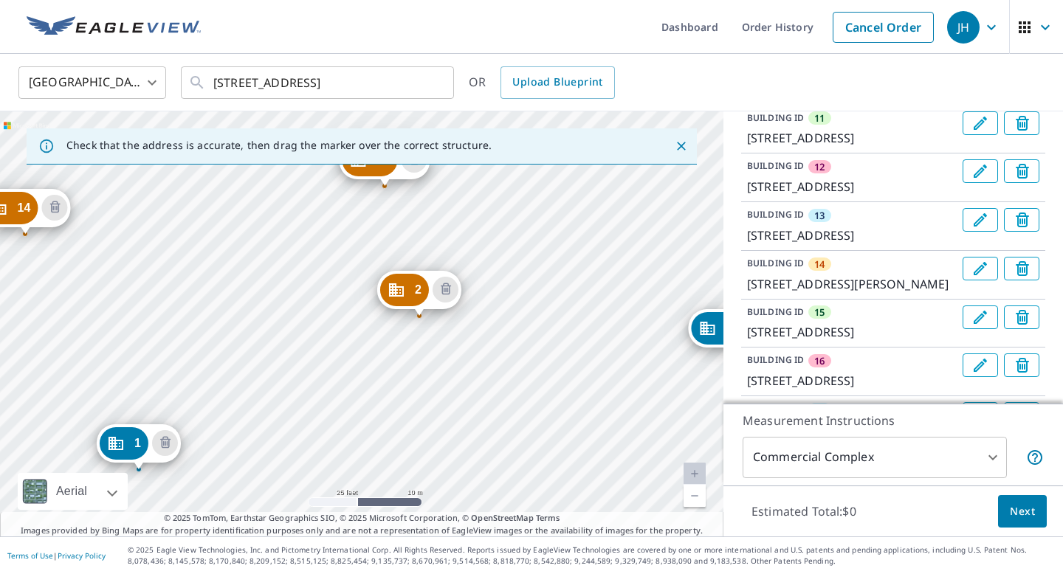
click at [270, 340] on div "2 [STREET_ADDRESS] 3 [STREET_ADDRESS] 4 [STREET_ADDRESS] 5 [STREET_ADDRESS] [GE…" at bounding box center [361, 323] width 723 height 425
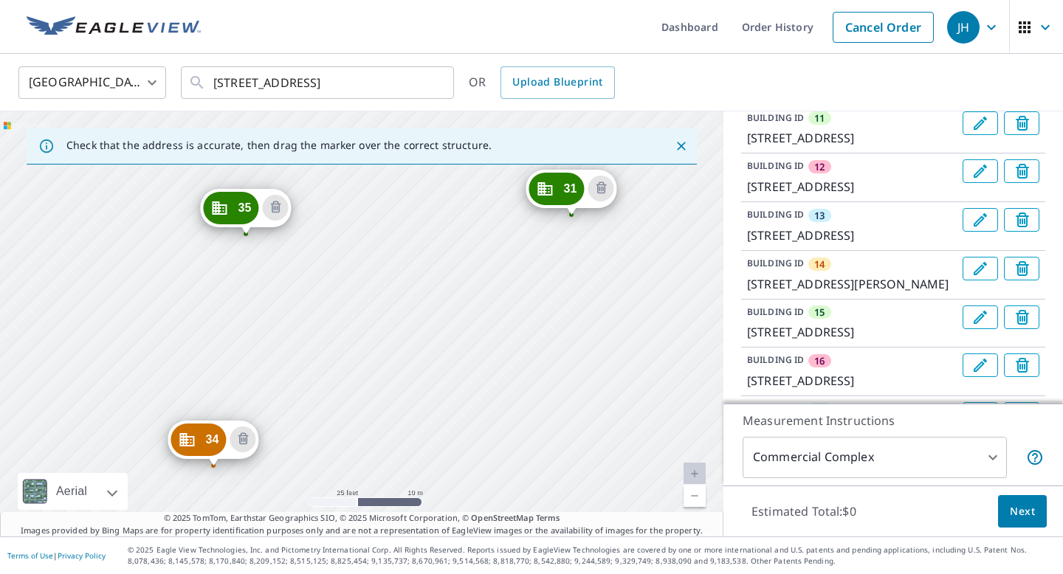
drag, startPoint x: 473, startPoint y: 215, endPoint x: 281, endPoint y: 531, distance: 368.9
click at [281, 531] on div "Check that the address is accurate, then drag the marker over the correct struc…" at bounding box center [361, 323] width 723 height 425
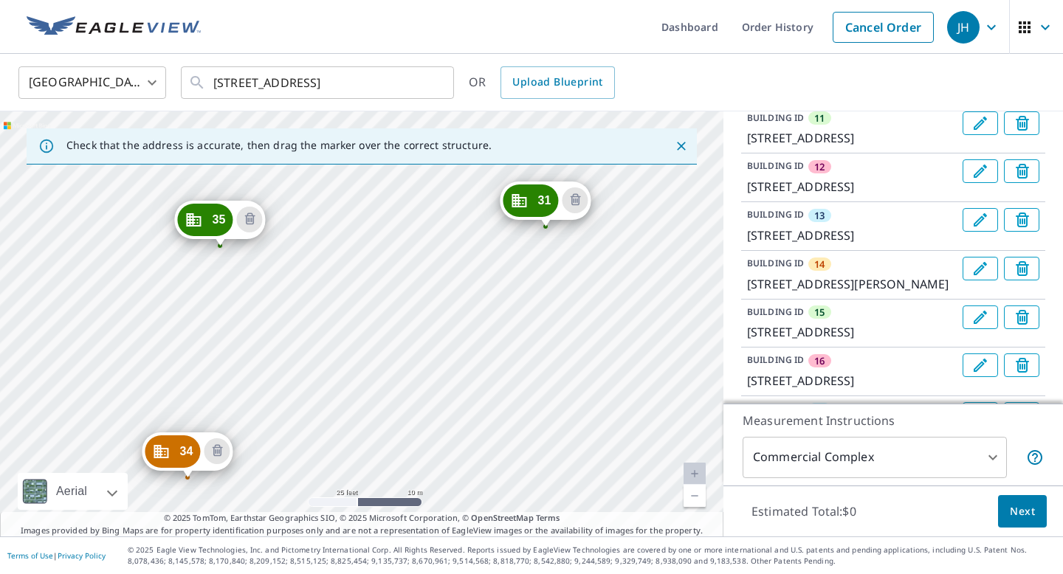
click at [276, 507] on div "2 [STREET_ADDRESS] 3 [STREET_ADDRESS] 4 [STREET_ADDRESS] 5 [STREET_ADDRESS] [GE…" at bounding box center [361, 323] width 723 height 425
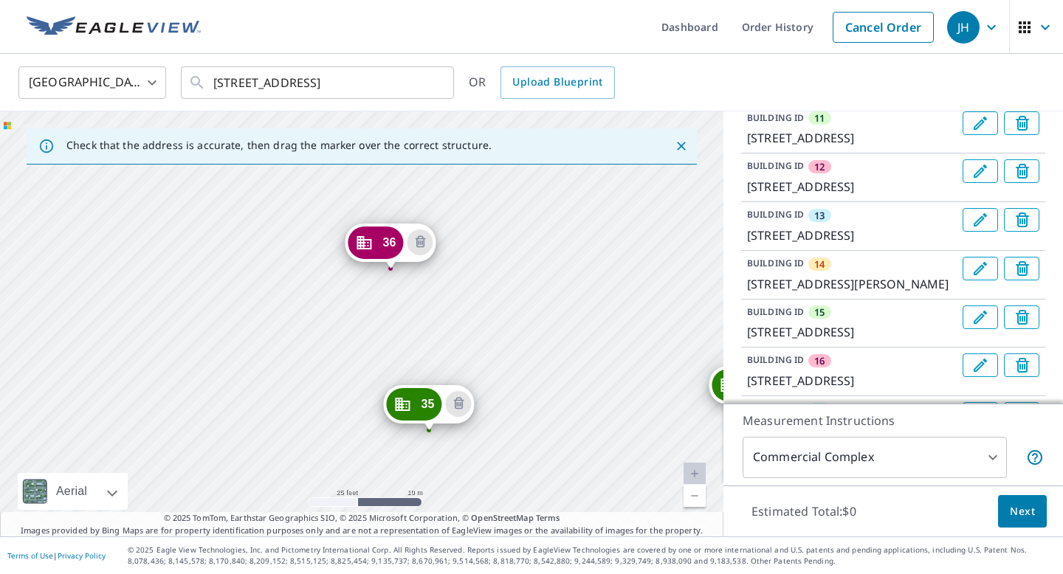
drag, startPoint x: 333, startPoint y: 212, endPoint x: 542, endPoint y: 396, distance: 278.7
click at [542, 396] on div "2 [STREET_ADDRESS] 3 [STREET_ADDRESS] 4 [STREET_ADDRESS] 5 [STREET_ADDRESS] [GE…" at bounding box center [361, 323] width 723 height 425
click at [190, 429] on div "2 [STREET_ADDRESS] 3 [STREET_ADDRESS] 4 [STREET_ADDRESS] 5 [STREET_ADDRESS] [GE…" at bounding box center [361, 323] width 723 height 425
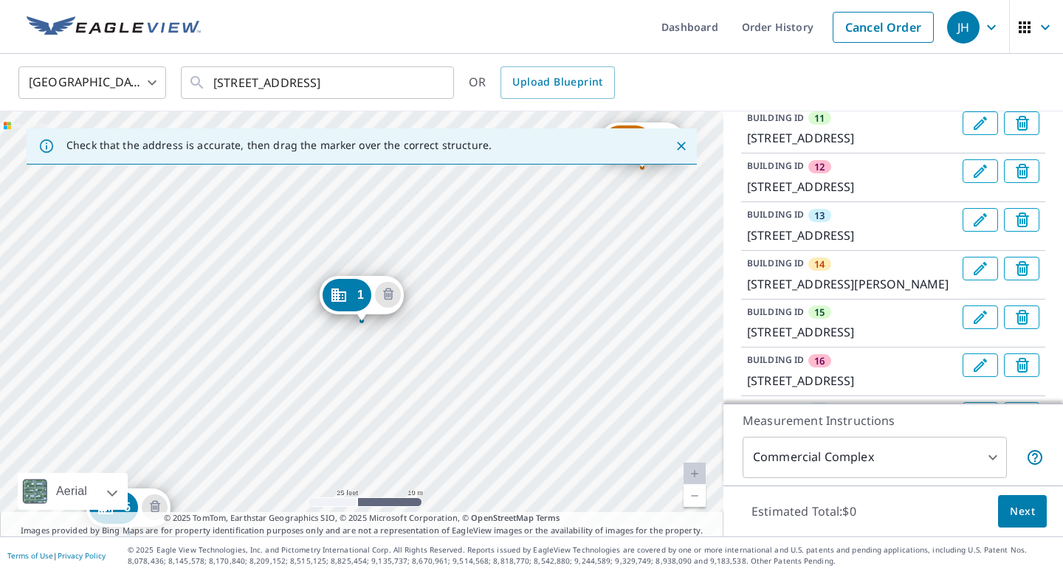
click at [694, 498] on link "Current Level 20, Zoom Out" at bounding box center [694, 496] width 22 height 22
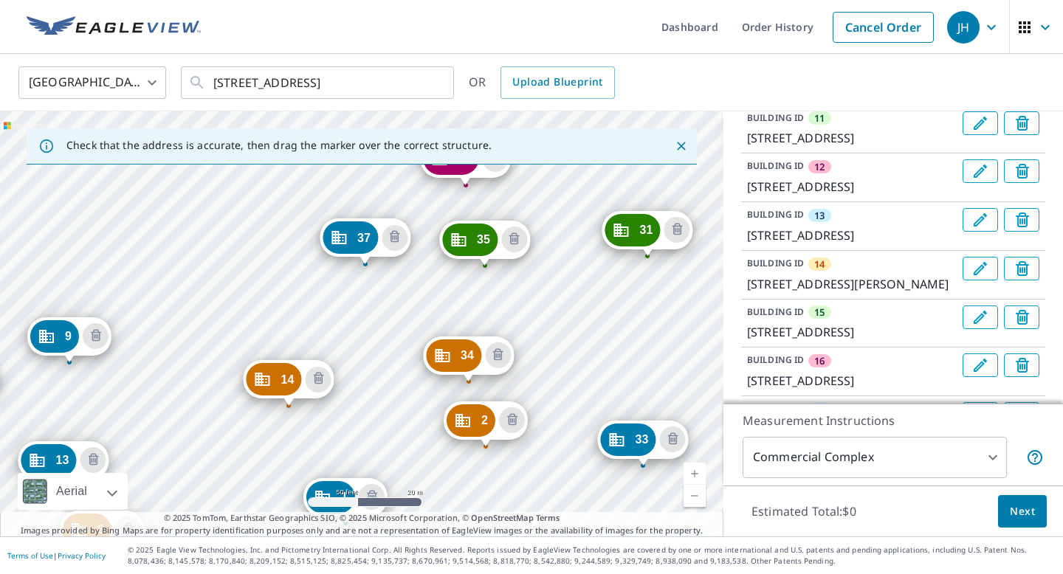
drag, startPoint x: 484, startPoint y: 367, endPoint x: 463, endPoint y: 529, distance: 162.9
click at [463, 529] on div "Check that the address is accurate, then drag the marker over the correct struc…" at bounding box center [361, 323] width 723 height 425
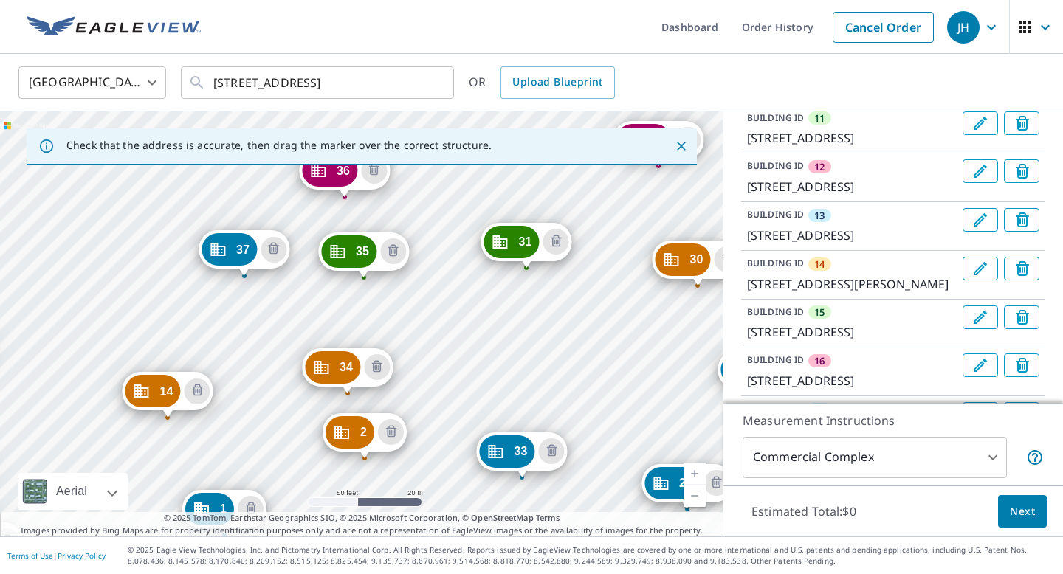
click at [348, 509] on div "2 [STREET_ADDRESS] 3 [STREET_ADDRESS] 4 [STREET_ADDRESS] 5 [STREET_ADDRESS] [GE…" at bounding box center [361, 323] width 723 height 425
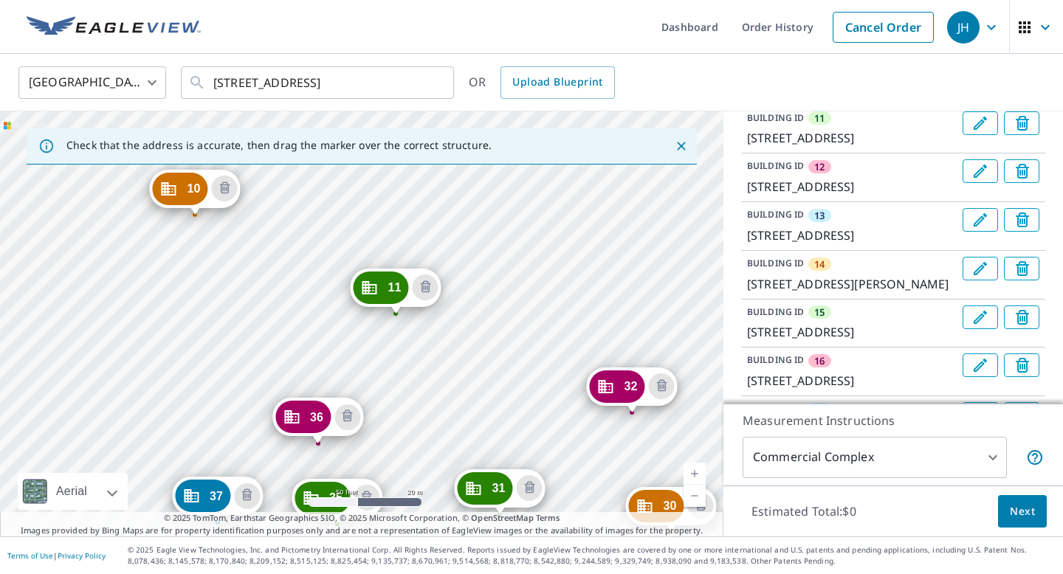
drag, startPoint x: 475, startPoint y: 184, endPoint x: 449, endPoint y: 430, distance: 247.9
click at [449, 430] on div "2 [STREET_ADDRESS] 3 [STREET_ADDRESS] 4 [STREET_ADDRESS] 5 [STREET_ADDRESS] [GE…" at bounding box center [361, 323] width 723 height 425
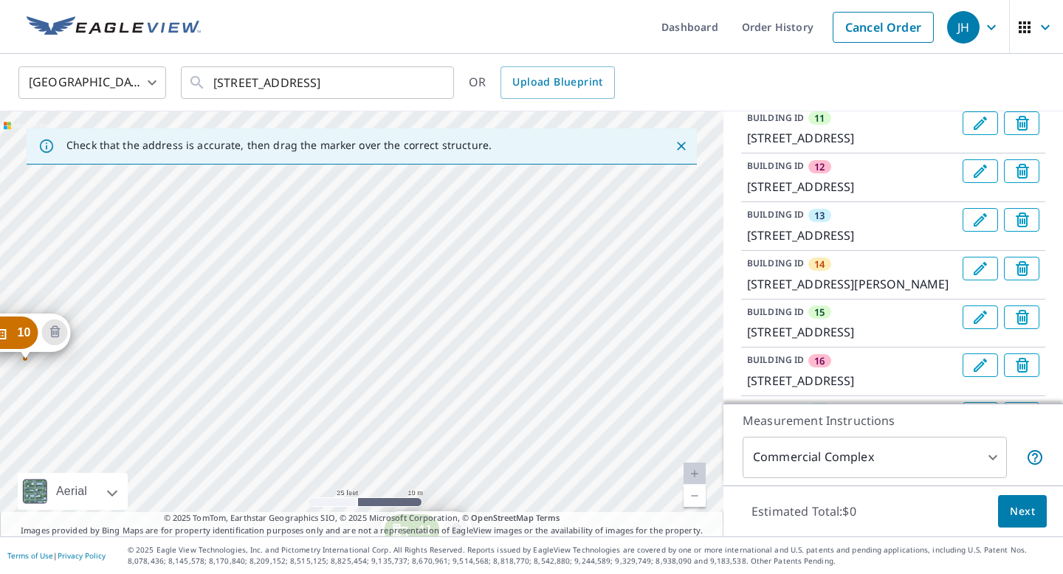
drag, startPoint x: 337, startPoint y: 190, endPoint x: 366, endPoint y: 452, distance: 262.8
click at [366, 452] on div "2 [STREET_ADDRESS] 3 [STREET_ADDRESS] 4 [STREET_ADDRESS] 5 [STREET_ADDRESS] [GE…" at bounding box center [361, 323] width 723 height 425
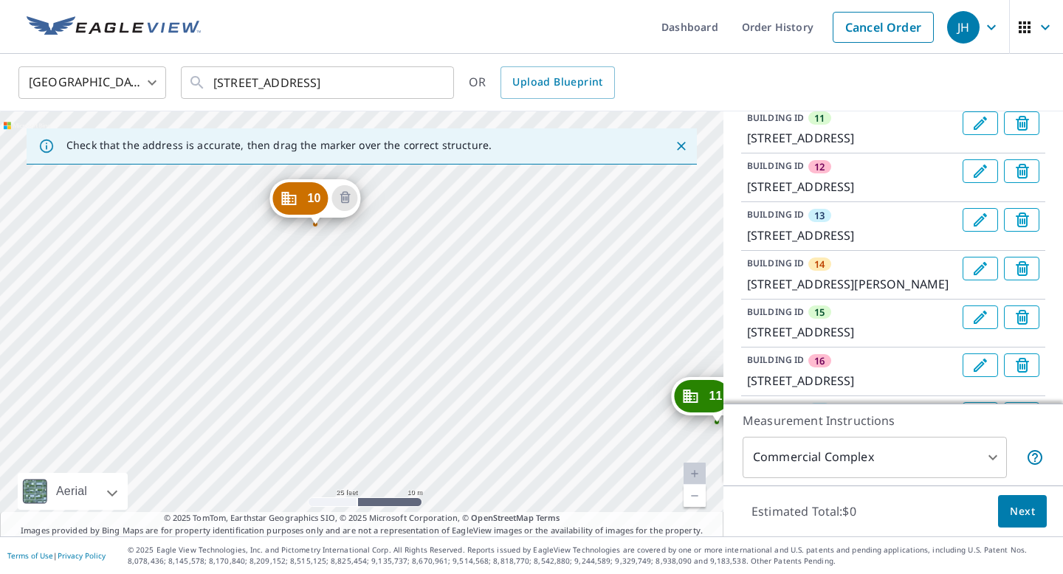
drag, startPoint x: 162, startPoint y: 341, endPoint x: 458, endPoint y: 204, distance: 325.9
click at [458, 204] on div "2 [STREET_ADDRESS] 3 [STREET_ADDRESS] 4 [STREET_ADDRESS] 5 [STREET_ADDRESS] [GE…" at bounding box center [361, 323] width 723 height 425
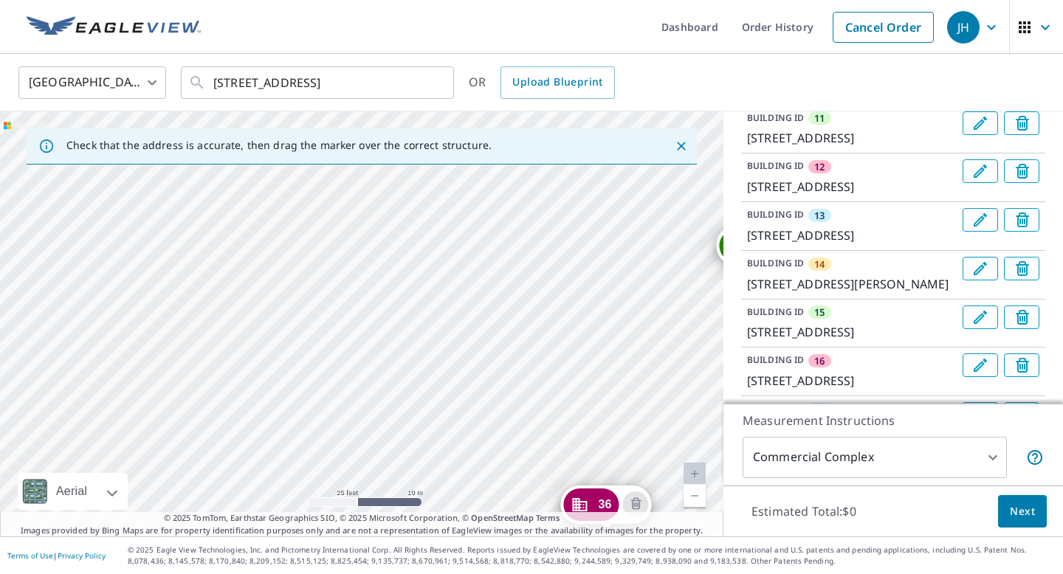
drag, startPoint x: 356, startPoint y: 320, endPoint x: 396, endPoint y: 173, distance: 152.7
click at [396, 173] on div "2 [STREET_ADDRESS] 3 [STREET_ADDRESS] 4 [STREET_ADDRESS] 5 [STREET_ADDRESS] [GE…" at bounding box center [361, 323] width 723 height 425
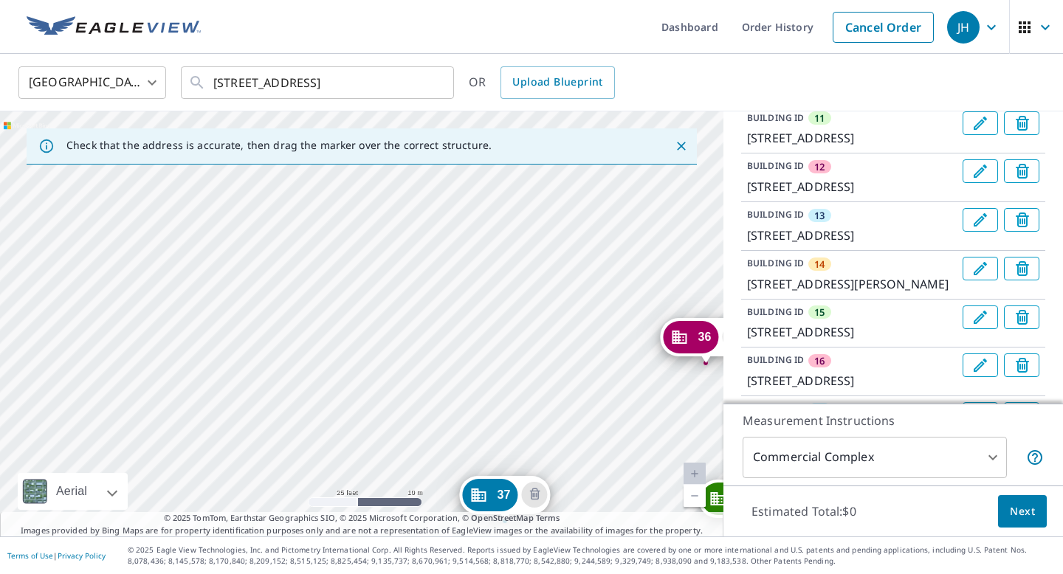
drag, startPoint x: 294, startPoint y: 366, endPoint x: 394, endPoint y: 198, distance: 195.5
click at [394, 198] on div "2 [STREET_ADDRESS] 3 [STREET_ADDRESS] 4 [STREET_ADDRESS] 5 [STREET_ADDRESS] [GE…" at bounding box center [361, 323] width 723 height 425
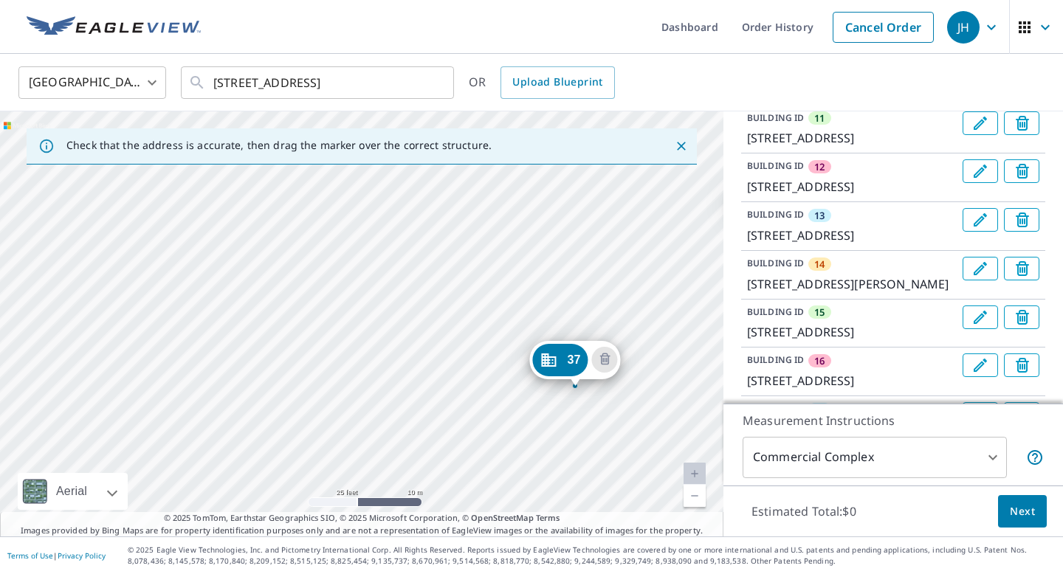
drag, startPoint x: 266, startPoint y: 337, endPoint x: 336, endPoint y: 204, distance: 149.9
click at [336, 204] on div "2 [STREET_ADDRESS] 3 [STREET_ADDRESS] 4 [STREET_ADDRESS] 5 [STREET_ADDRESS] [GE…" at bounding box center [361, 323] width 723 height 425
click at [240, 344] on div "2 [STREET_ADDRESS] 3 [STREET_ADDRESS] 4 [STREET_ADDRESS] 5 [STREET_ADDRESS] [GE…" at bounding box center [361, 323] width 723 height 425
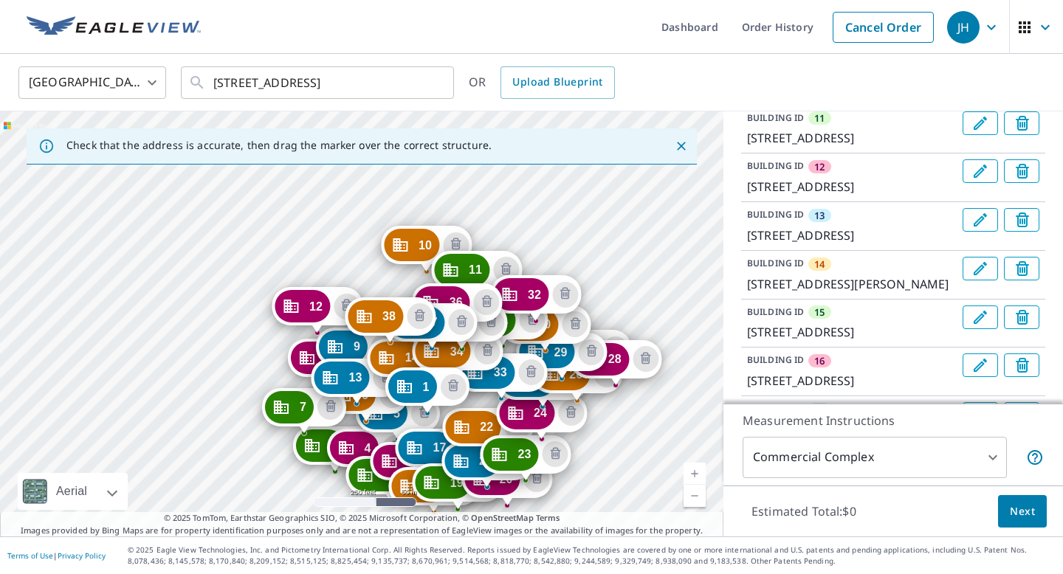
drag, startPoint x: 339, startPoint y: 322, endPoint x: 331, endPoint y: 476, distance: 153.7
click at [331, 476] on div "2 [STREET_ADDRESS] 3 [STREET_ADDRESS] 4 [STREET_ADDRESS] 5 [STREET_ADDRESS] [GE…" at bounding box center [361, 323] width 723 height 425
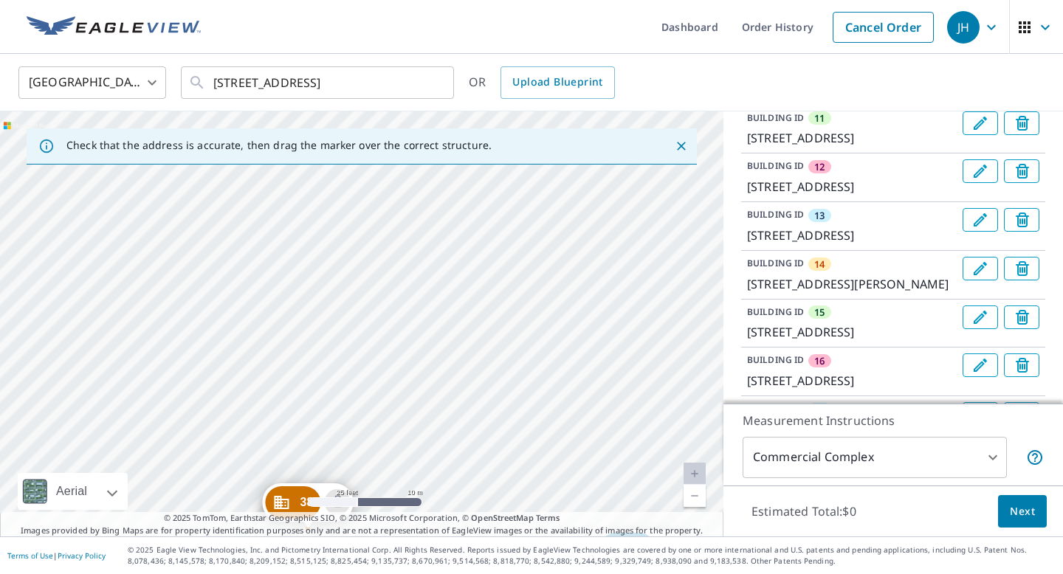
drag, startPoint x: 500, startPoint y: 388, endPoint x: 424, endPoint y: 244, distance: 163.1
click at [424, 244] on div "2 [STREET_ADDRESS] 3 [STREET_ADDRESS] 4 [STREET_ADDRESS] 5 [STREET_ADDRESS] [GE…" at bounding box center [361, 323] width 723 height 425
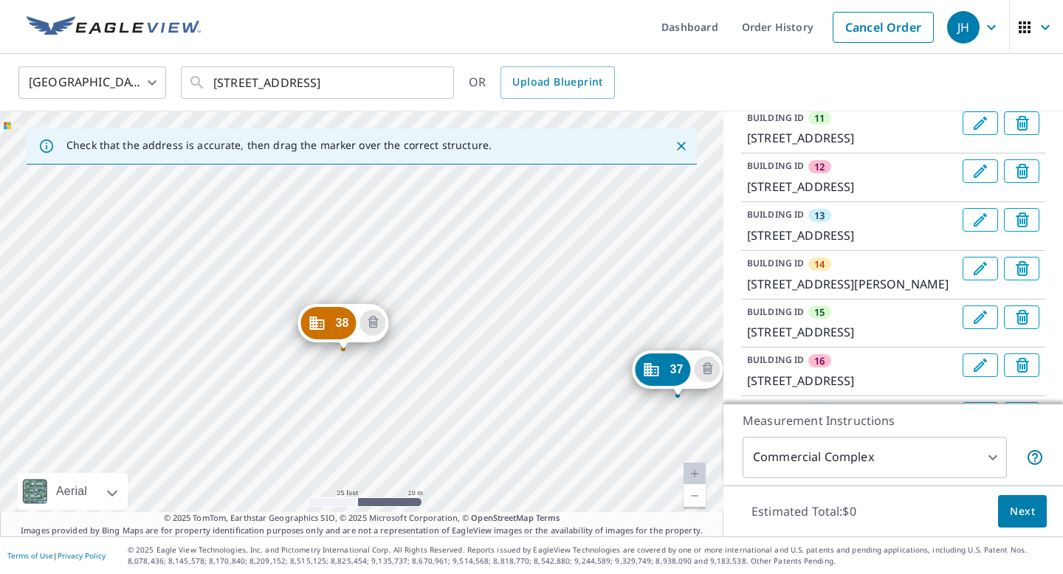
drag, startPoint x: 469, startPoint y: 382, endPoint x: 504, endPoint y: 203, distance: 182.8
click at [504, 203] on div "2 [STREET_ADDRESS] 3 [STREET_ADDRESS] 4 [STREET_ADDRESS] 5 [STREET_ADDRESS] [GE…" at bounding box center [361, 323] width 723 height 425
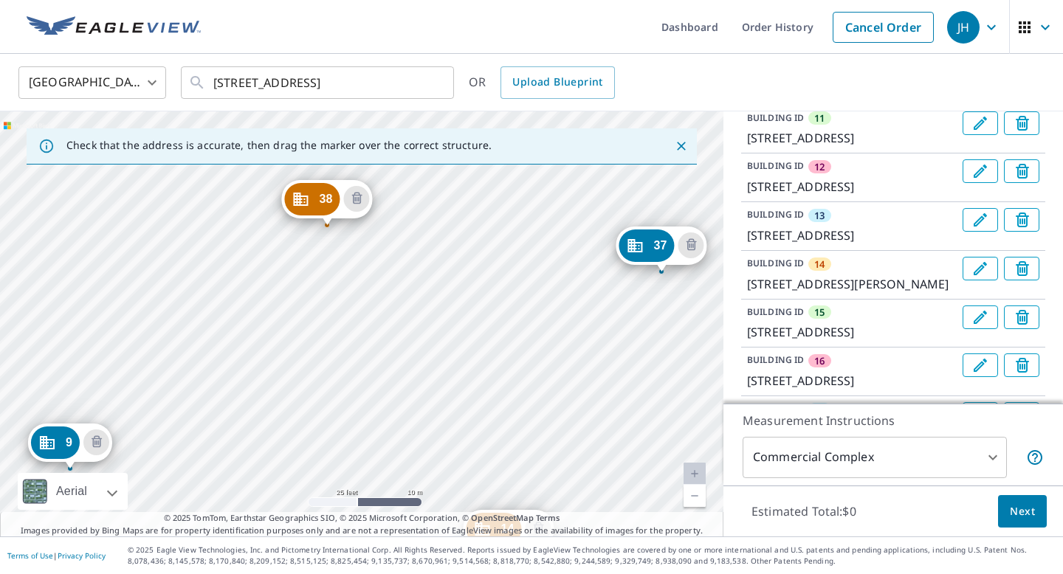
drag, startPoint x: 478, startPoint y: 327, endPoint x: 461, endPoint y: 204, distance: 123.7
click at [461, 204] on div "2 [STREET_ADDRESS] 3 [STREET_ADDRESS] 4 [STREET_ADDRESS] 5 [STREET_ADDRESS] [GE…" at bounding box center [361, 323] width 723 height 425
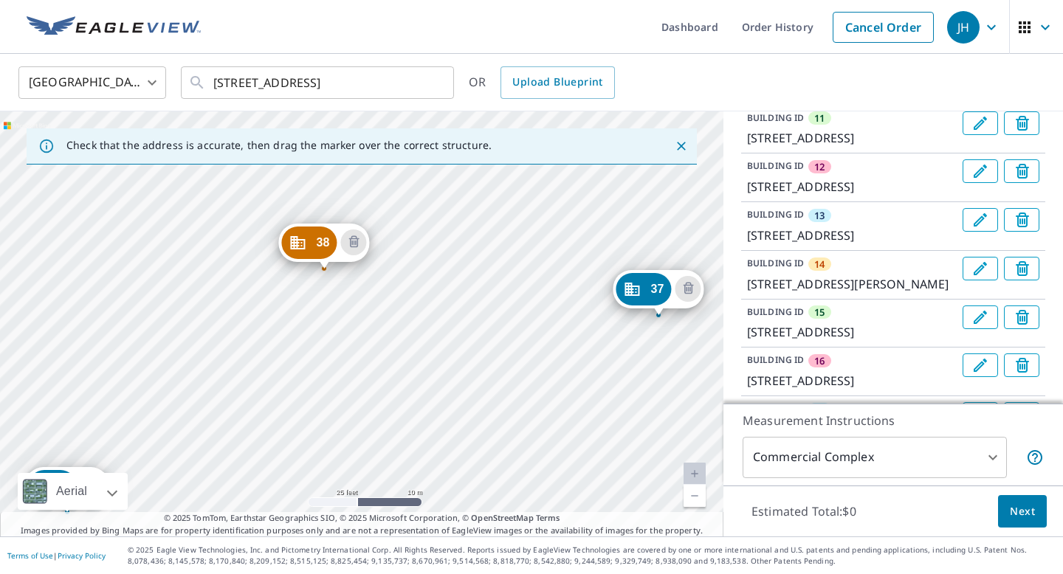
drag, startPoint x: 469, startPoint y: 365, endPoint x: 467, endPoint y: 409, distance: 43.6
click at [467, 408] on div "2 [STREET_ADDRESS] 3 [STREET_ADDRESS] 4 [STREET_ADDRESS] 5 [STREET_ADDRESS] [GE…" at bounding box center [361, 323] width 723 height 425
click at [1024, 511] on span "Next" at bounding box center [1022, 512] width 25 height 18
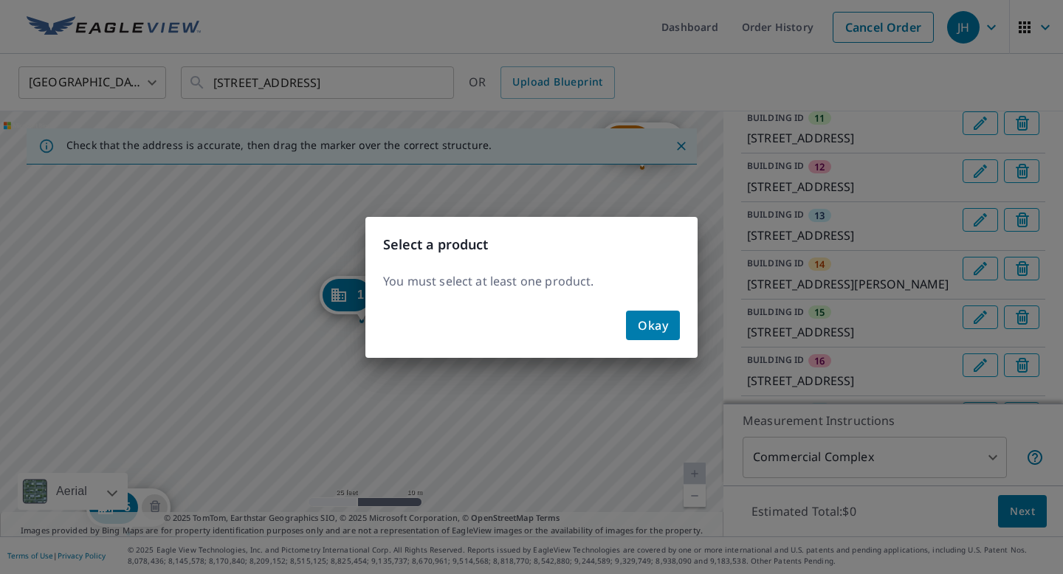
click at [650, 331] on span "Okay" at bounding box center [653, 325] width 30 height 21
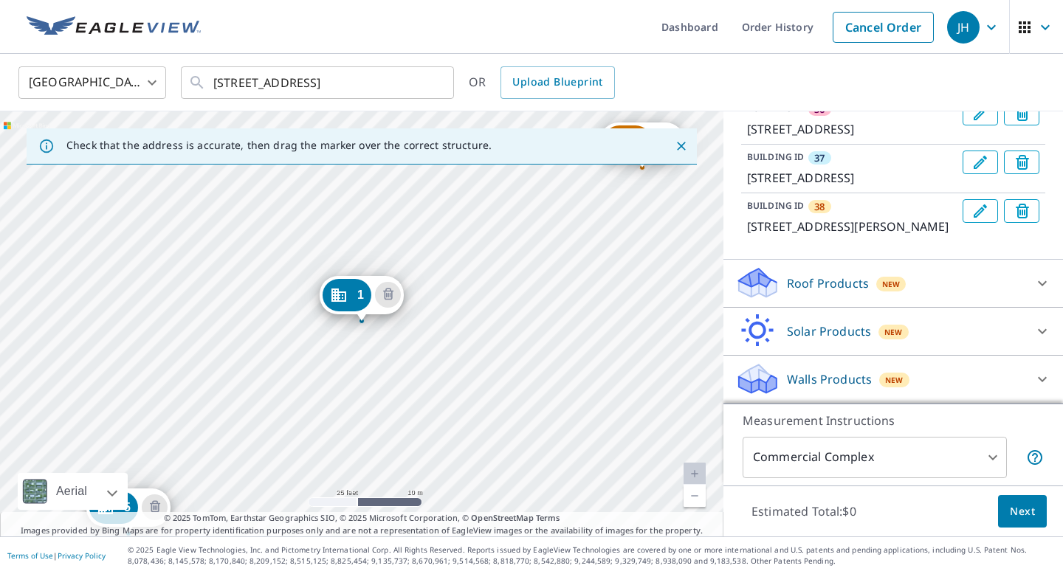
scroll to position [2414, 0]
click at [1042, 280] on icon at bounding box center [1042, 284] width 18 height 18
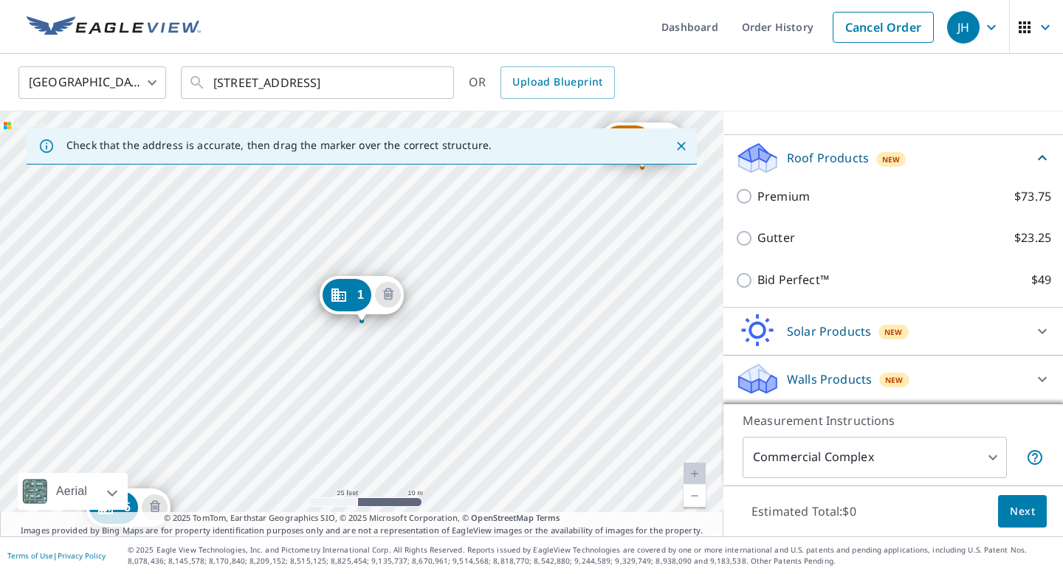
scroll to position [2539, 0]
click at [974, 372] on div "Walls Products New" at bounding box center [879, 379] width 289 height 35
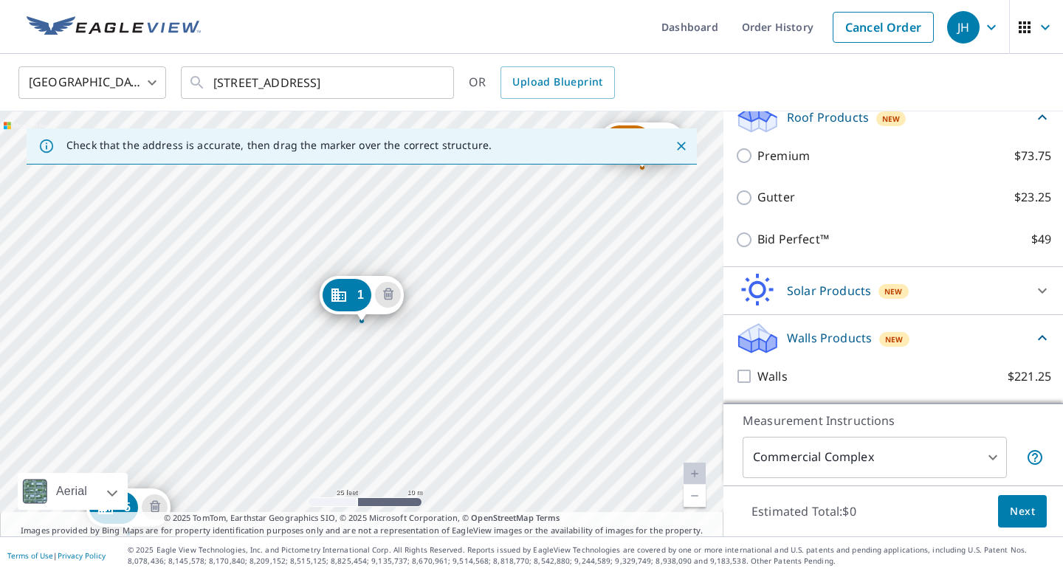
scroll to position [2581, 0]
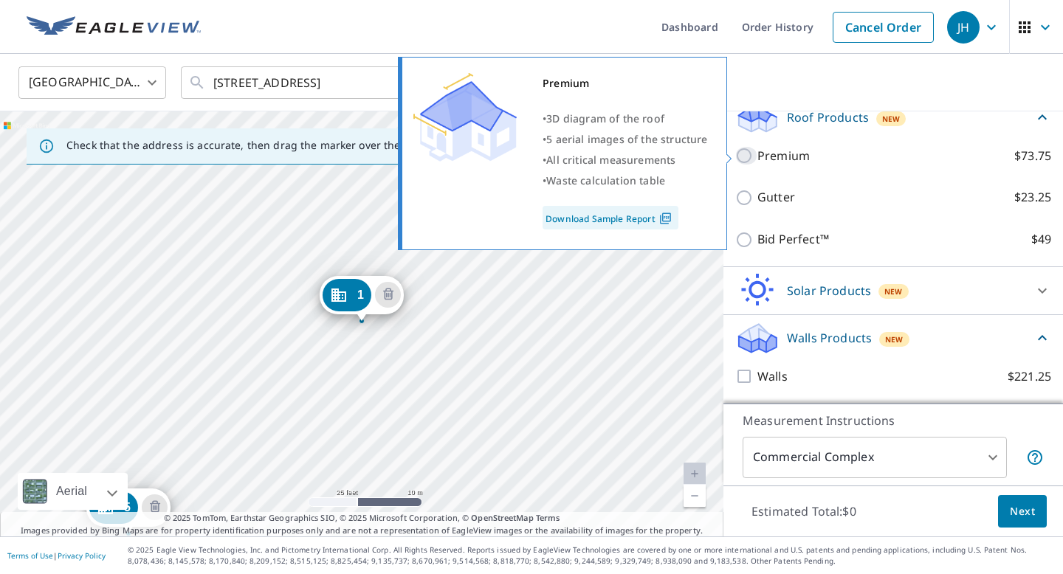
click at [746, 155] on input "Premium $73.75" at bounding box center [746, 156] width 22 height 18
checkbox input "true"
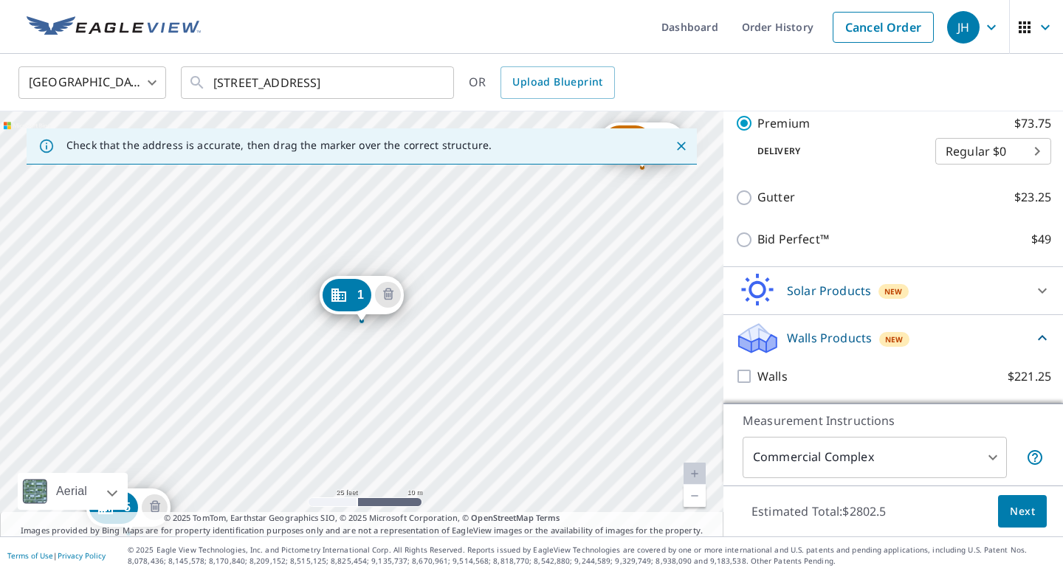
click at [1029, 507] on span "Next" at bounding box center [1022, 512] width 25 height 18
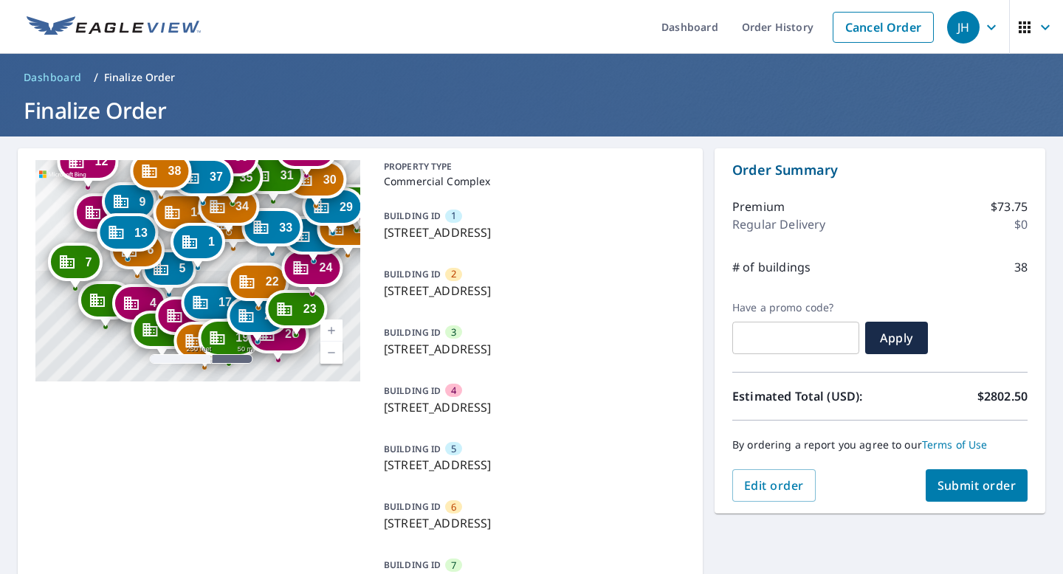
click at [767, 338] on input "text" at bounding box center [795, 337] width 127 height 41
type input "j"
checkbox input "true"
type input "joj"
checkbox input "true"
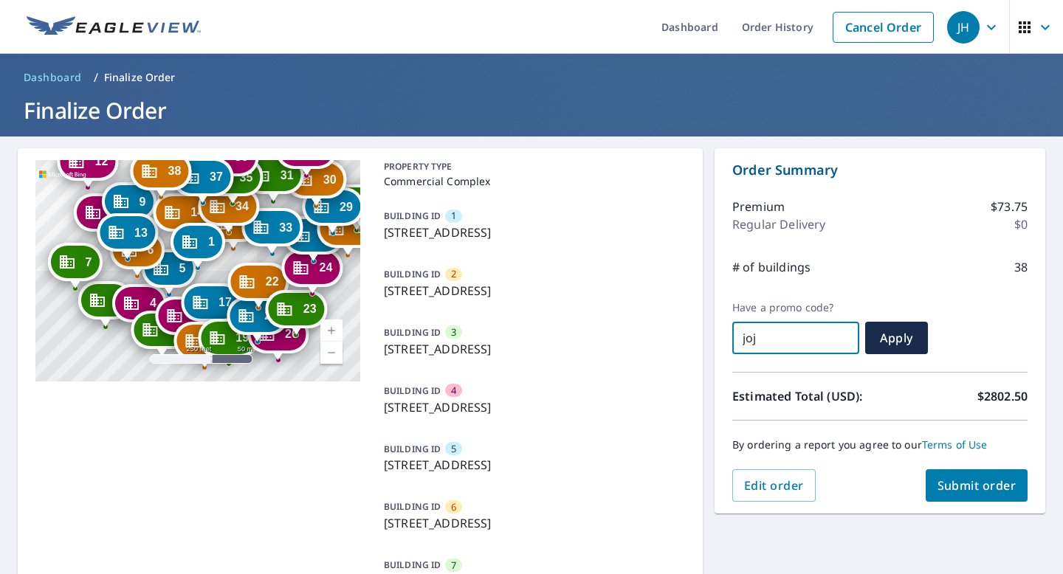
type input "jojc"
checkbox input "true"
type input "jojchg"
checkbox input "true"
type input "jojchgb"
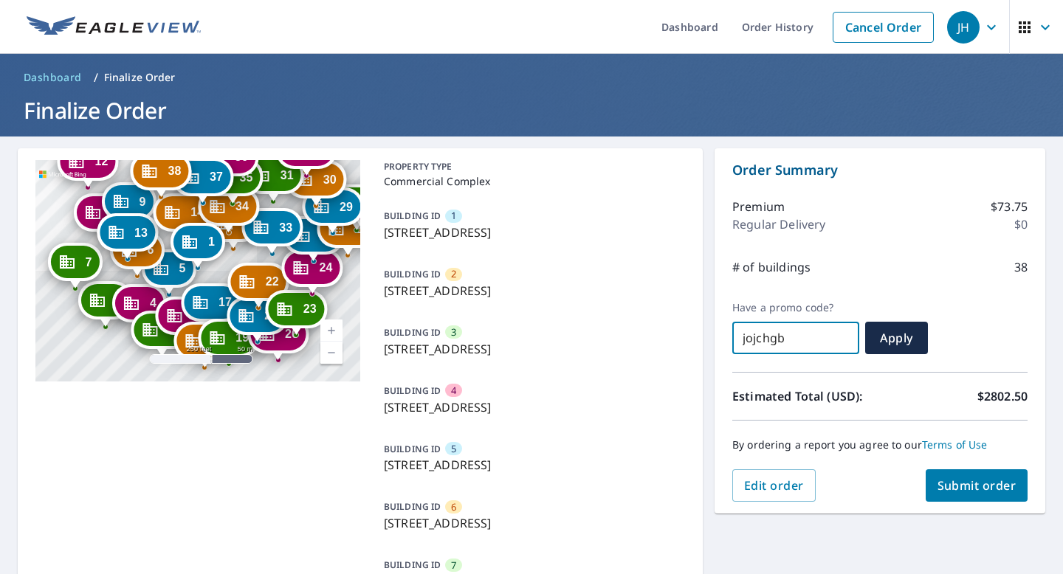
checkbox input "true"
type input "jojchgbq"
checkbox input "true"
type input "jojchgbq8"
checkbox input "true"
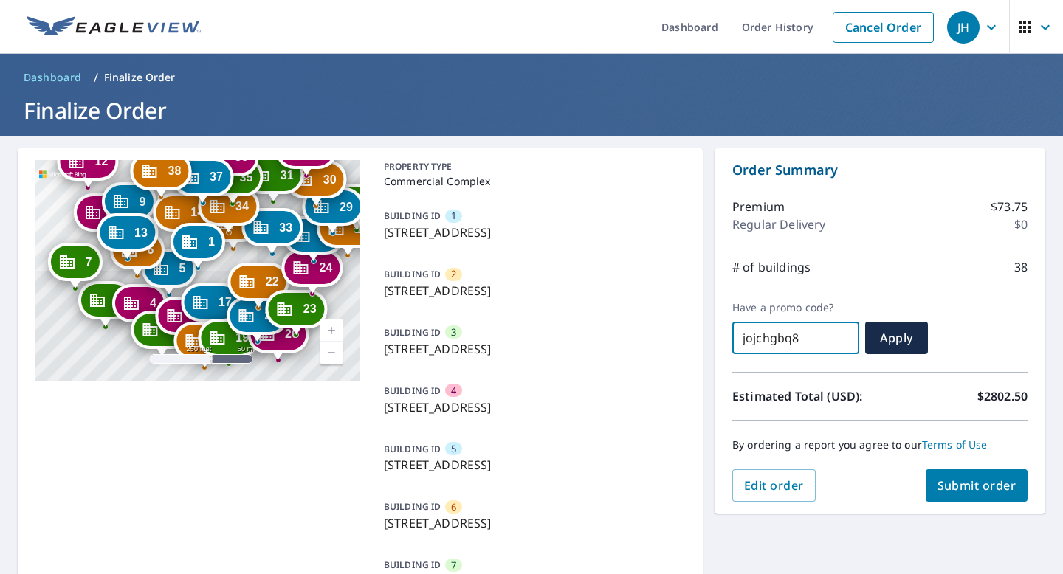
type input "jojchgbq88"
checkbox input "true"
type input "jojchgbq88z7"
checkbox input "true"
type input "jojchgbq88z7"
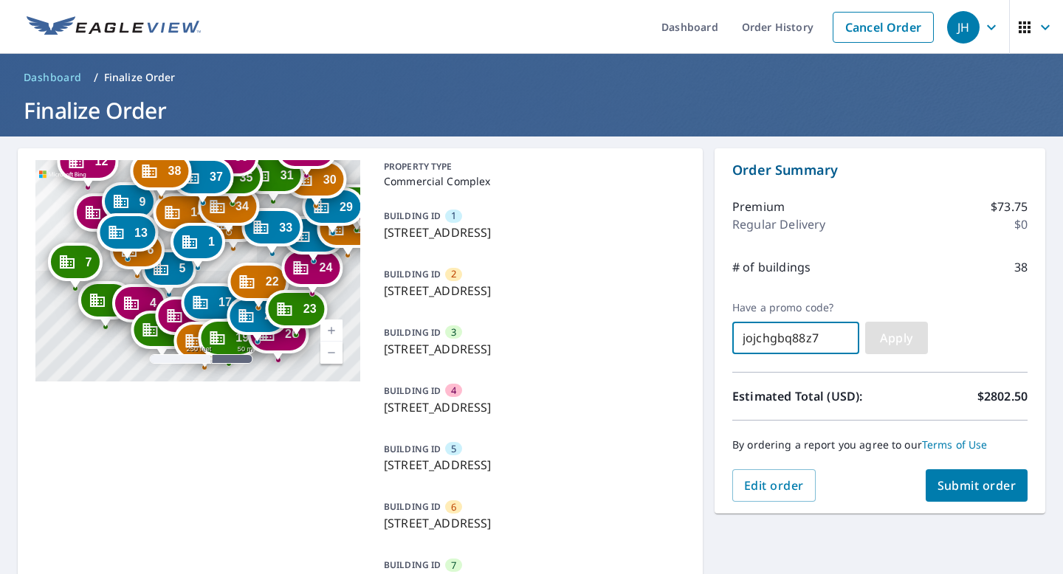
click at [897, 337] on span "Apply" at bounding box center [896, 338] width 39 height 16
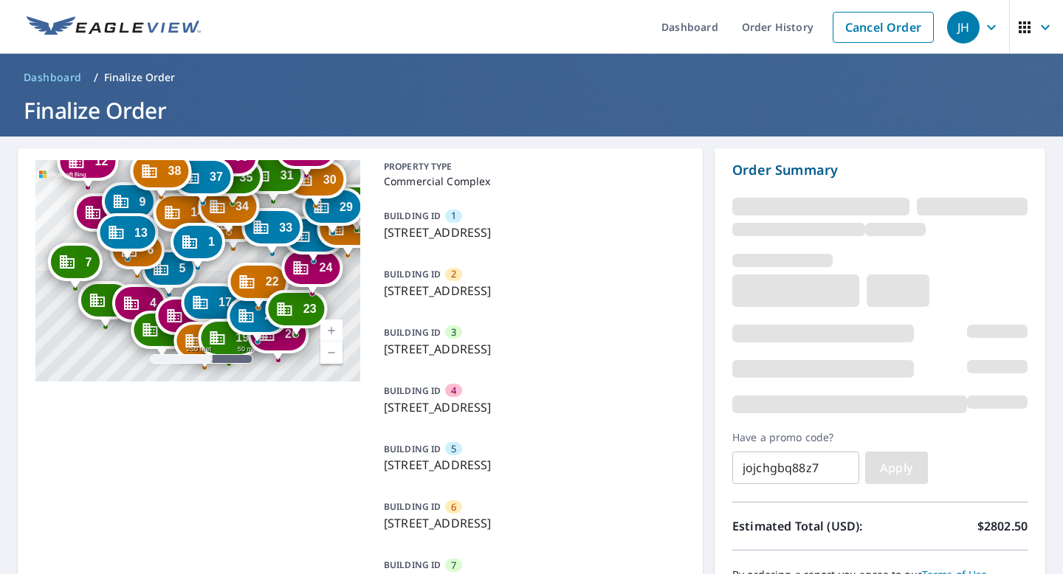
checkbox input "true"
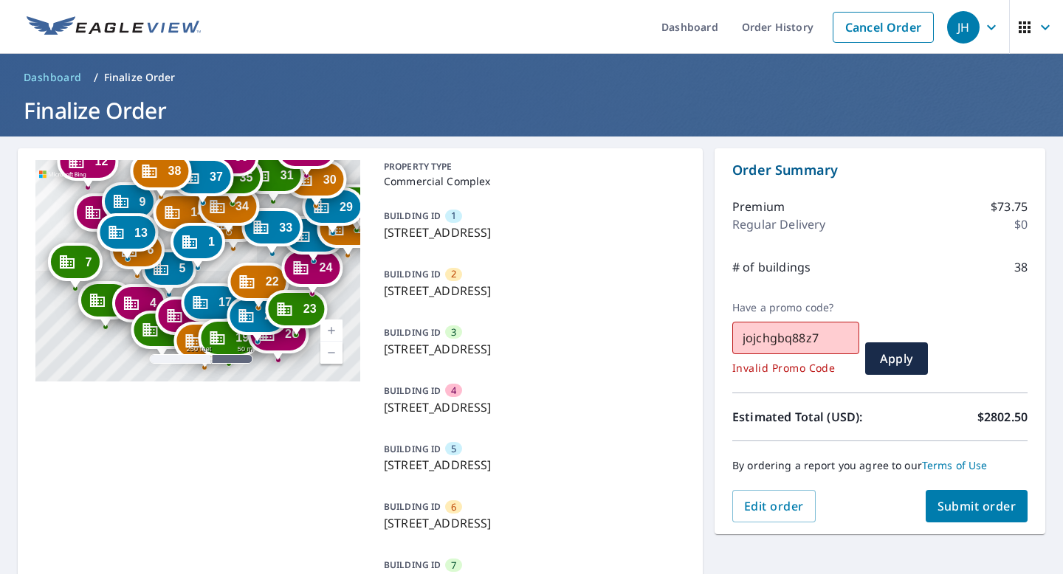
click at [795, 338] on input "jojchgbq88z7" at bounding box center [795, 337] width 127 height 41
type input "J"
checkbox input "true"
type input "JO-"
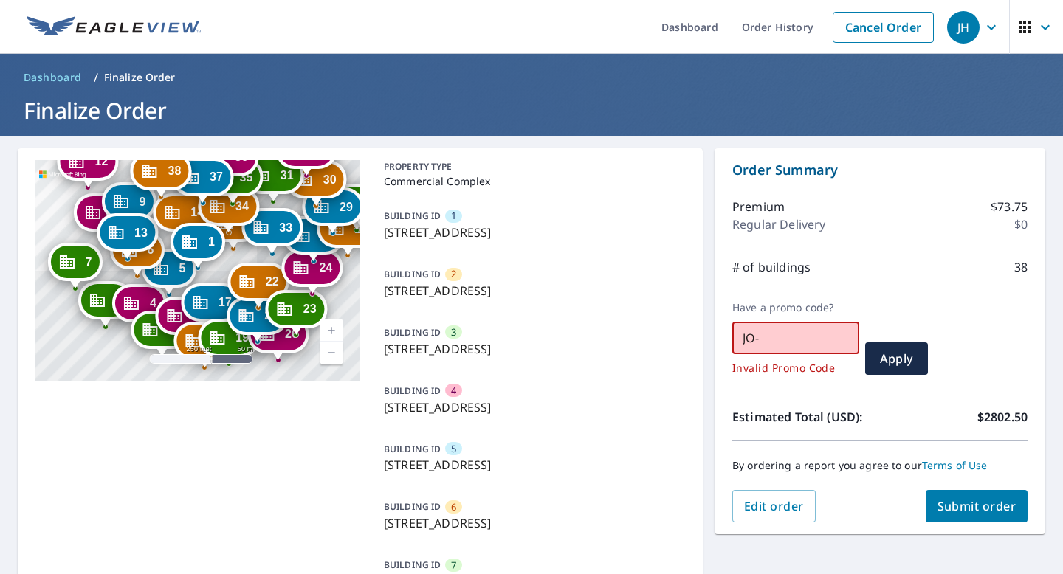
checkbox input "true"
type input "JO-J"
checkbox input "true"
type input "[PERSON_NAME]"
checkbox input "true"
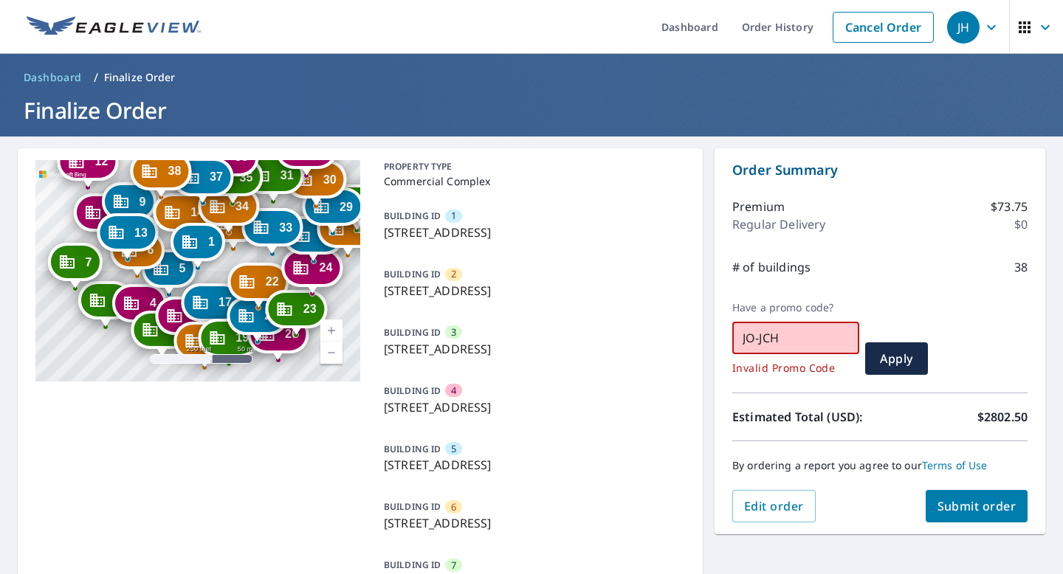
type input "JO-JCHG"
checkbox input "true"
type input "JO-JCHGB-"
checkbox input "true"
type input "JO-JCHGB-Q8"
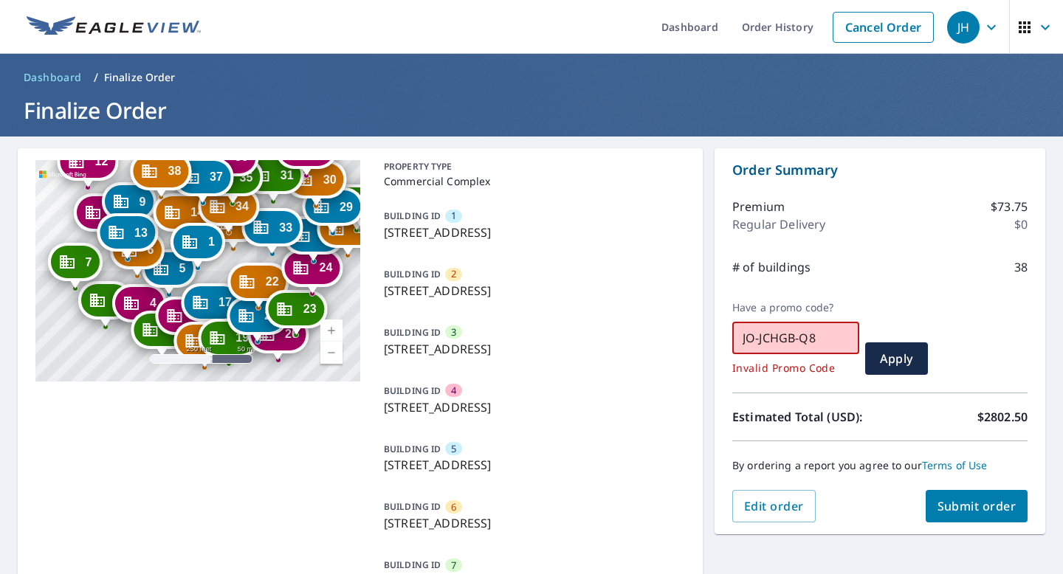
checkbox input "true"
type input "JO-JCHGB-Q88"
checkbox input "true"
type input "JO-JCHGB-Q88Z7"
checkbox input "true"
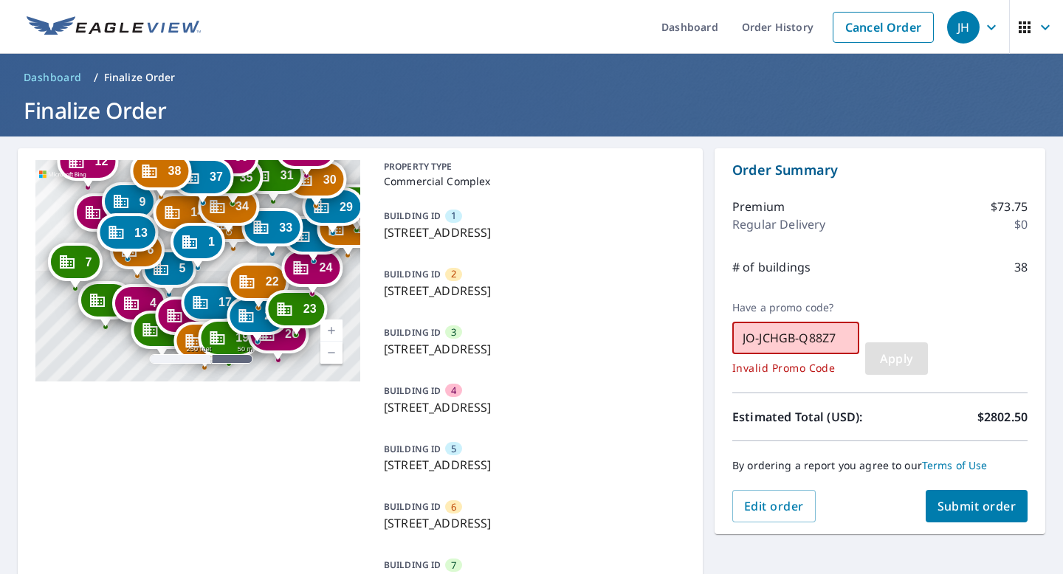
type input "JO-JCHGB-Q88Z7"
click at [902, 365] on span "Apply" at bounding box center [896, 359] width 39 height 16
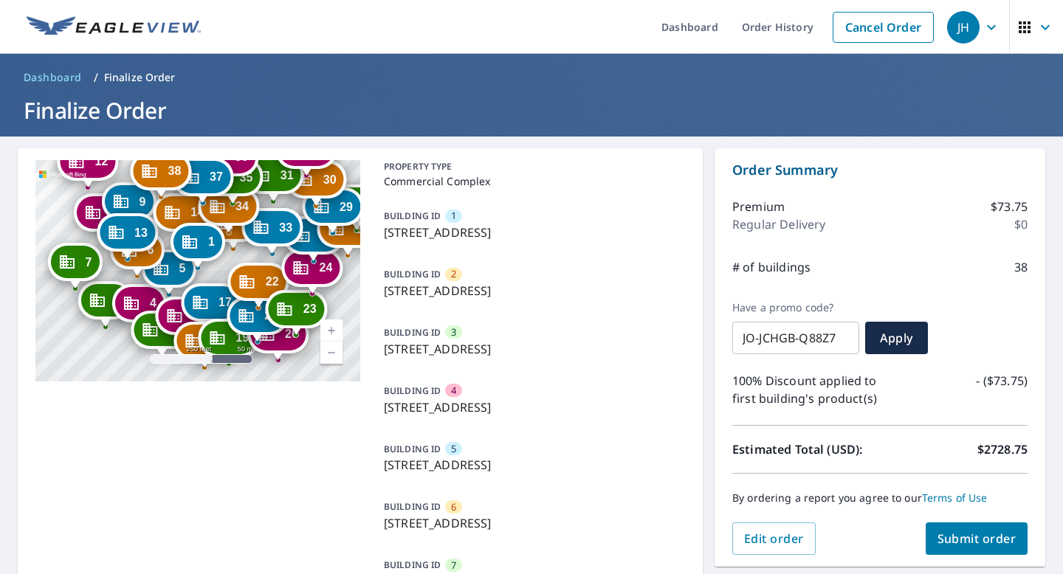
click at [634, 38] on ul "Dashboard Order History Cancel Order" at bounding box center [575, 27] width 731 height 54
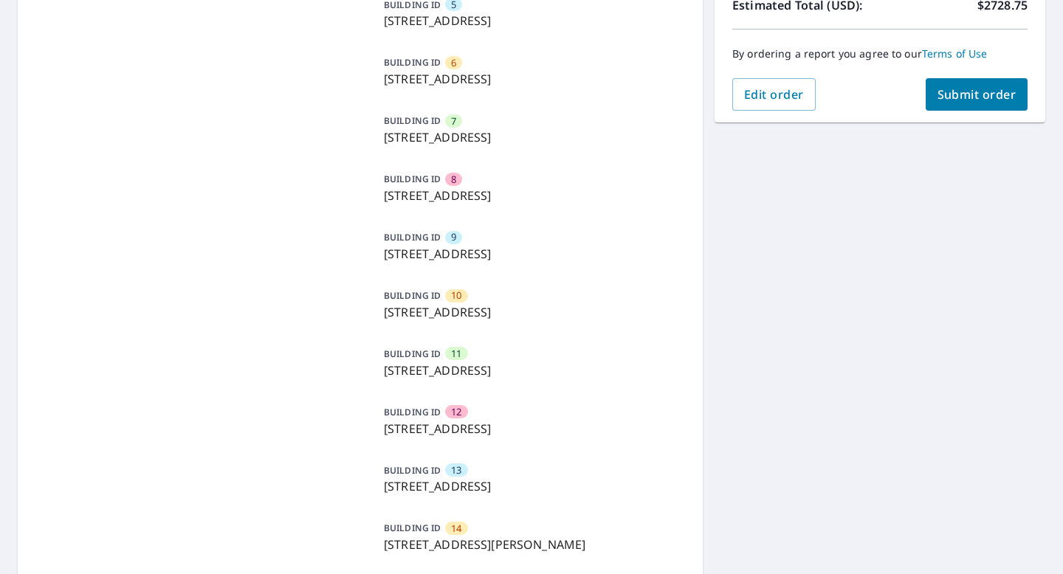
scroll to position [102, 0]
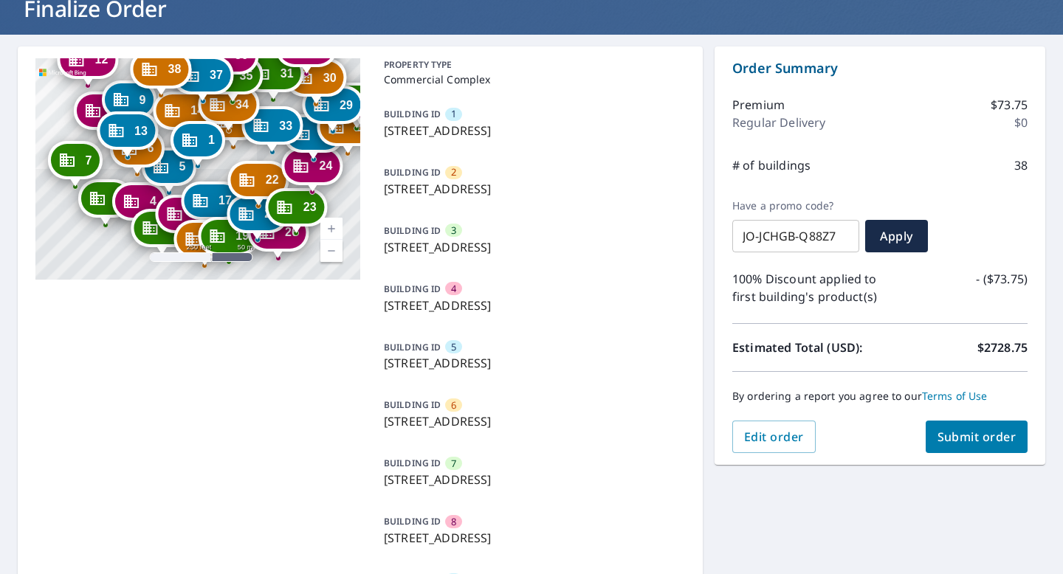
click at [636, 60] on p "PROPERTY TYPE" at bounding box center [531, 64] width 295 height 13
checkbox input "true"
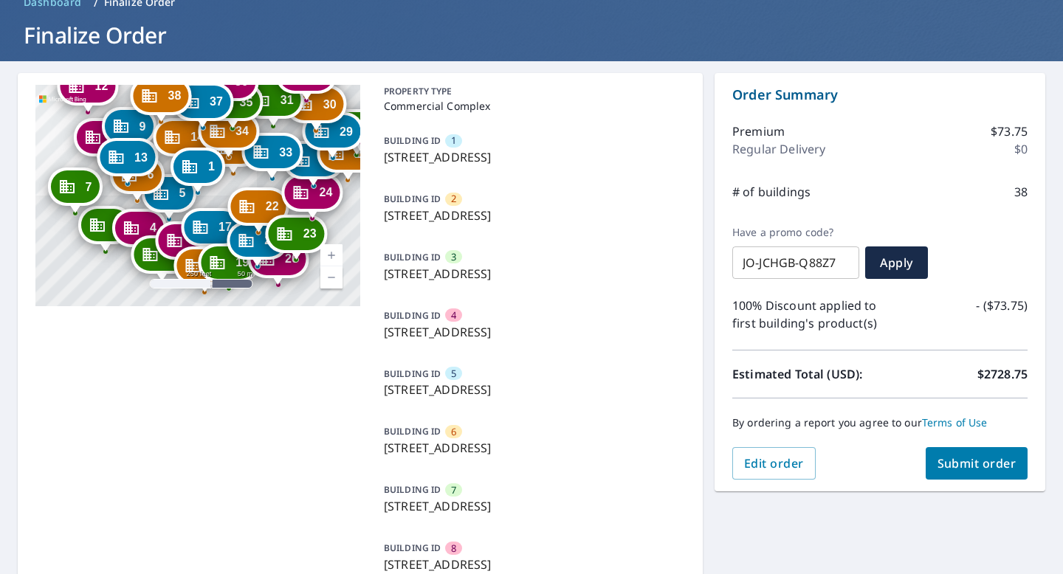
scroll to position [78, 0]
